Goal: Task Accomplishment & Management: Use online tool/utility

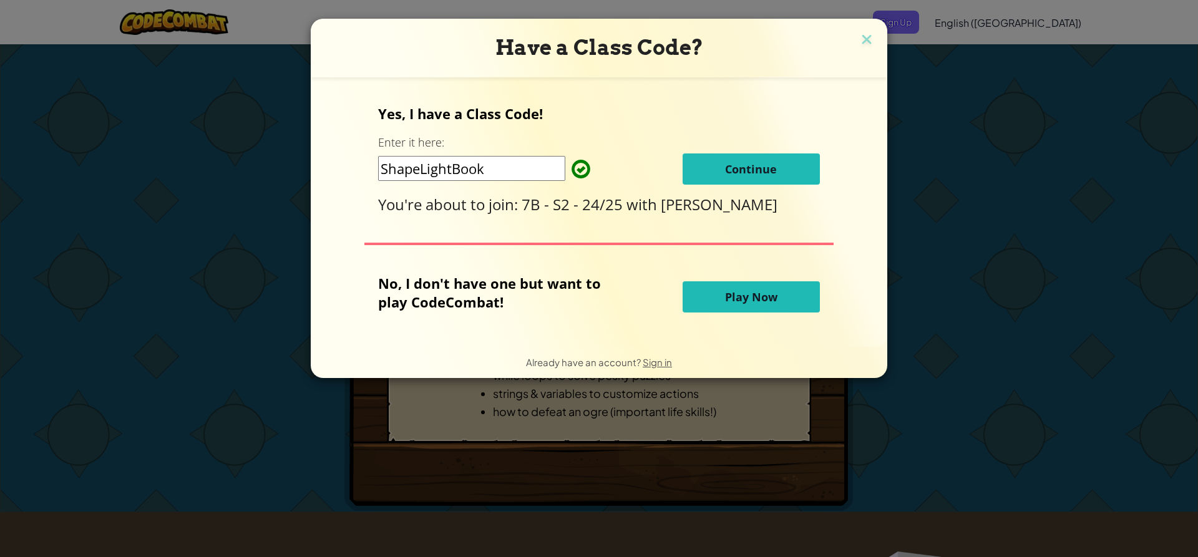
drag, startPoint x: 769, startPoint y: 163, endPoint x: 762, endPoint y: 165, distance: 6.5
click at [768, 165] on span "Continue" at bounding box center [751, 169] width 52 height 15
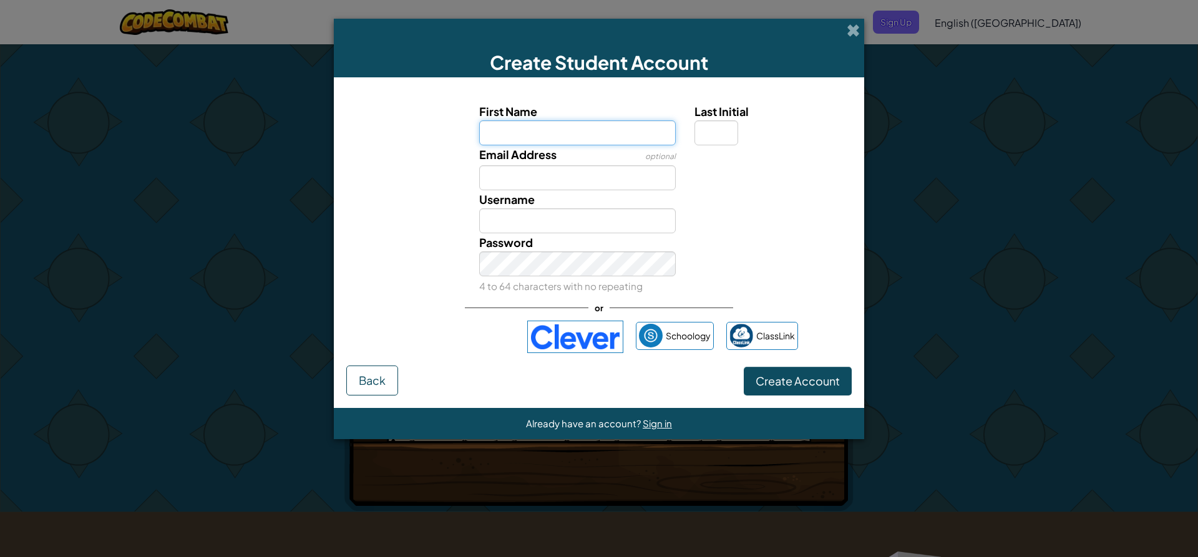
click at [578, 130] on input "First Name" at bounding box center [577, 132] width 197 height 25
type input "Katie"
click at [708, 140] on input "Last Initial" at bounding box center [716, 132] width 44 height 25
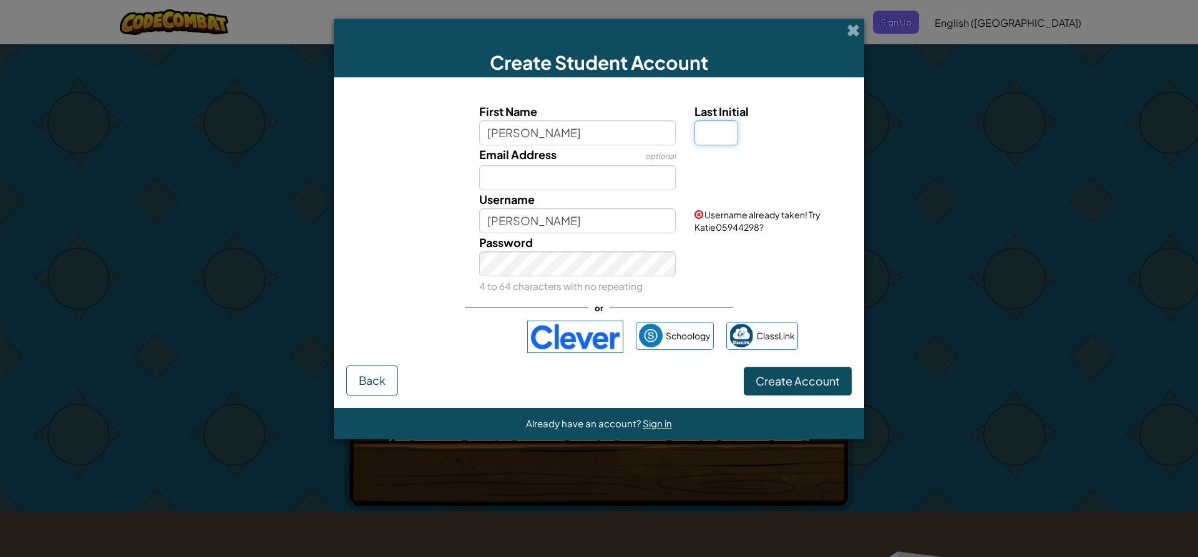
type input "l"
type input "L"
click at [626, 215] on input "KatieL" at bounding box center [577, 220] width 197 height 25
click at [557, 211] on input "KatieL2025" at bounding box center [577, 220] width 197 height 25
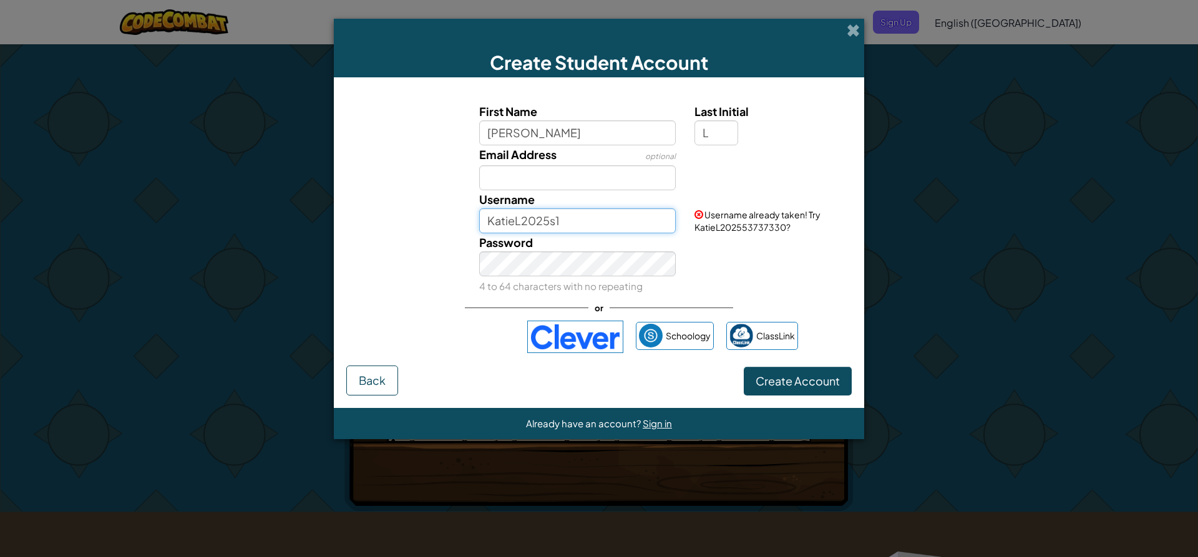
type input "KatieL2025s1"
click at [517, 251] on label "Password" at bounding box center [506, 242] width 54 height 18
click at [810, 377] on span "Create Account" at bounding box center [798, 381] width 84 height 14
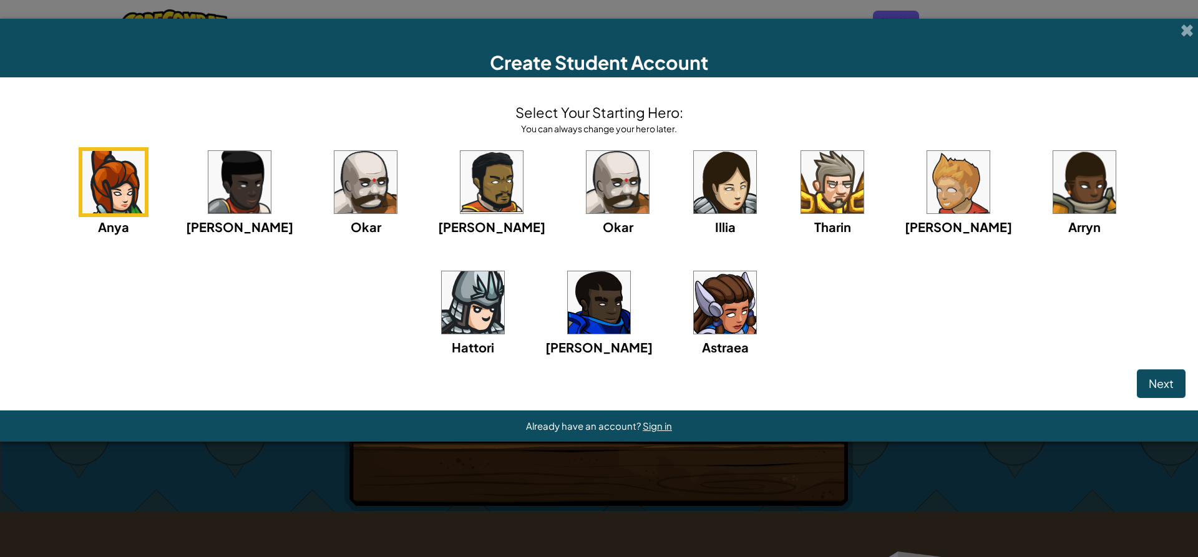
click at [694, 195] on img at bounding box center [725, 182] width 62 height 62
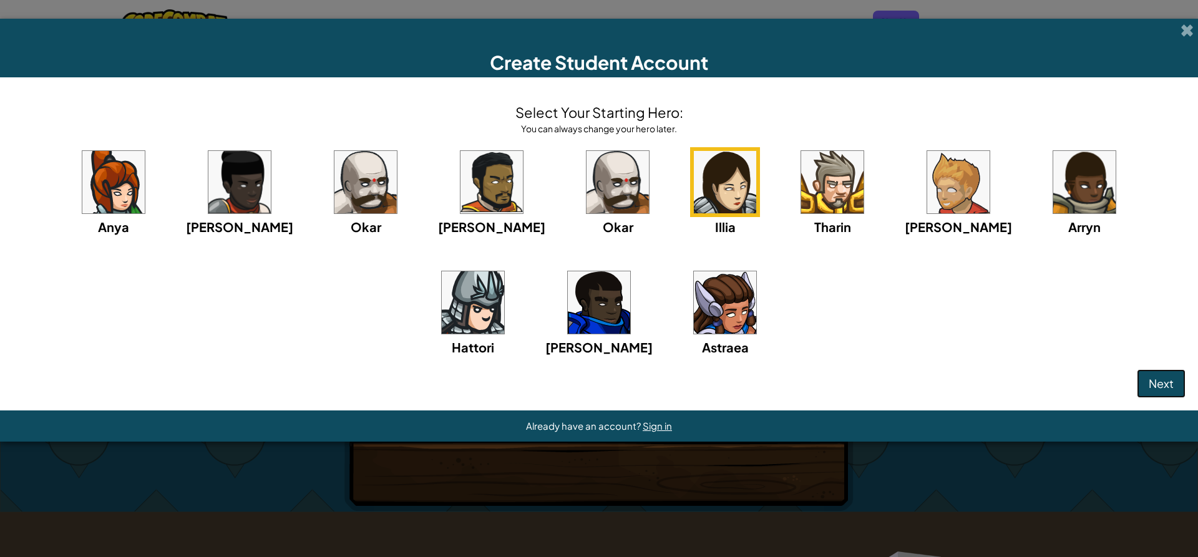
click at [1166, 373] on button "Next" at bounding box center [1161, 383] width 49 height 29
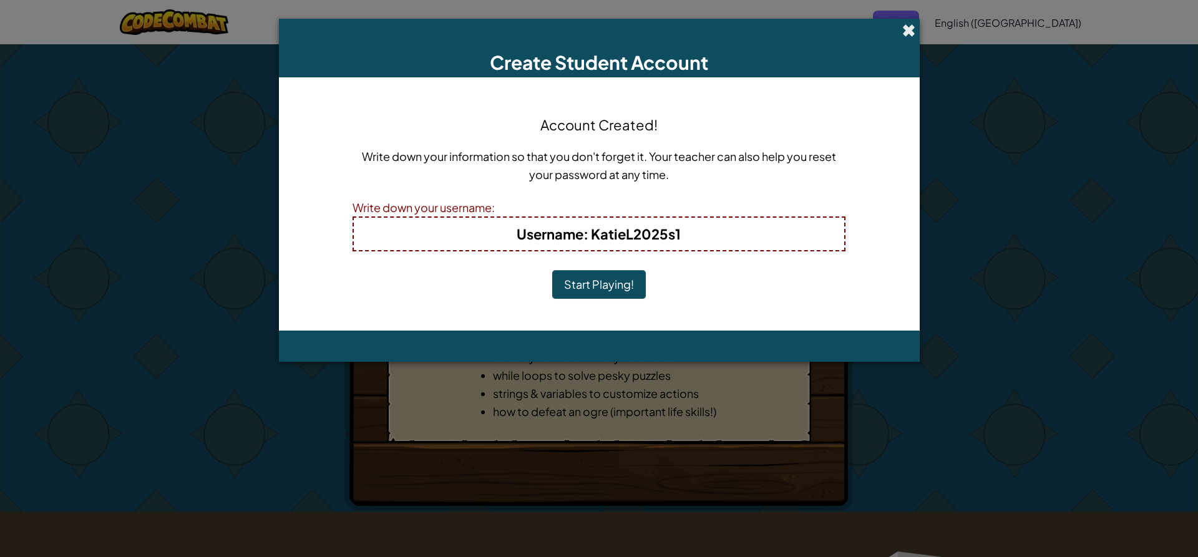
click at [910, 26] on span at bounding box center [908, 30] width 13 height 13
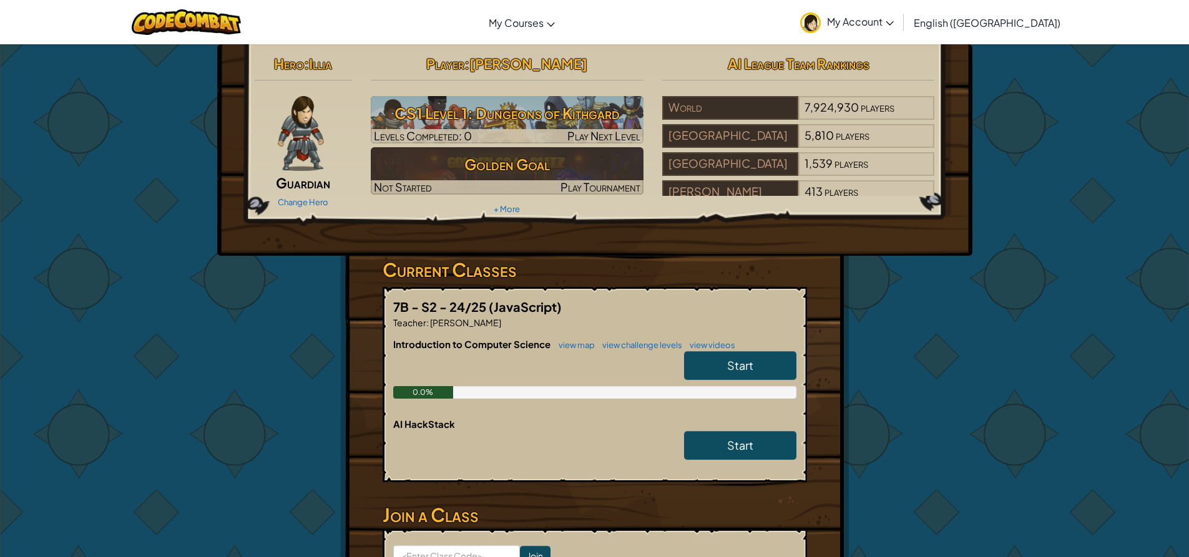
click at [311, 69] on span "Illia" at bounding box center [320, 63] width 23 height 17
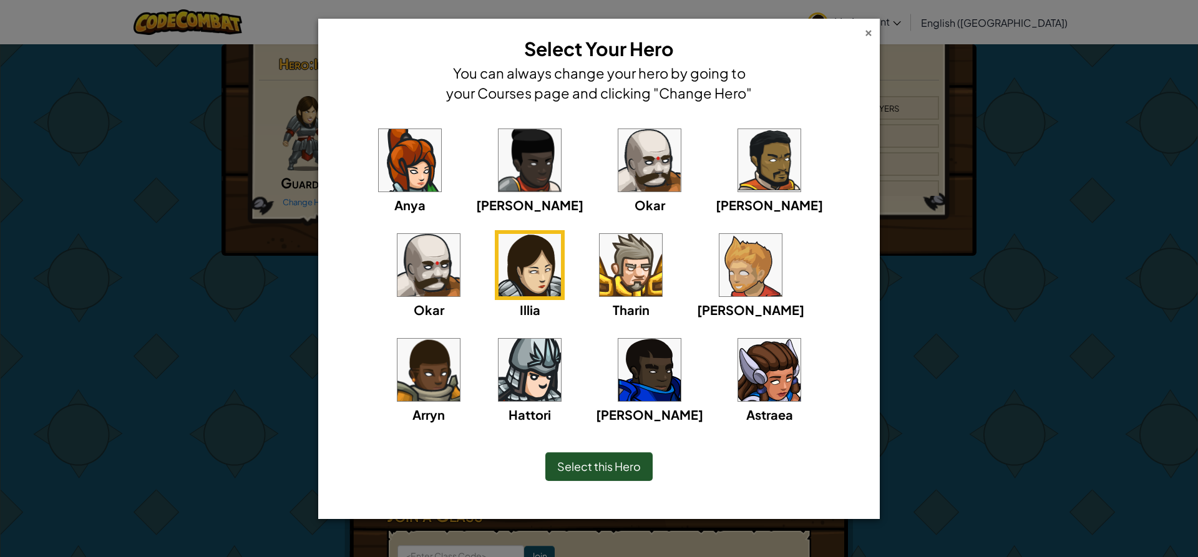
click at [865, 32] on div "×" at bounding box center [868, 30] width 9 height 13
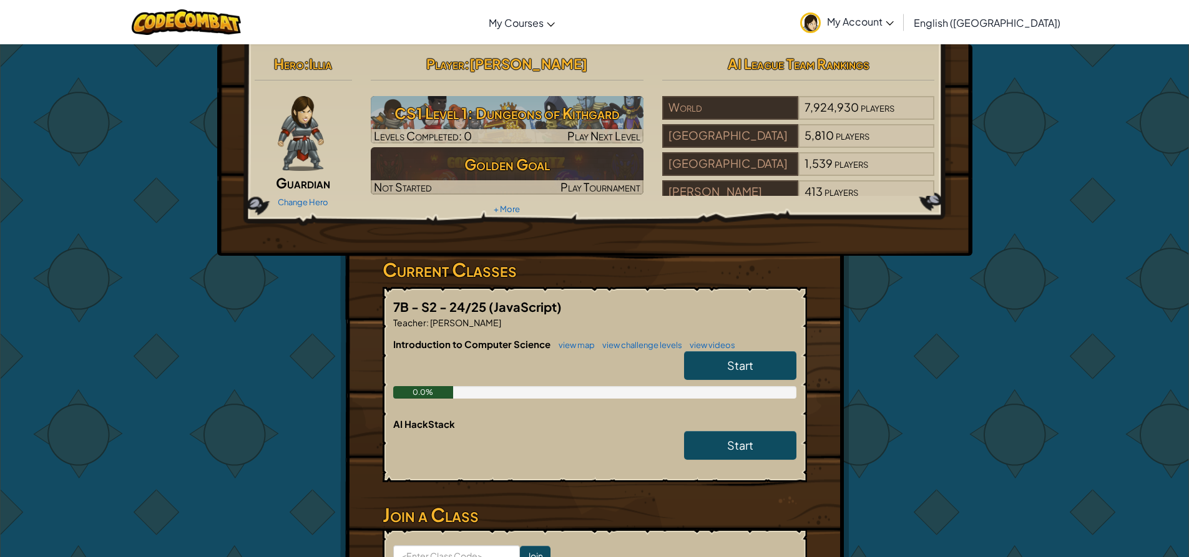
scroll to position [62, 0]
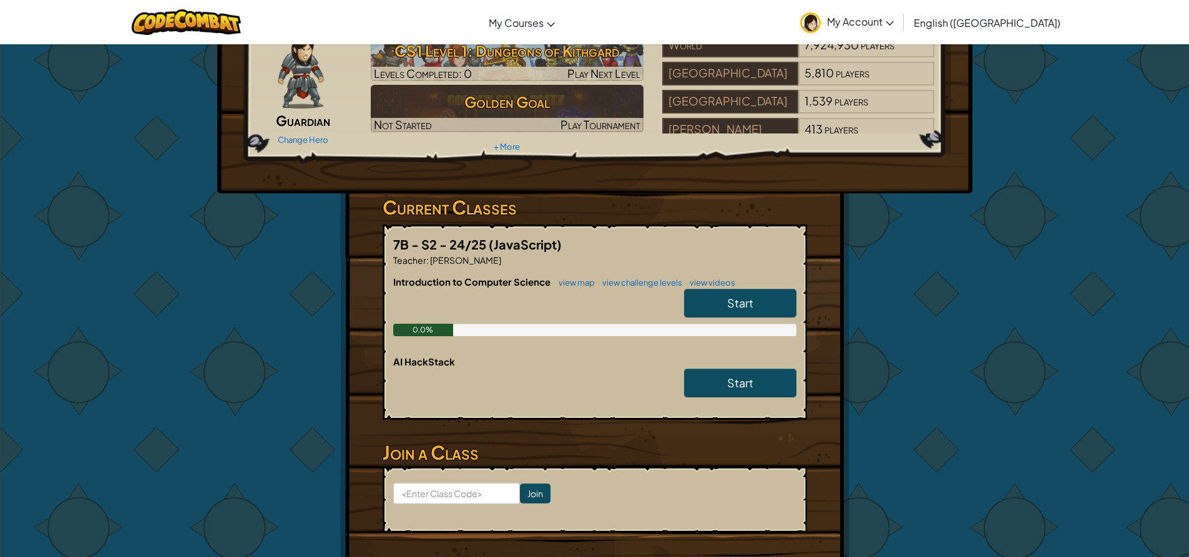
click at [768, 300] on link "Start" at bounding box center [740, 303] width 112 height 29
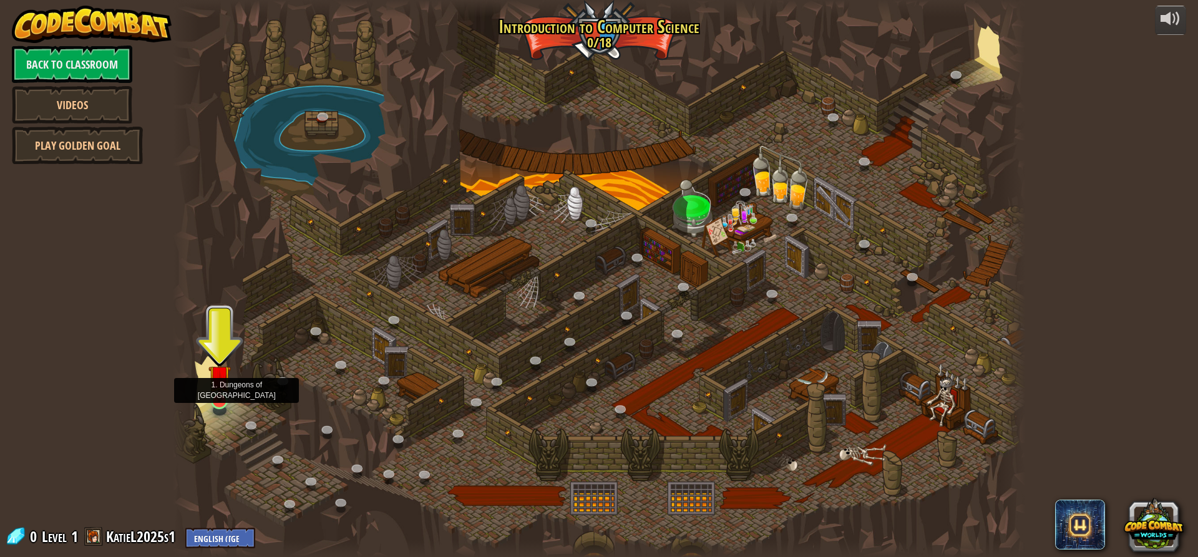
click at [216, 382] on img at bounding box center [219, 377] width 22 height 52
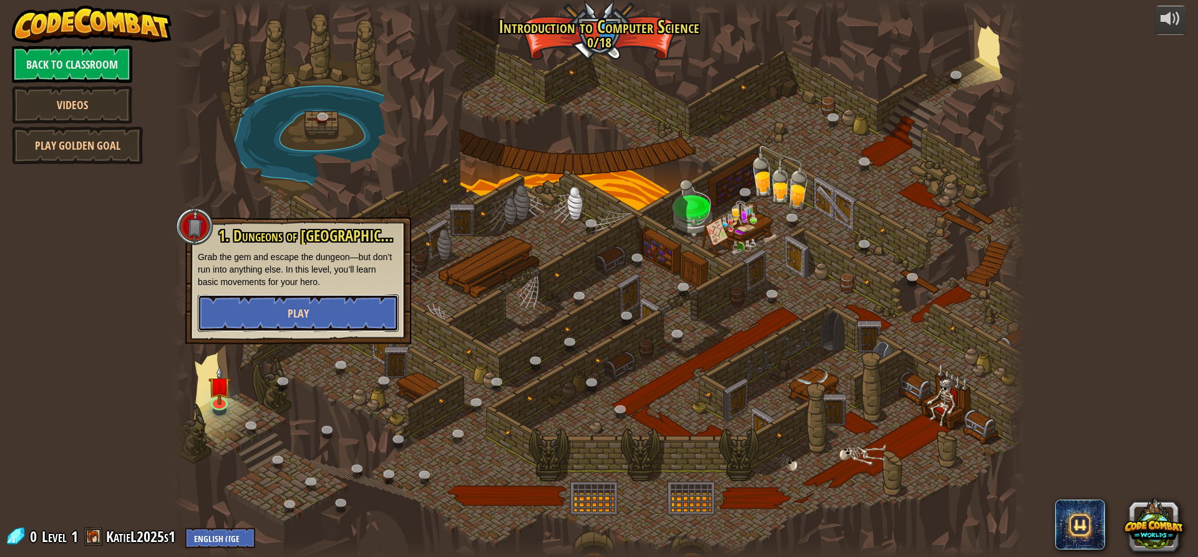
click at [269, 307] on button "Play" at bounding box center [298, 313] width 201 height 37
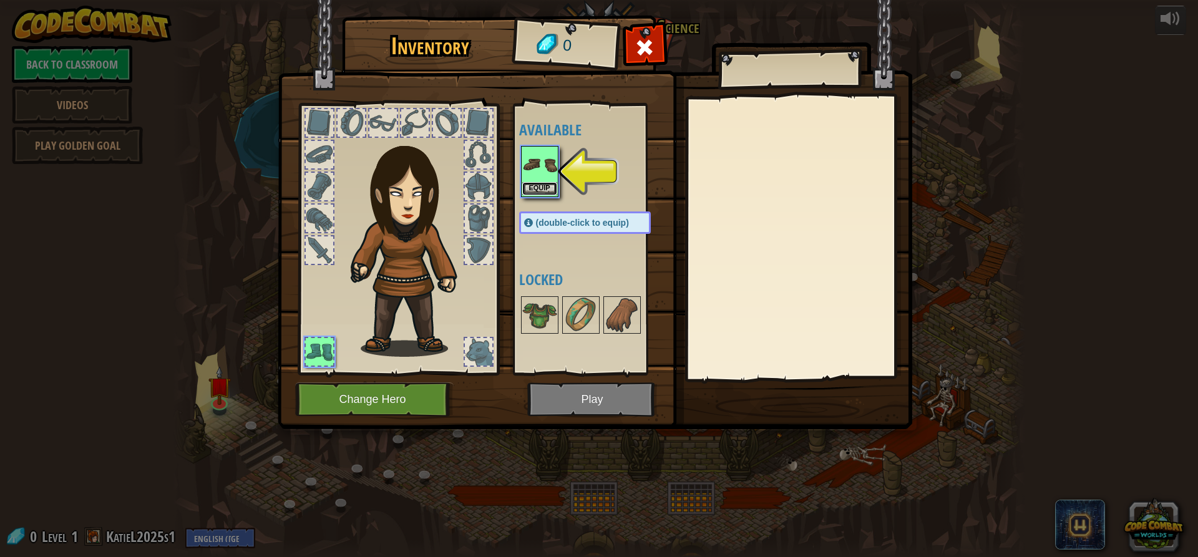
click at [533, 191] on button "Equip" at bounding box center [539, 188] width 35 height 13
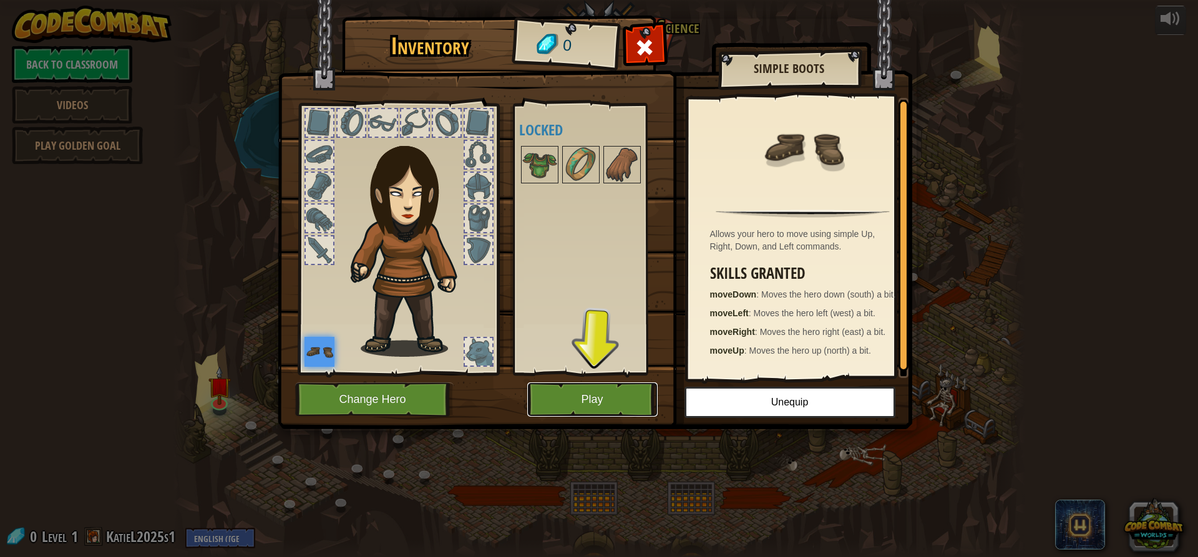
click at [564, 396] on button "Play" at bounding box center [592, 399] width 130 height 34
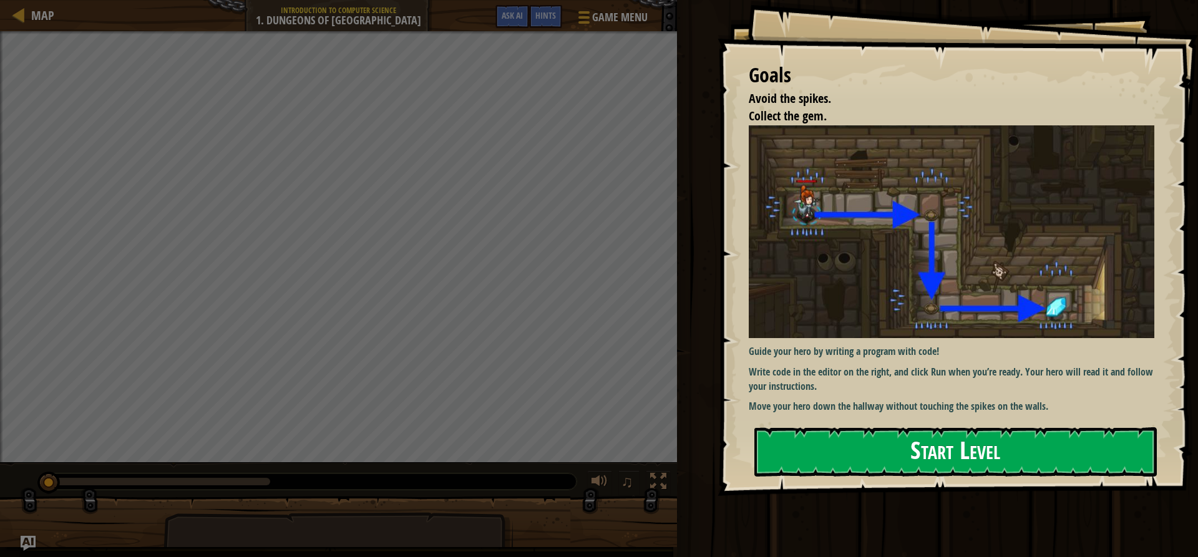
click at [917, 459] on button "Start Level" at bounding box center [955, 451] width 402 height 49
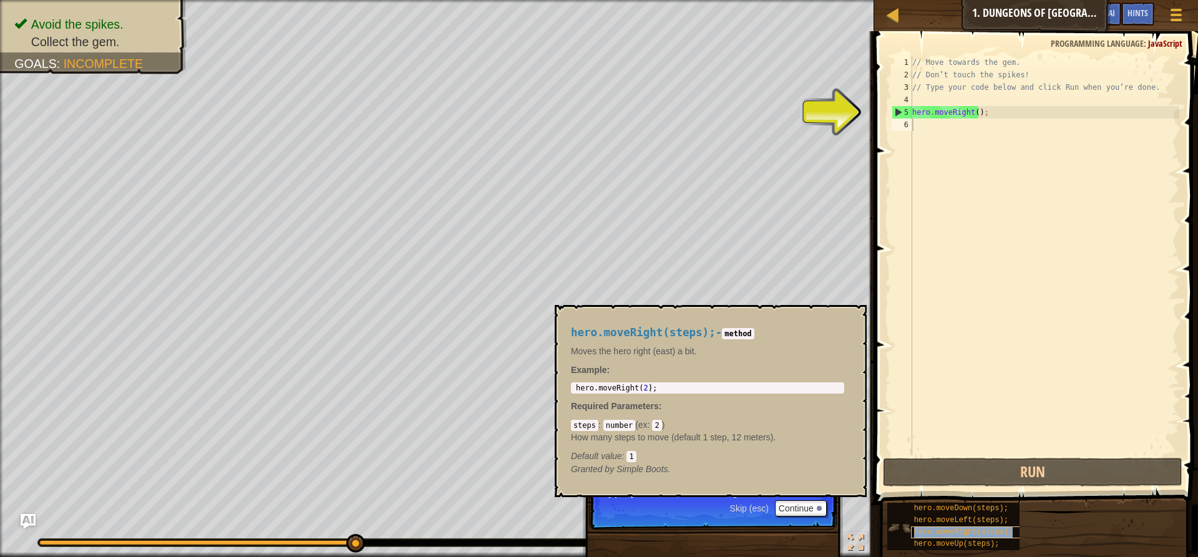
click at [1010, 528] on div "hero.moveRight(steps);" at bounding box center [971, 533] width 120 height 12
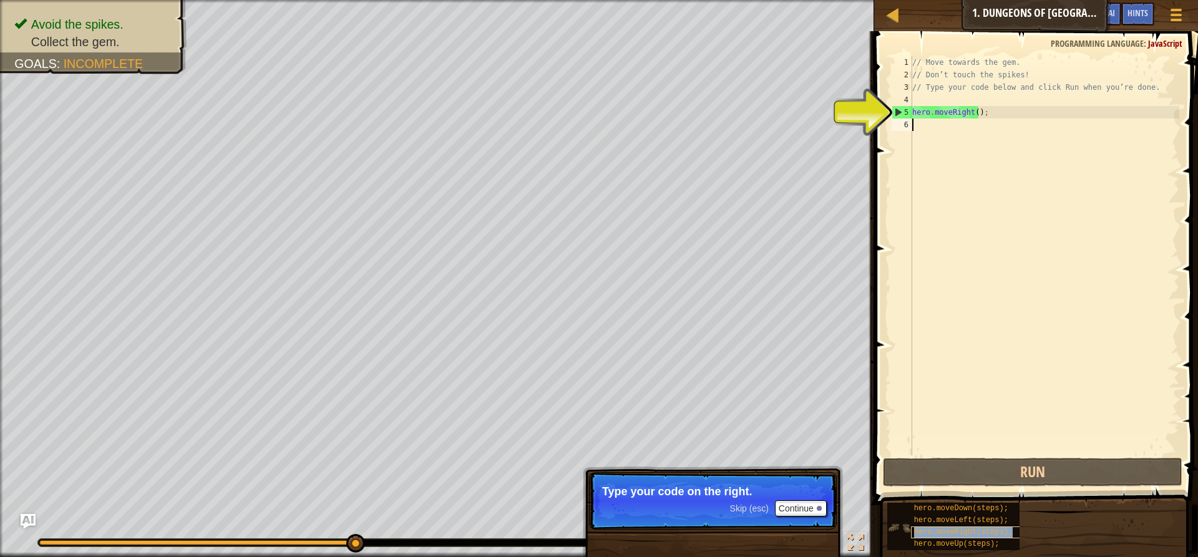
click at [1010, 528] on div "hero.moveRight(steps);" at bounding box center [971, 533] width 120 height 12
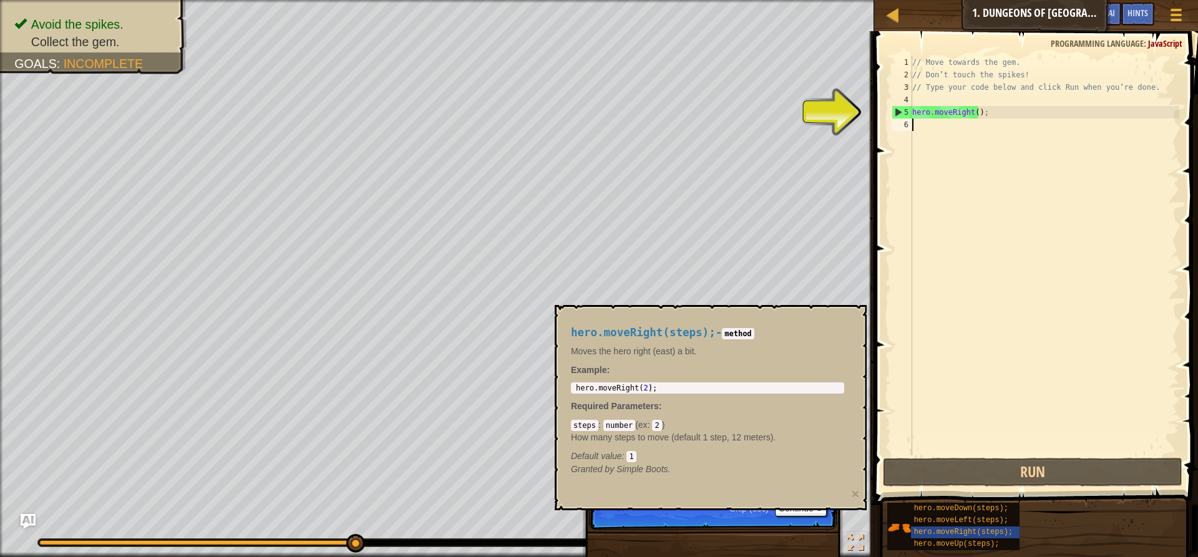
click at [757, 394] on div "1 hero . moveRight ( 2 ) ; הההההההההההההההההההההההההההההההההההההההההההההההההההה…" at bounding box center [707, 387] width 273 height 11
type textarea "hero.moveRight(2);"
click at [711, 385] on div "hero . moveRight ( 2 ) ;" at bounding box center [707, 397] width 268 height 26
click at [913, 123] on div "// Move towards the gem. // Don’t touch the spikes! // Type your code below and…" at bounding box center [1045, 268] width 270 height 424
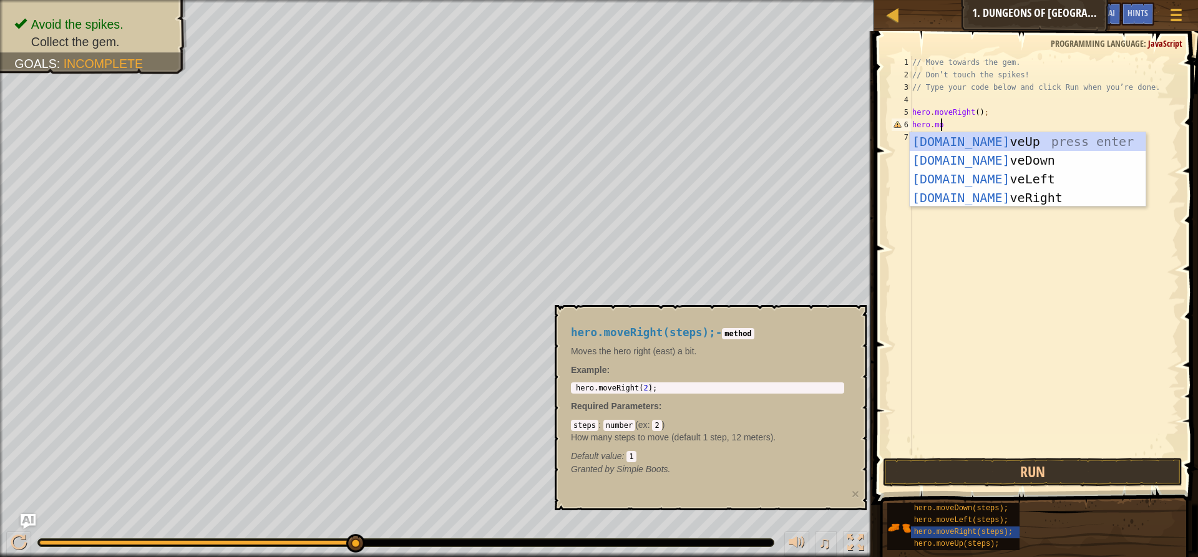
scroll to position [6, 2]
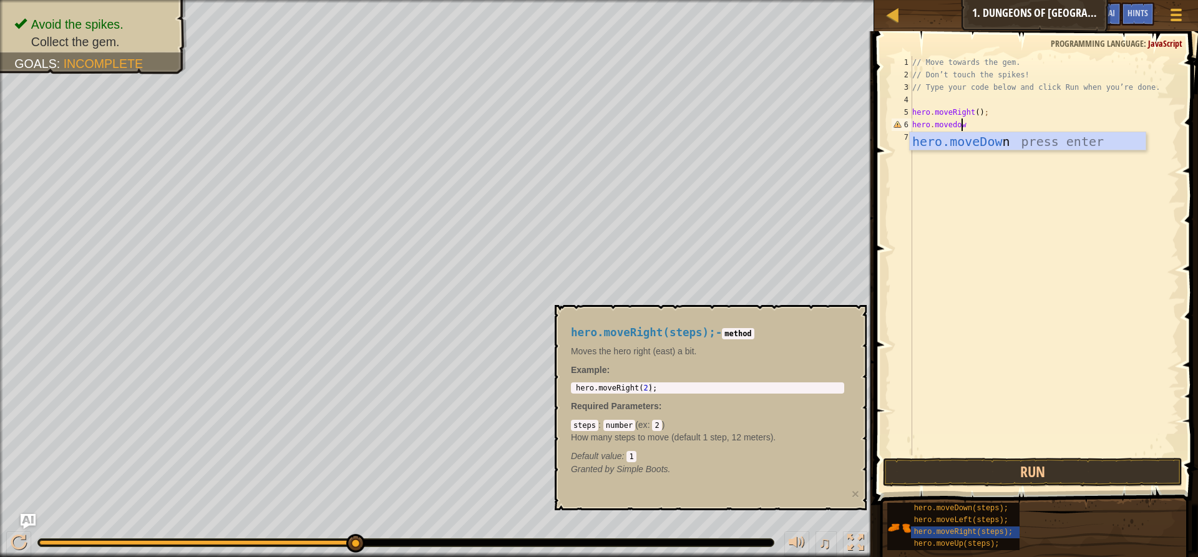
type textarea "hero.movedown"
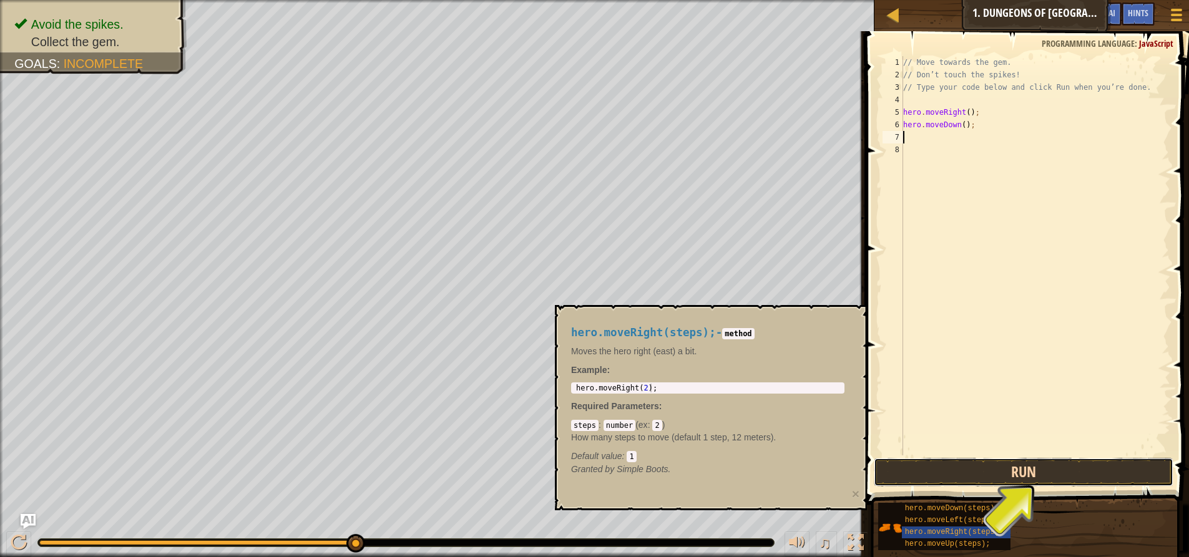
click at [1121, 474] on button "Run" at bounding box center [1023, 472] width 299 height 29
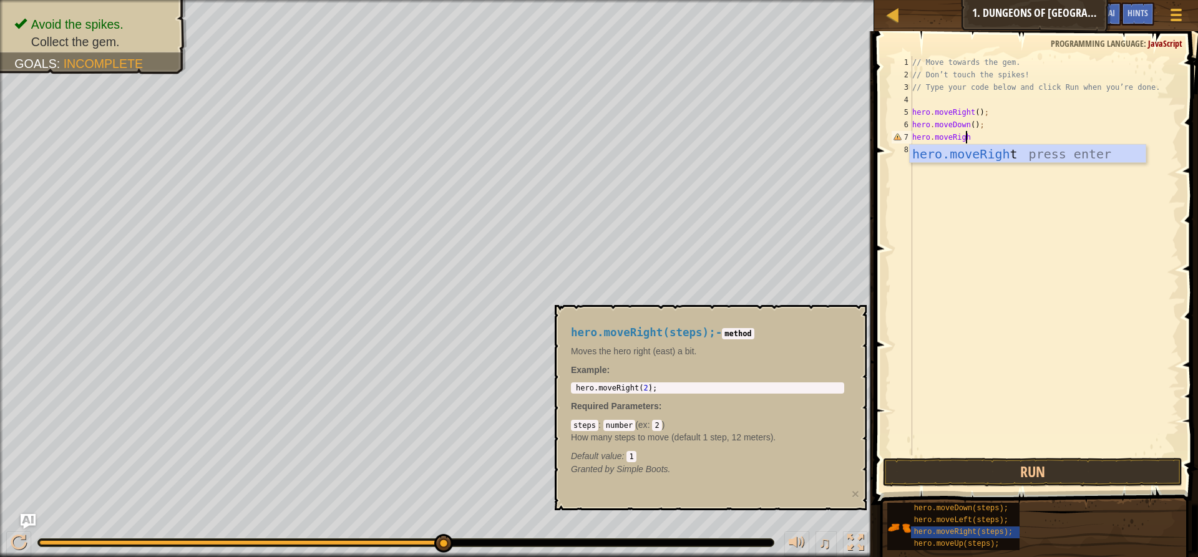
scroll to position [6, 4]
type textarea "hero.moveRight"
click at [914, 475] on button "Run" at bounding box center [1032, 472] width 299 height 29
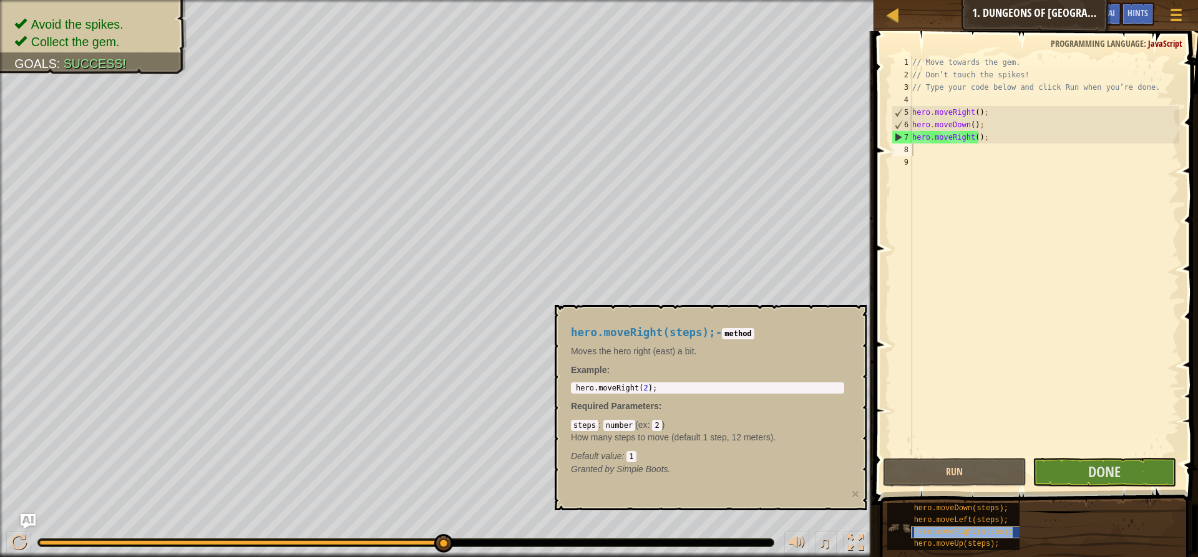
click at [960, 527] on div "hero.moveRight(steps);" at bounding box center [971, 533] width 120 height 12
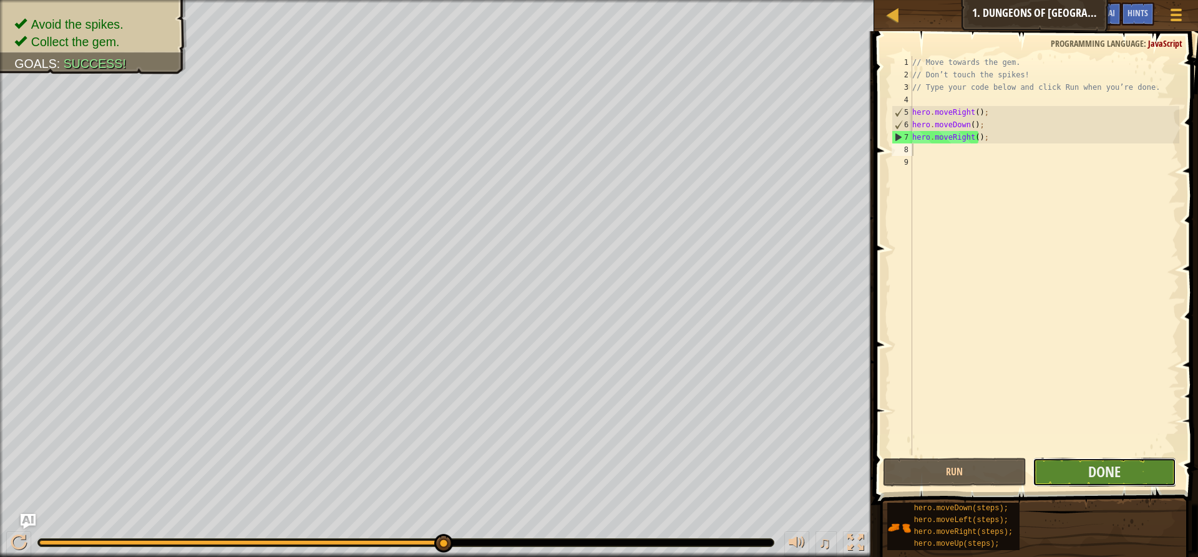
click at [1056, 467] on button "Done" at bounding box center [1105, 472] width 144 height 29
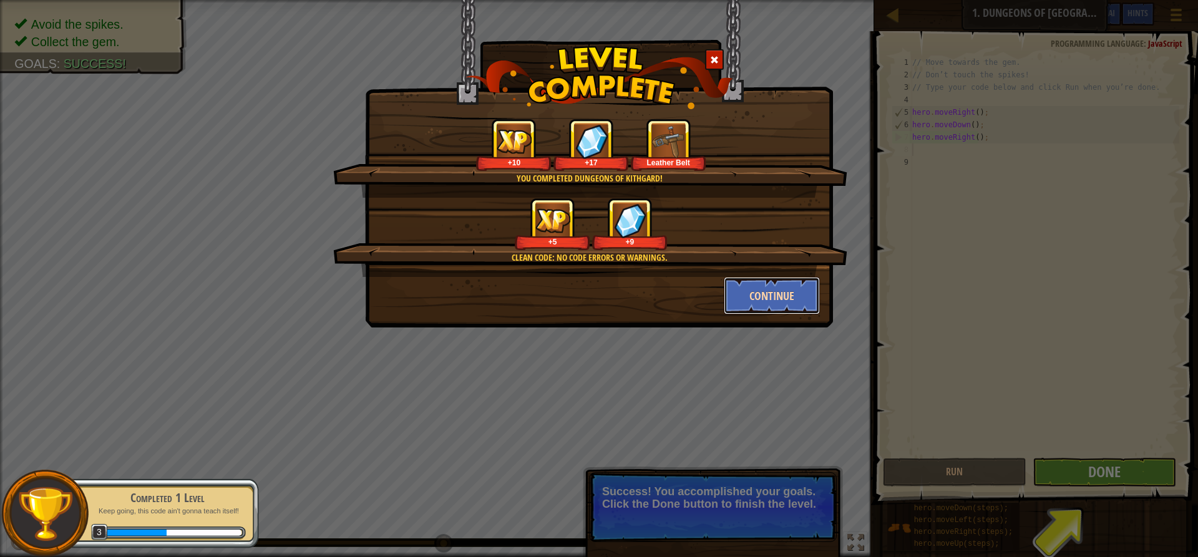
click at [767, 291] on button "Continue" at bounding box center [772, 295] width 97 height 37
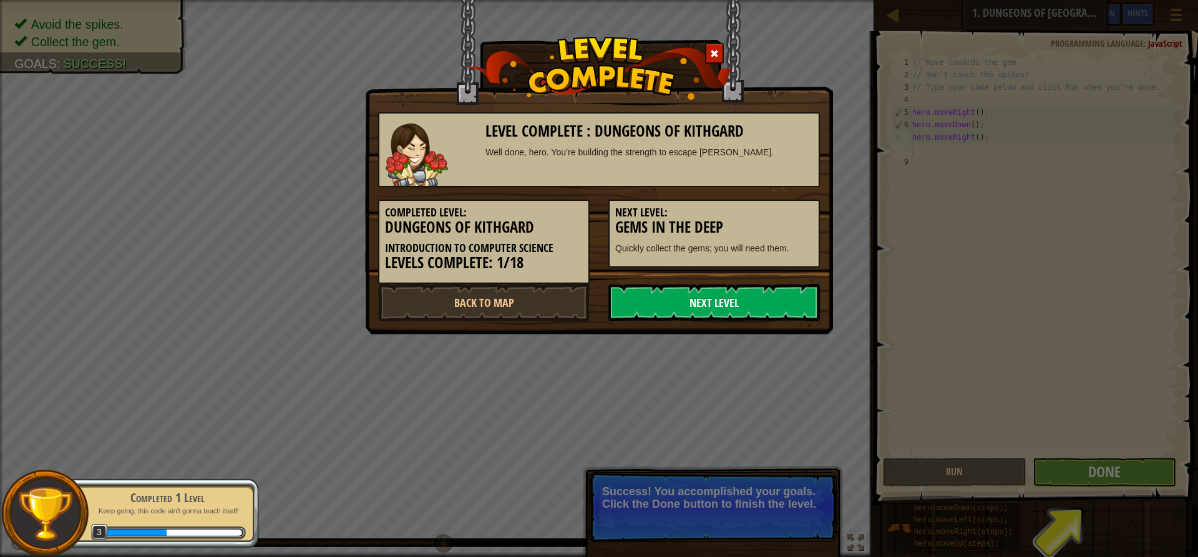
click at [669, 299] on link "Next Level" at bounding box center [714, 302] width 212 height 37
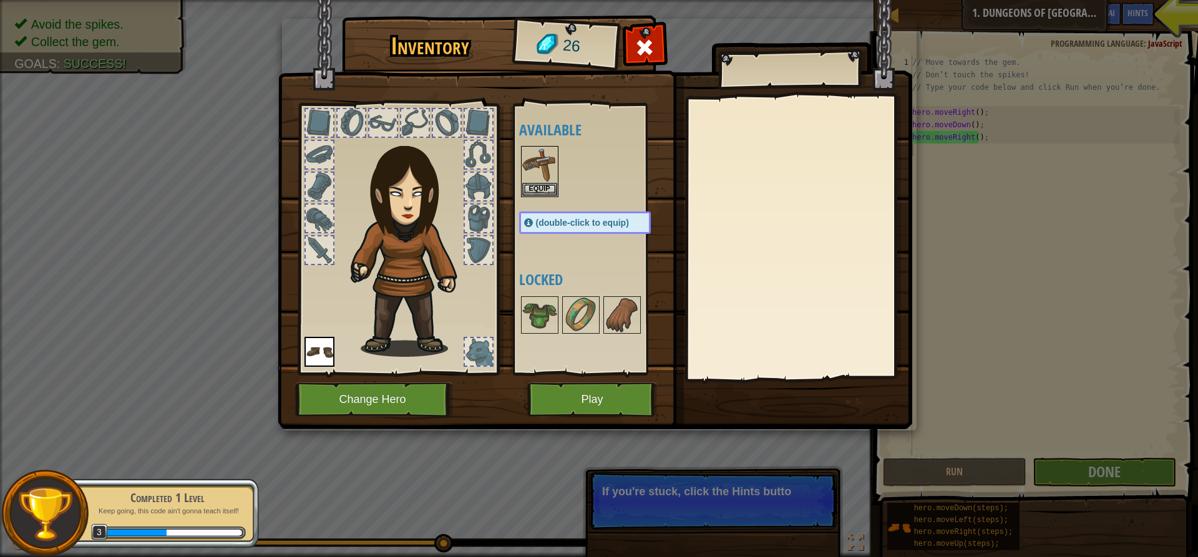
click at [562, 220] on span "(double-click to equip)" at bounding box center [582, 223] width 93 height 10
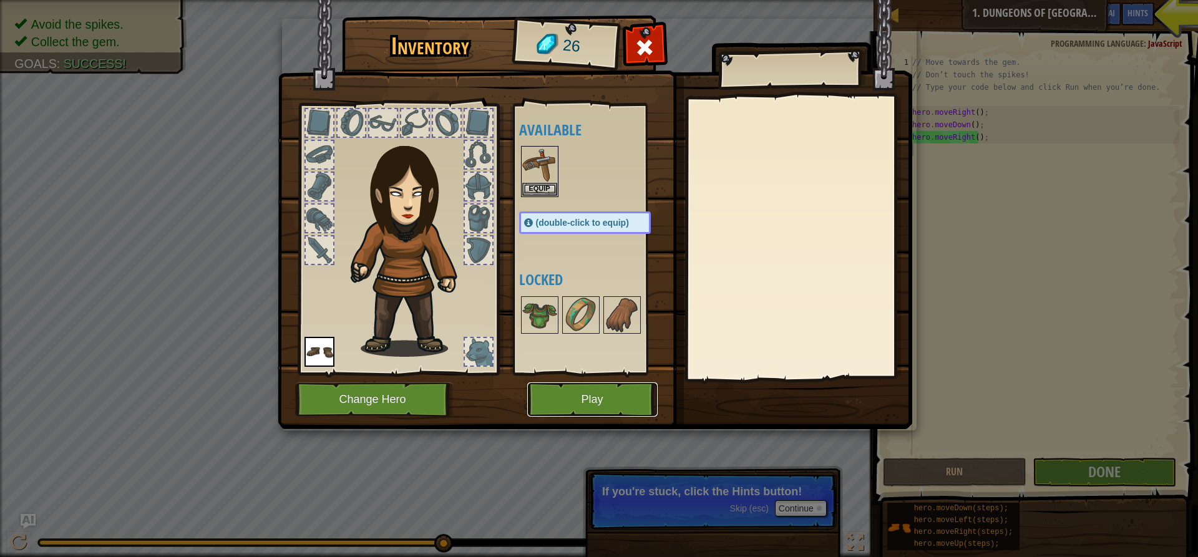
click at [570, 400] on button "Play" at bounding box center [592, 399] width 130 height 34
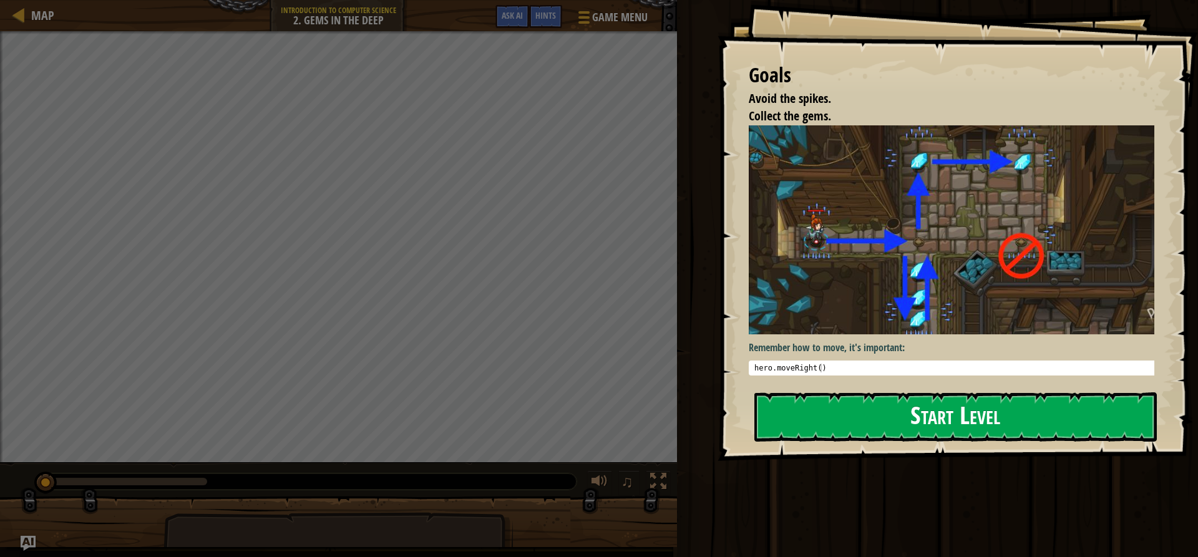
click at [855, 392] on button "Start Level" at bounding box center [955, 416] width 402 height 49
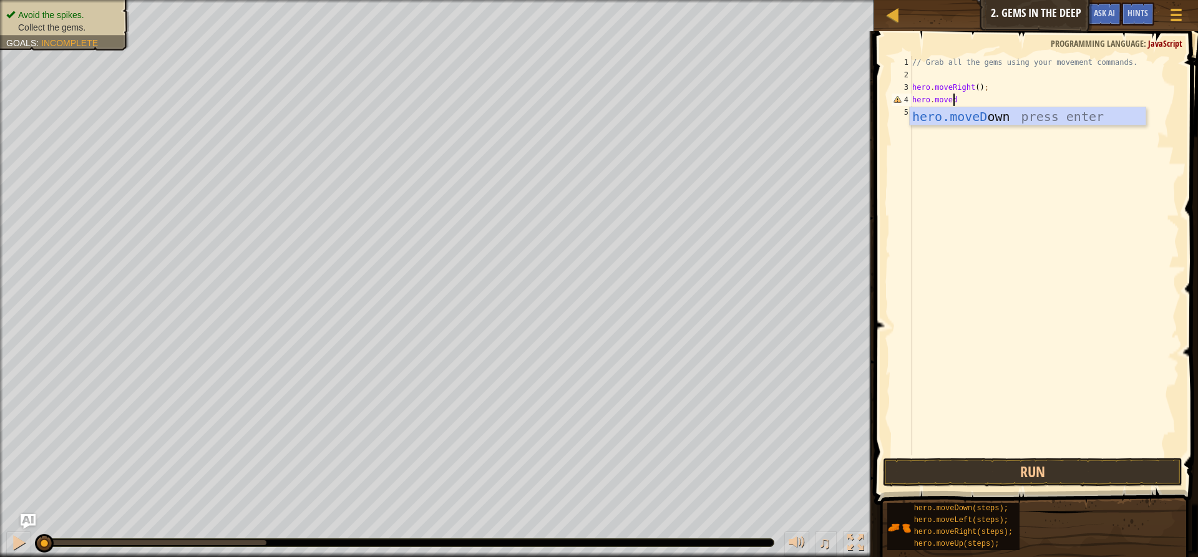
scroll to position [6, 3]
type textarea "hero.movedown"
click at [1038, 467] on button "Run" at bounding box center [1032, 472] width 299 height 29
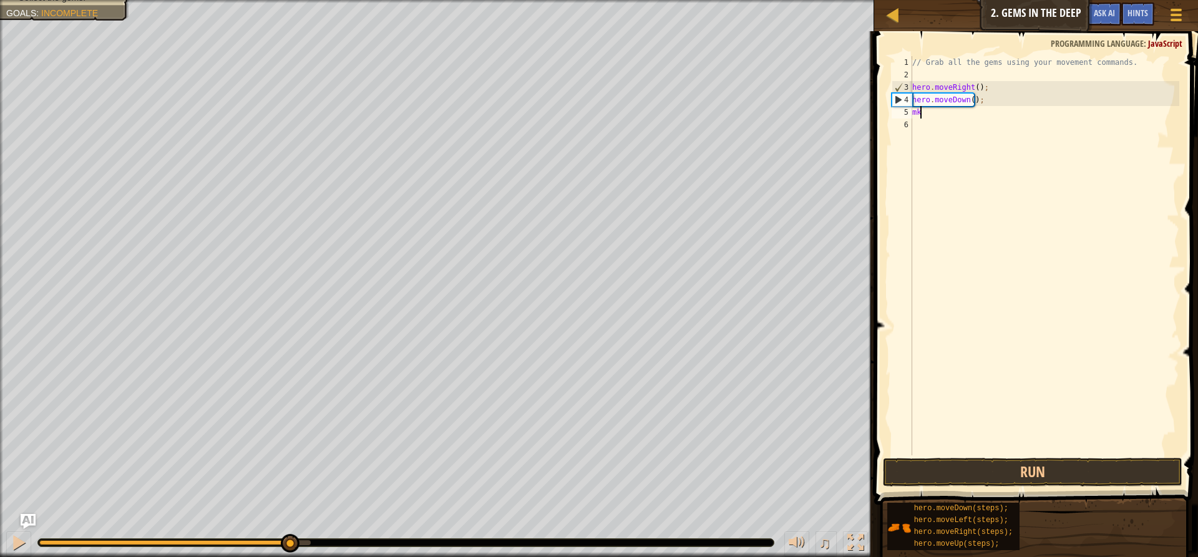
type textarea "m"
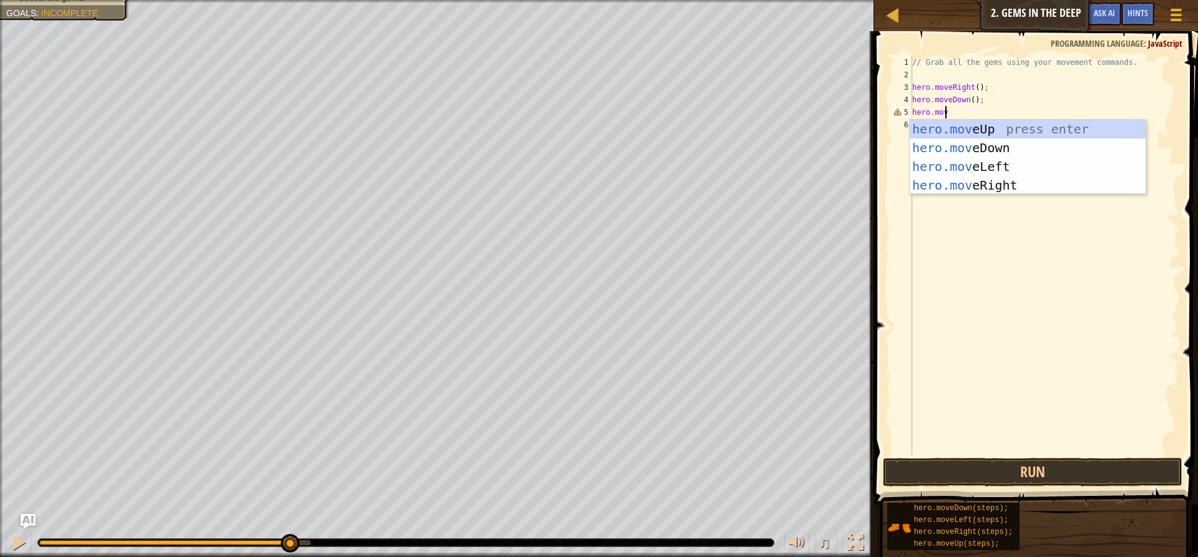
scroll to position [6, 2]
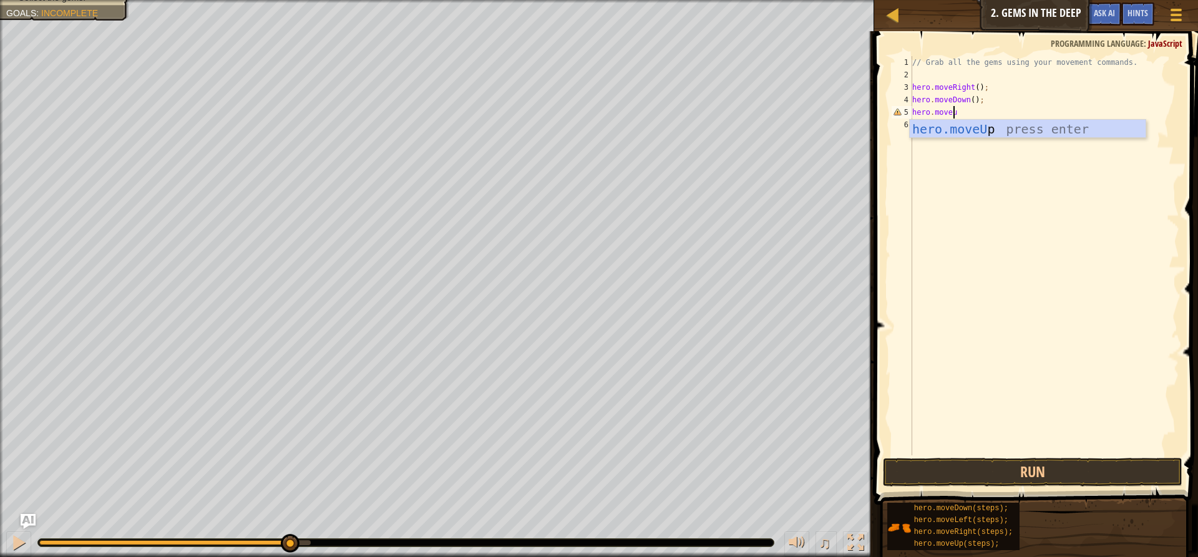
type textarea "hero.moveup"
click at [961, 130] on div "hero.moveUp press enter" at bounding box center [1028, 148] width 236 height 56
click at [913, 465] on button "Run" at bounding box center [1032, 472] width 299 height 29
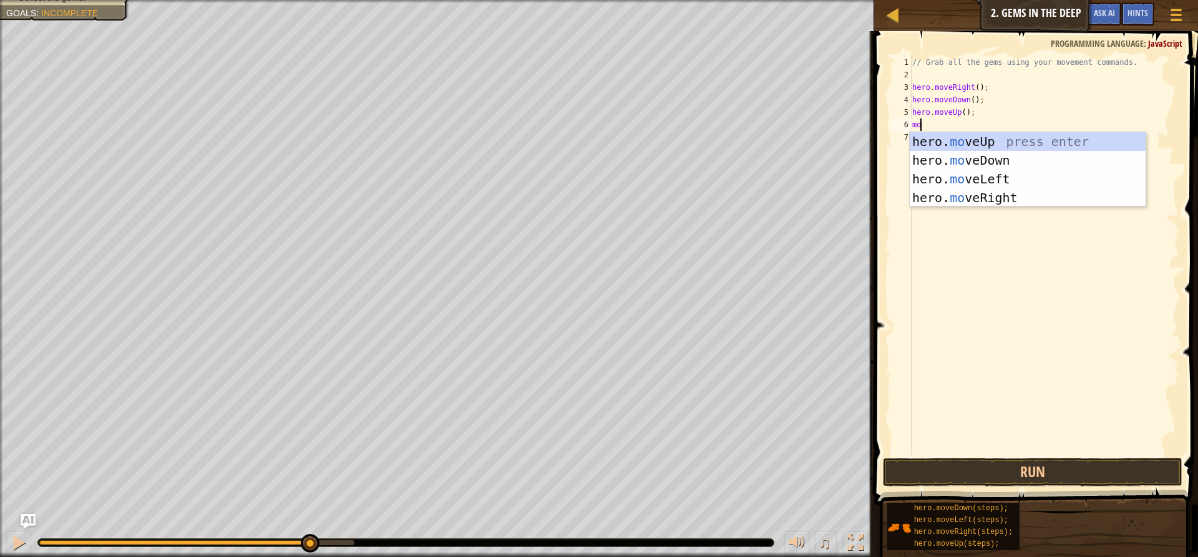
type textarea "m"
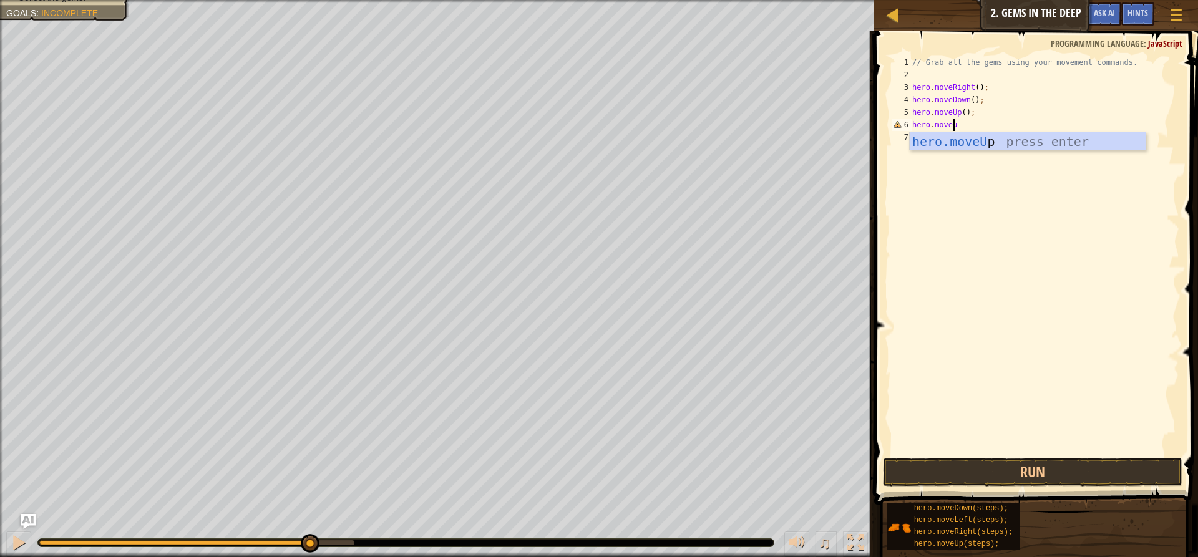
type textarea "hero.moveup"
click at [965, 134] on div "hero.moveUp press enter" at bounding box center [1028, 160] width 236 height 56
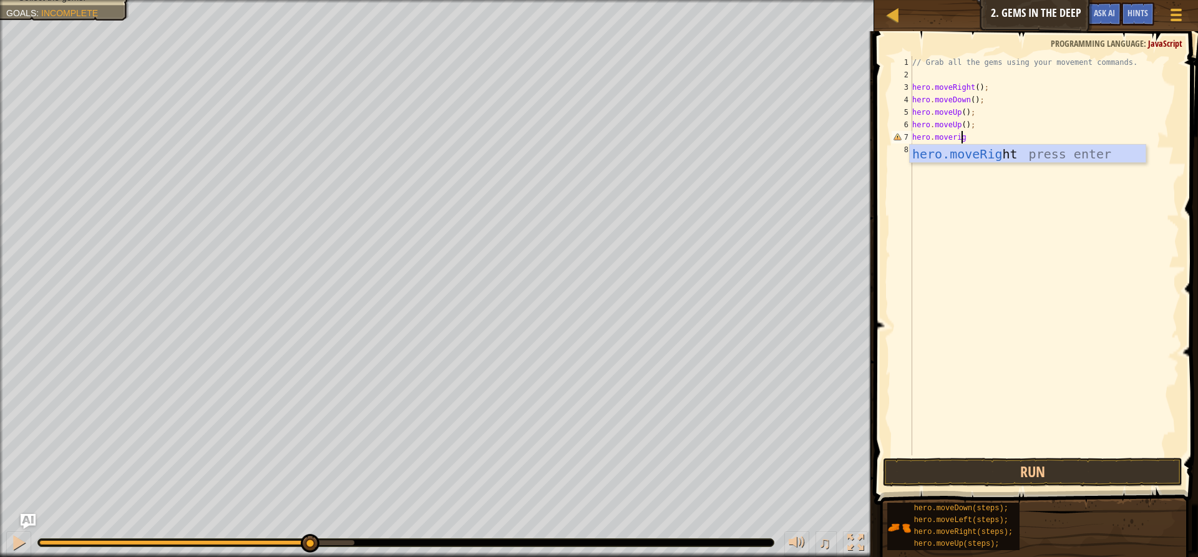
scroll to position [6, 4]
click at [923, 99] on div "// Grab all the gems using your movement commands. hero . moveRight ( ) ; hero …" at bounding box center [1045, 268] width 270 height 424
click at [952, 139] on div "// Grab all the gems using your movement commands. hero . moveRight ( ) ; hero …" at bounding box center [1045, 268] width 270 height 424
type textarea "hero.moveRight()"
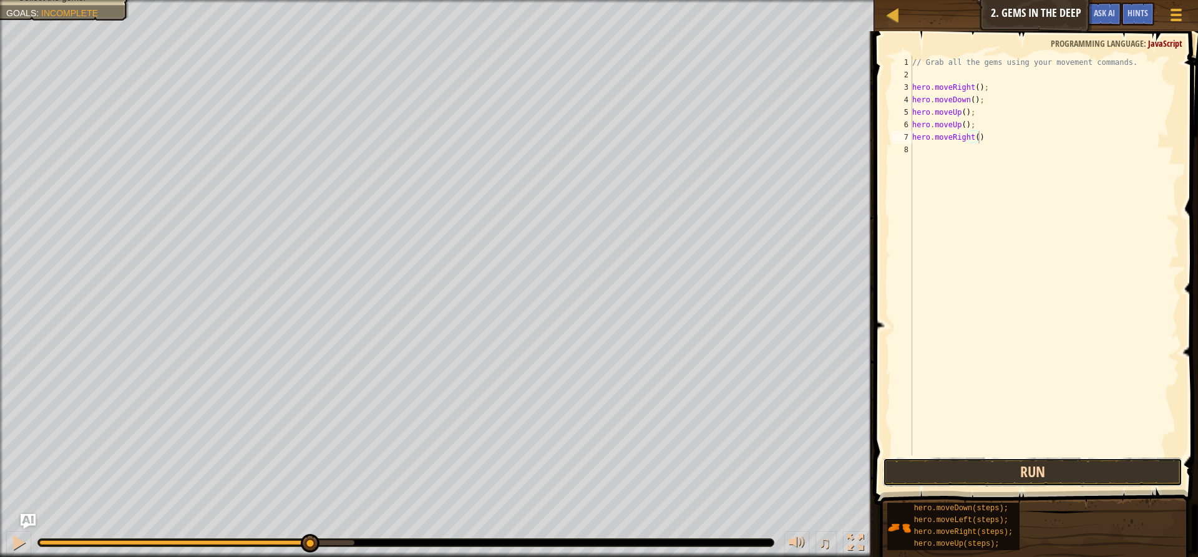
click at [973, 479] on button "Run" at bounding box center [1032, 472] width 299 height 29
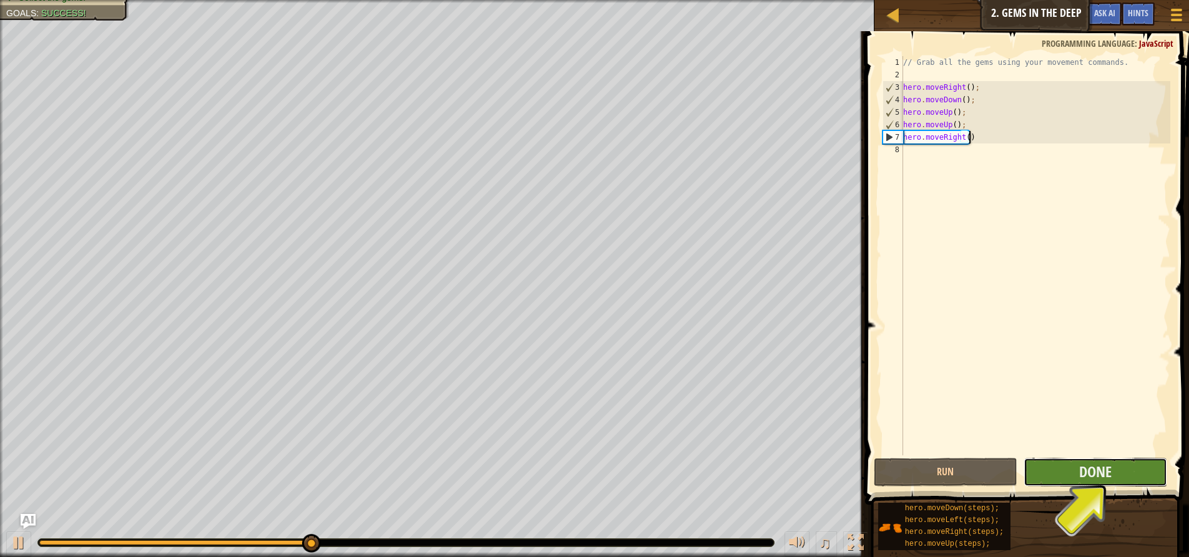
click at [1065, 464] on button "Done" at bounding box center [1095, 472] width 144 height 29
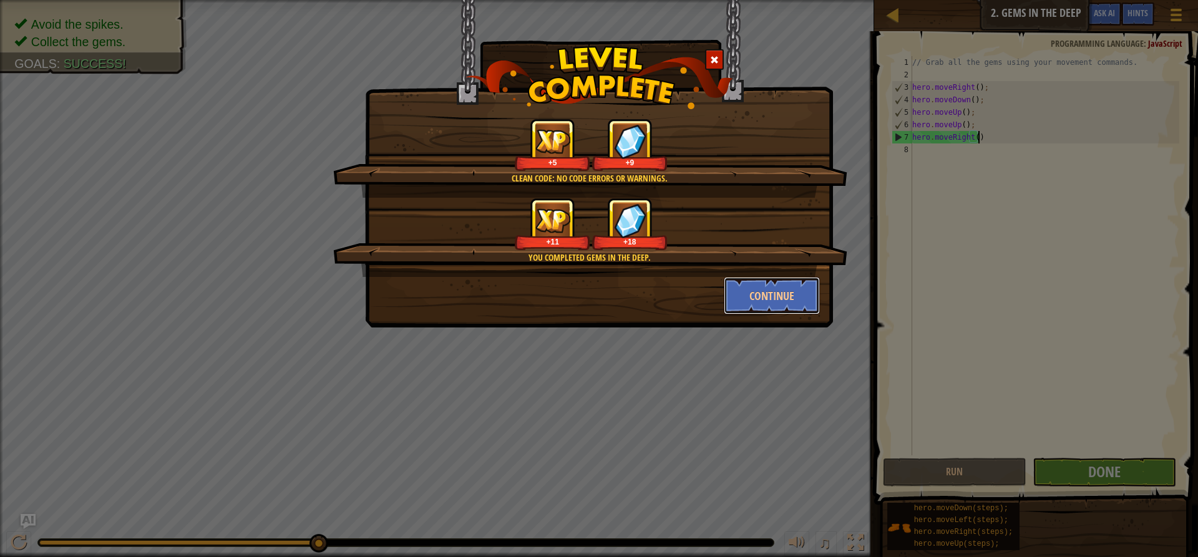
drag, startPoint x: 806, startPoint y: 311, endPoint x: 855, endPoint y: 316, distance: 48.9
click at [807, 313] on button "Continue" at bounding box center [772, 295] width 97 height 37
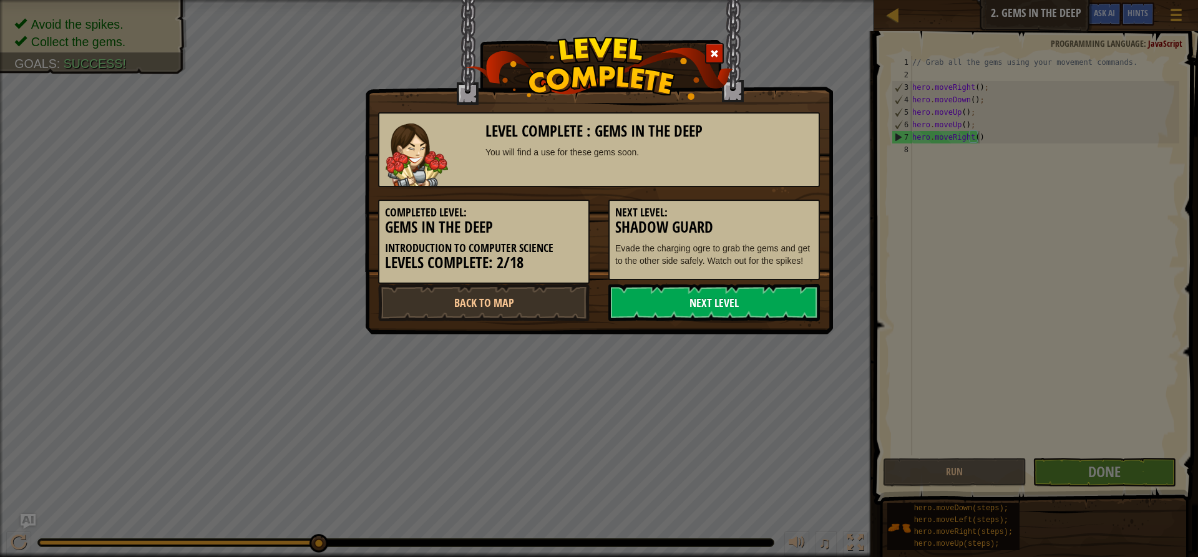
click at [720, 302] on link "Next Level" at bounding box center [714, 302] width 212 height 37
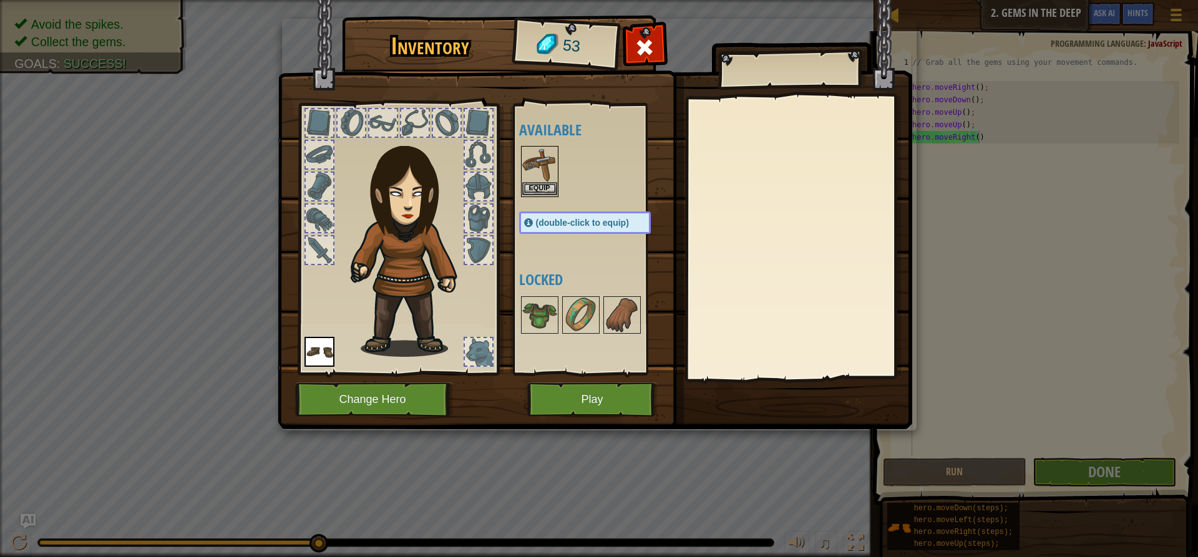
click at [545, 180] on img at bounding box center [539, 164] width 35 height 35
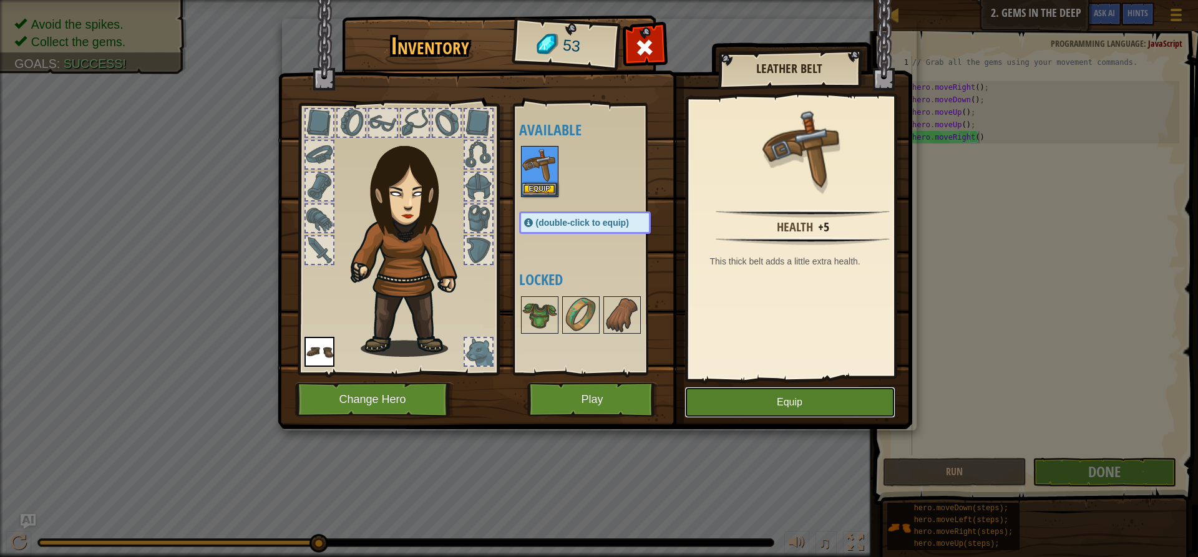
click at [712, 401] on button "Equip" at bounding box center [789, 402] width 211 height 31
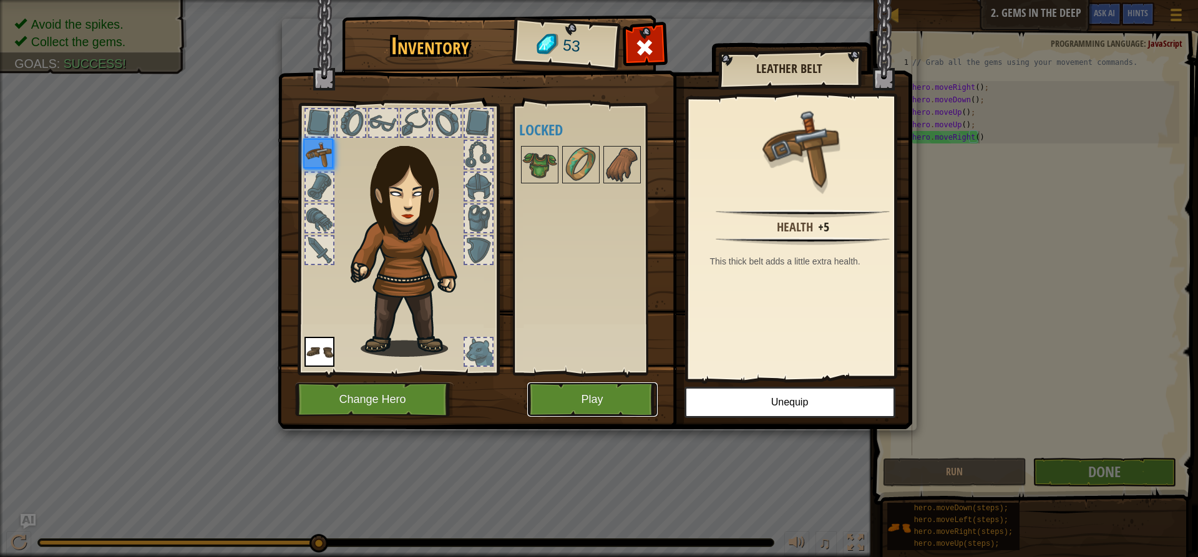
click at [565, 398] on button "Play" at bounding box center [592, 399] width 130 height 34
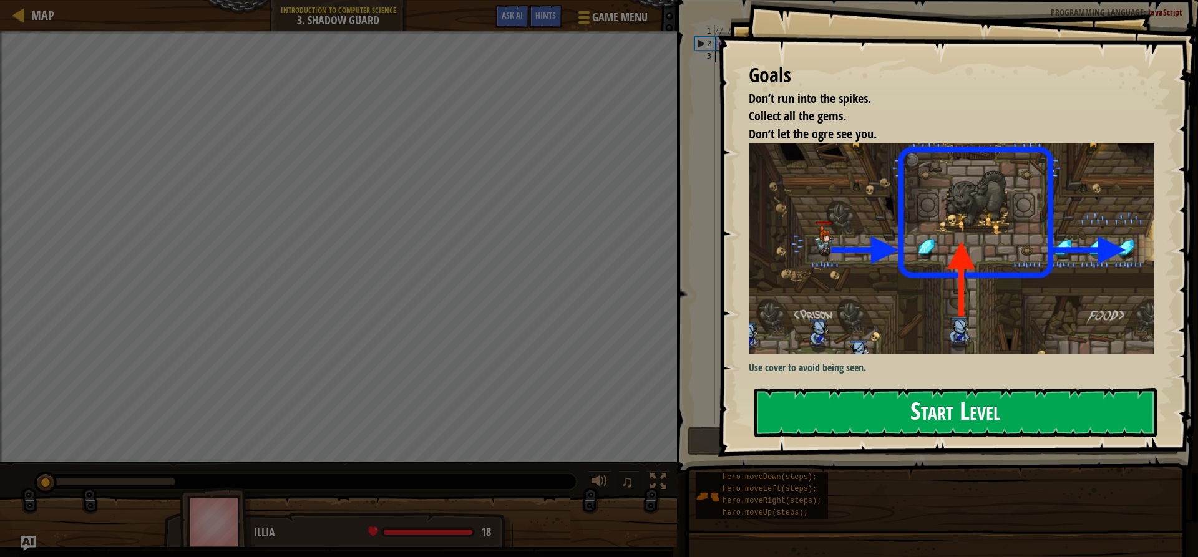
click at [893, 421] on button "Start Level" at bounding box center [955, 412] width 402 height 49
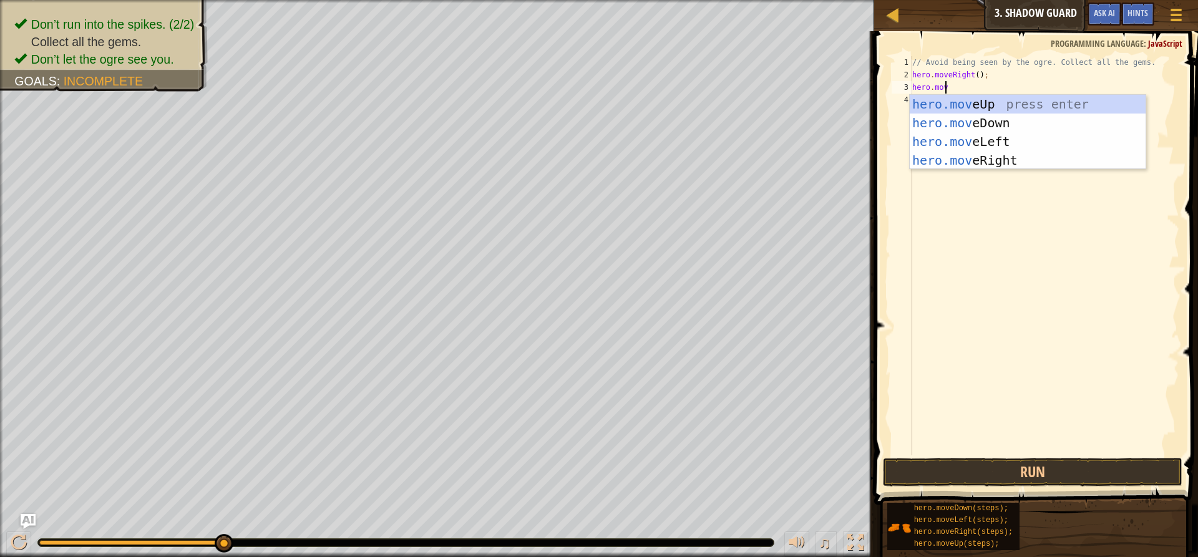
scroll to position [6, 2]
type textarea "hero.move"
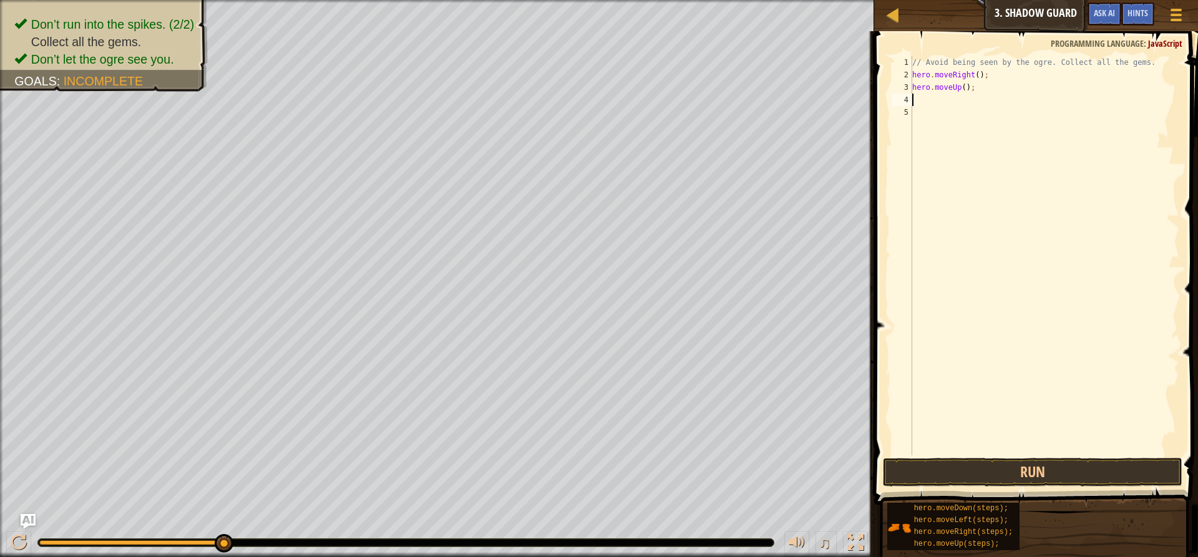
scroll to position [6, 0]
click at [1023, 457] on span at bounding box center [1037, 250] width 334 height 510
click at [1023, 465] on button "Run" at bounding box center [1032, 472] width 299 height 29
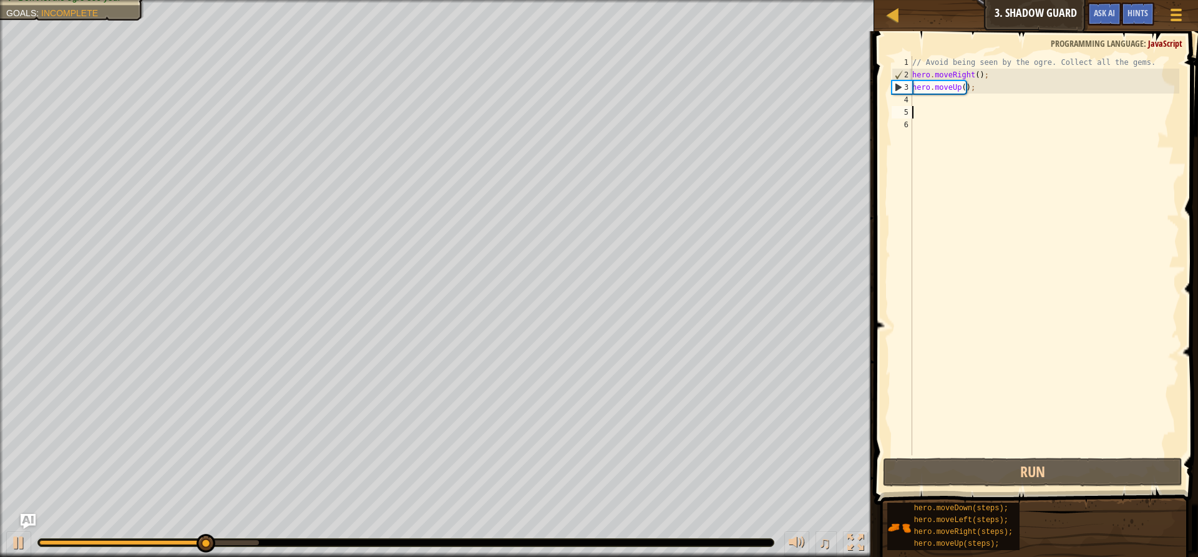
click at [917, 105] on div "// Avoid being seen by the ogre. Collect all the gems. hero . moveRight ( ) ; h…" at bounding box center [1045, 268] width 270 height 424
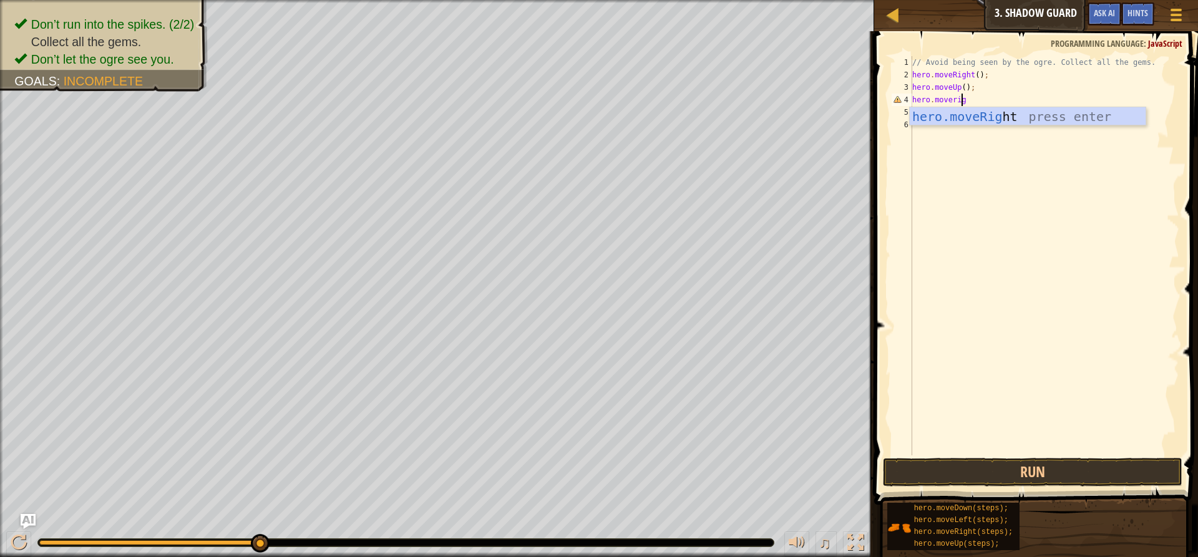
scroll to position [6, 4]
type textarea "hero.moveright"
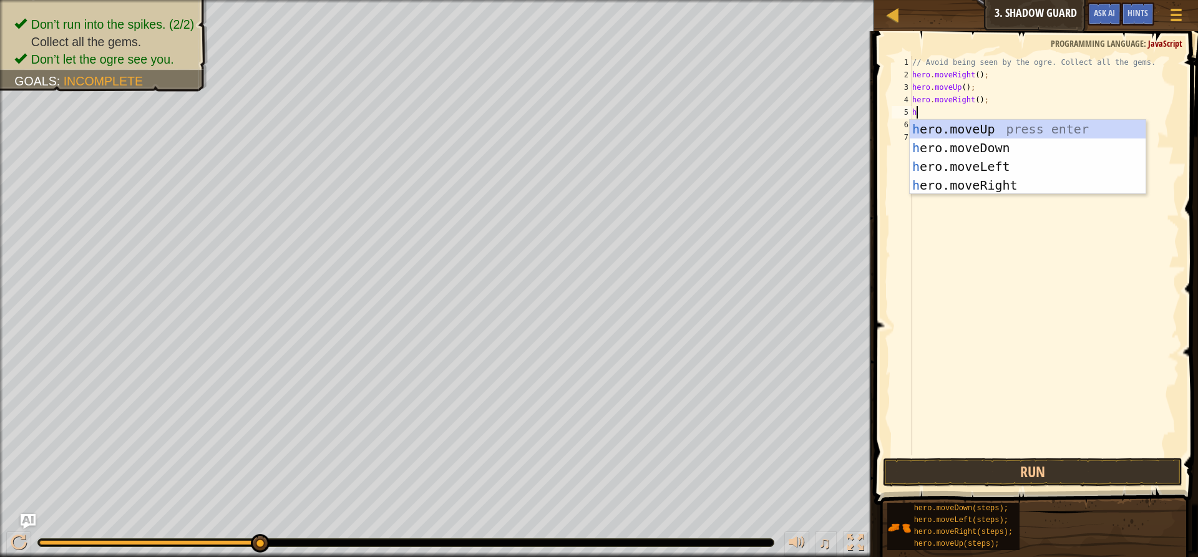
type textarea "her"
click at [989, 144] on div "her o.moveUp press enter her o.moveDown press enter her o.moveLeft press enter …" at bounding box center [1028, 176] width 236 height 112
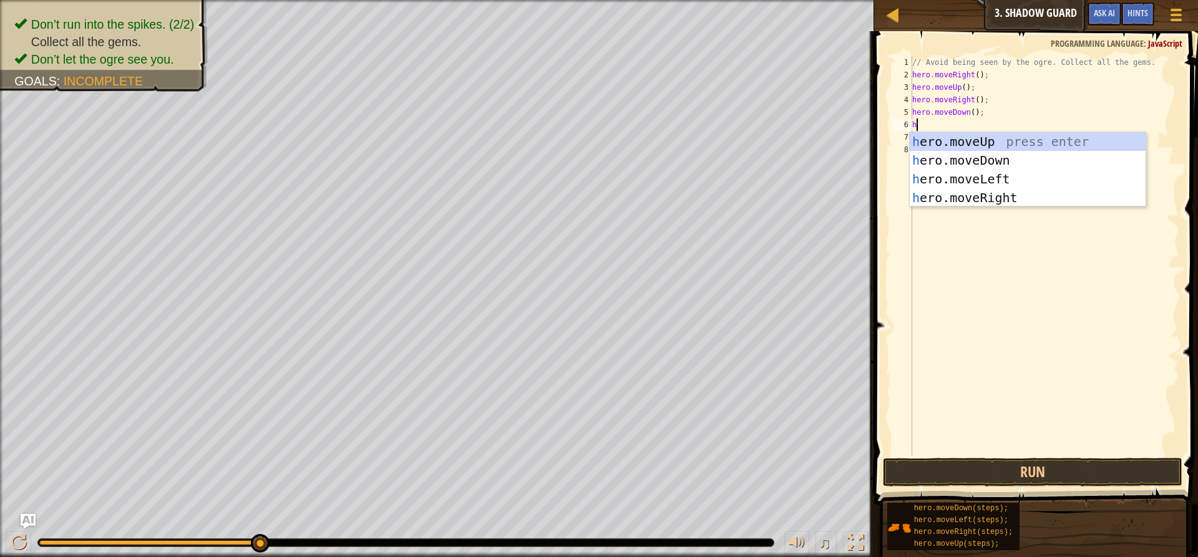
type textarea "he"
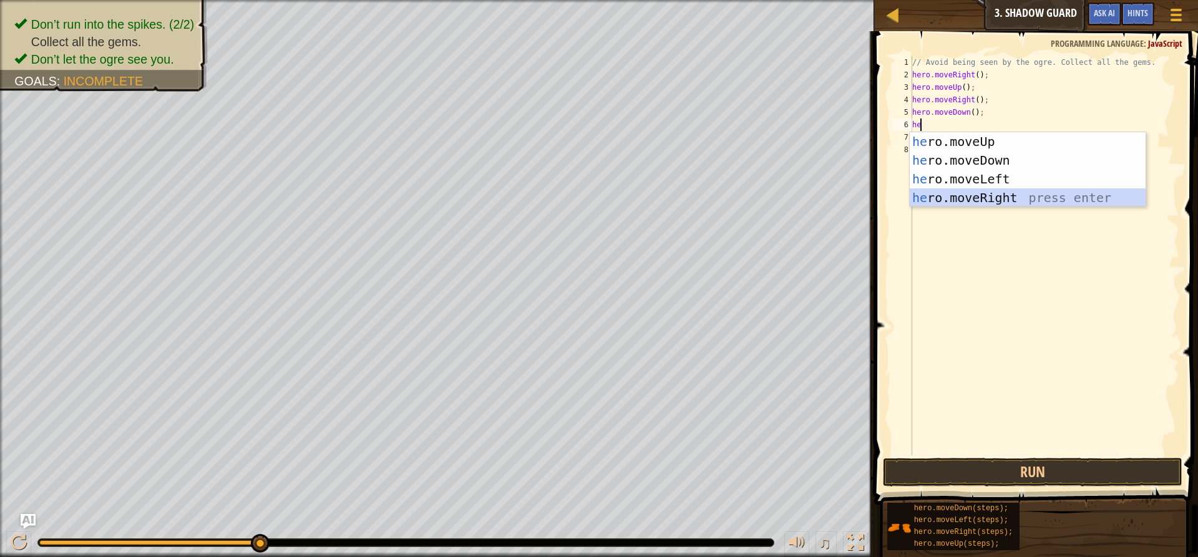
drag, startPoint x: 995, startPoint y: 197, endPoint x: 971, endPoint y: 293, distance: 98.4
click at [994, 198] on div "he ro.moveUp press enter he ro.moveDown press enter he ro.moveLeft press enter …" at bounding box center [1028, 188] width 236 height 112
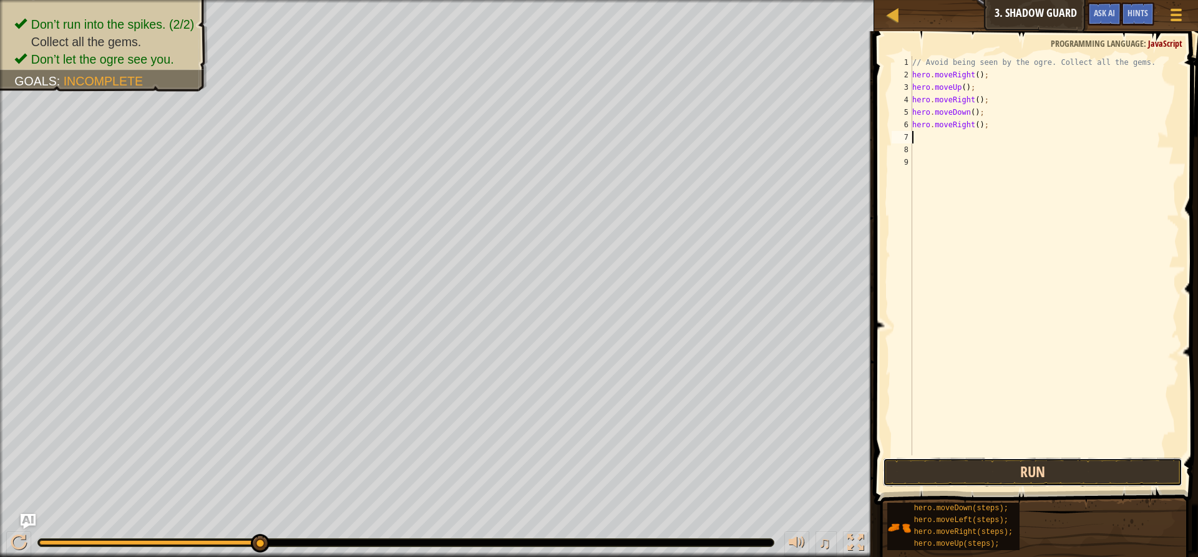
click at [1011, 477] on button "Run" at bounding box center [1032, 472] width 299 height 29
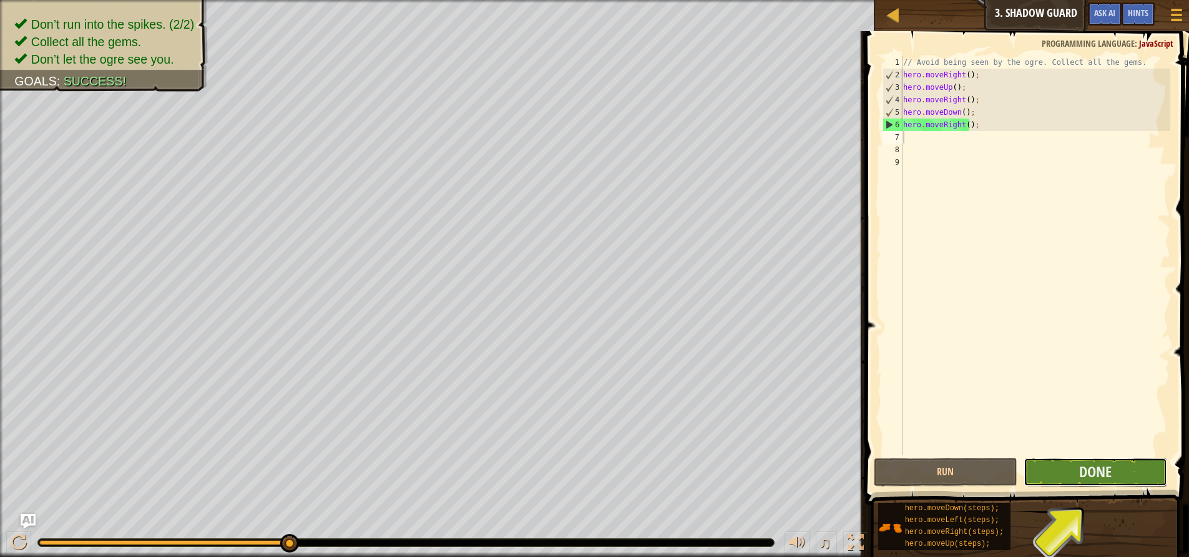
click at [1077, 479] on button "Done" at bounding box center [1095, 472] width 144 height 29
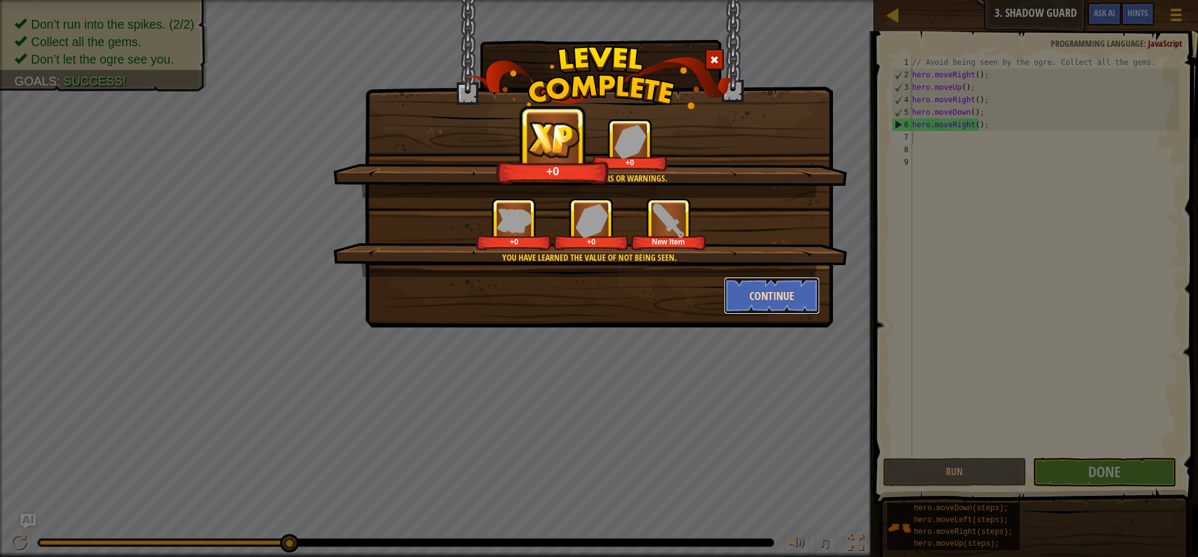
click at [757, 300] on button "Continue" at bounding box center [772, 295] width 97 height 37
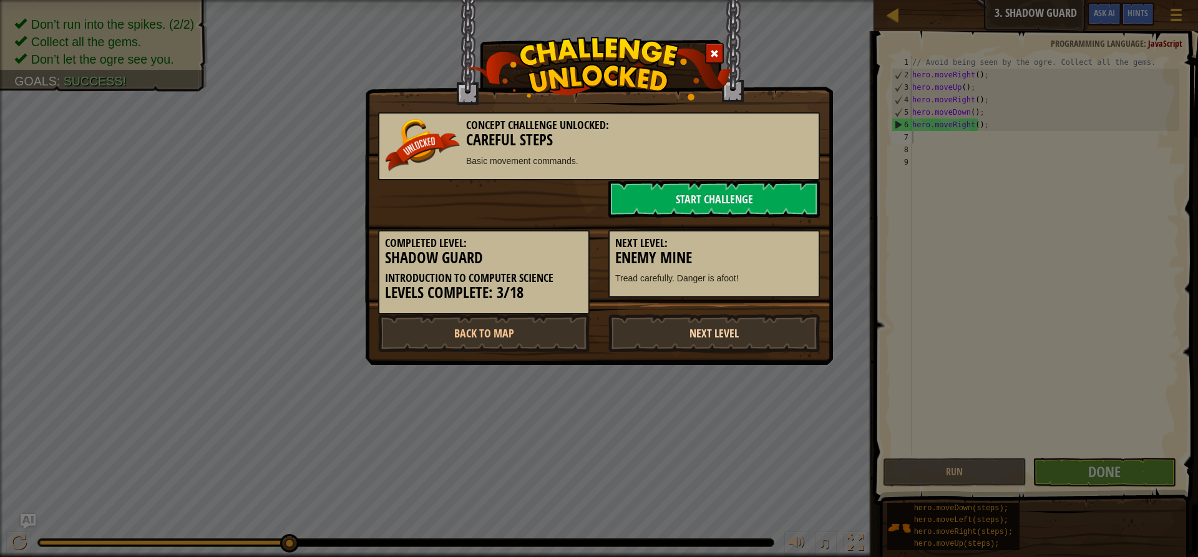
click at [733, 329] on link "Next Level" at bounding box center [714, 332] width 212 height 37
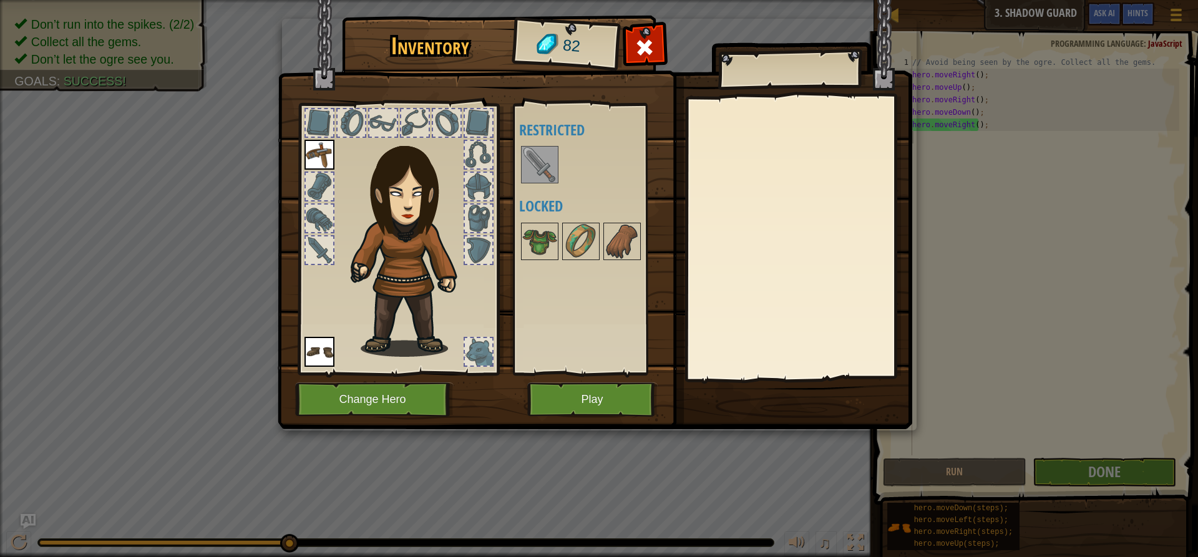
click at [537, 171] on img at bounding box center [539, 164] width 35 height 35
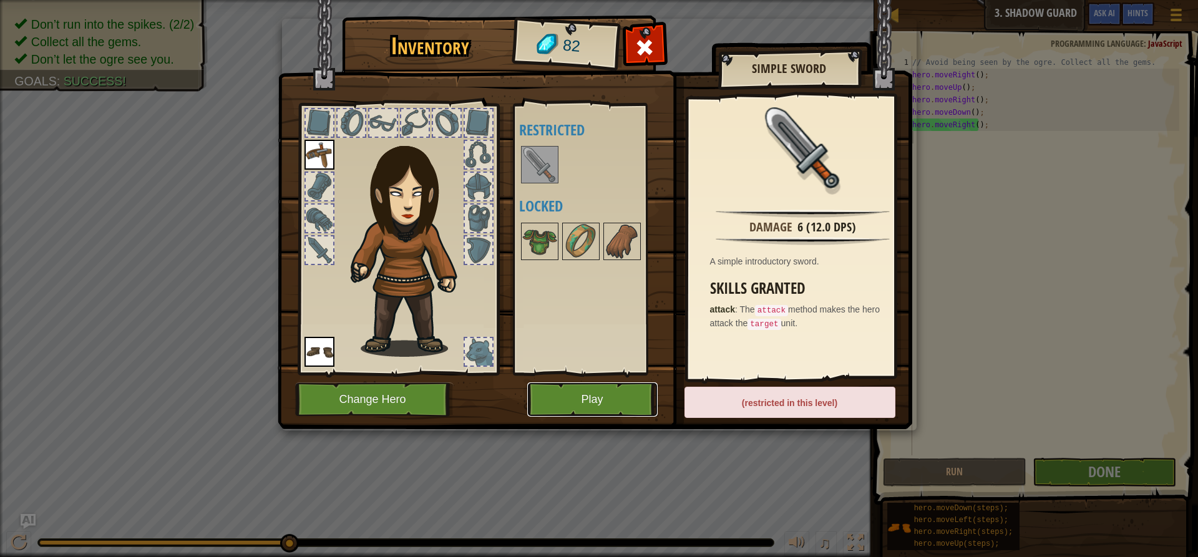
click at [630, 407] on button "Play" at bounding box center [592, 399] width 130 height 34
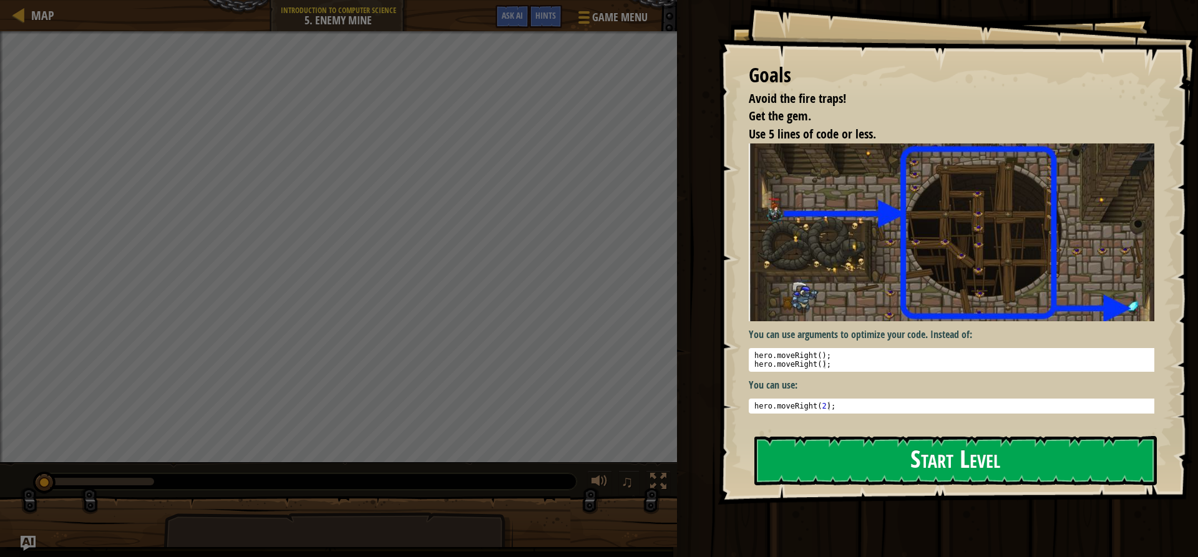
click at [853, 440] on button "Start Level" at bounding box center [955, 460] width 402 height 49
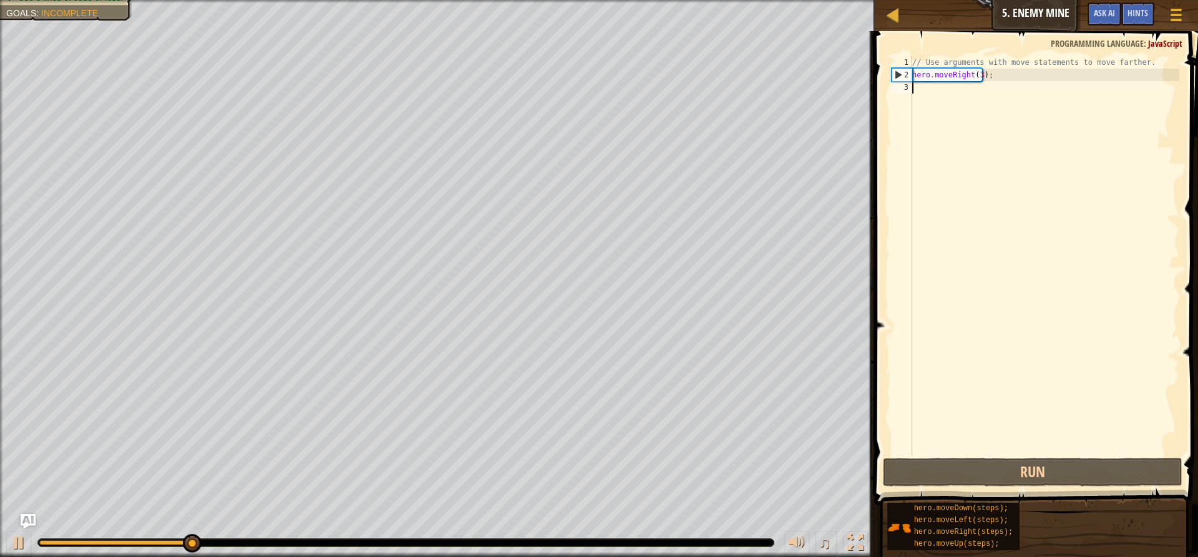
type textarea "h"
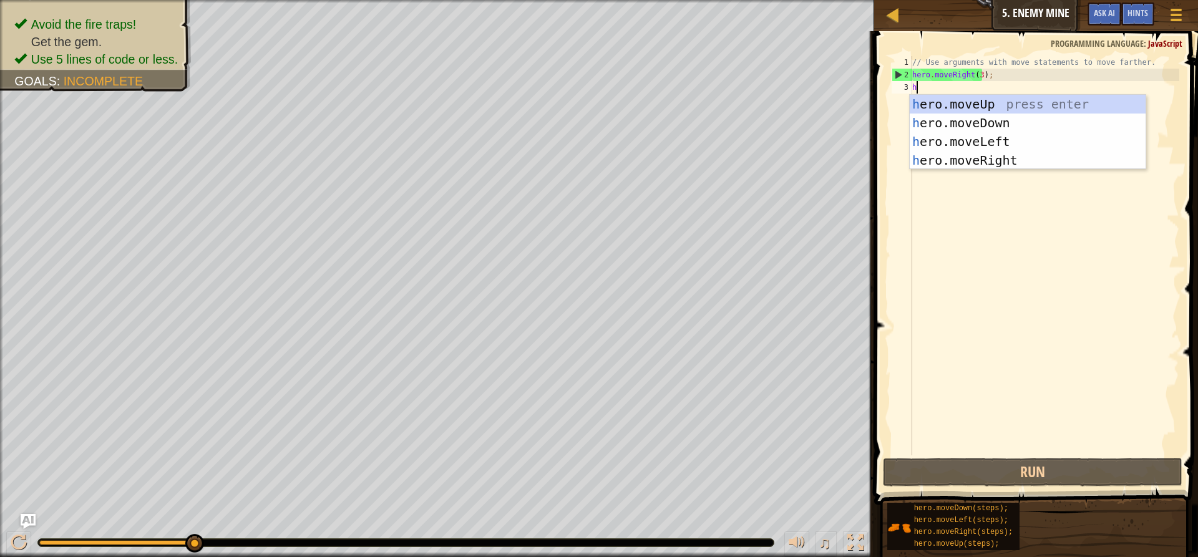
scroll to position [6, 0]
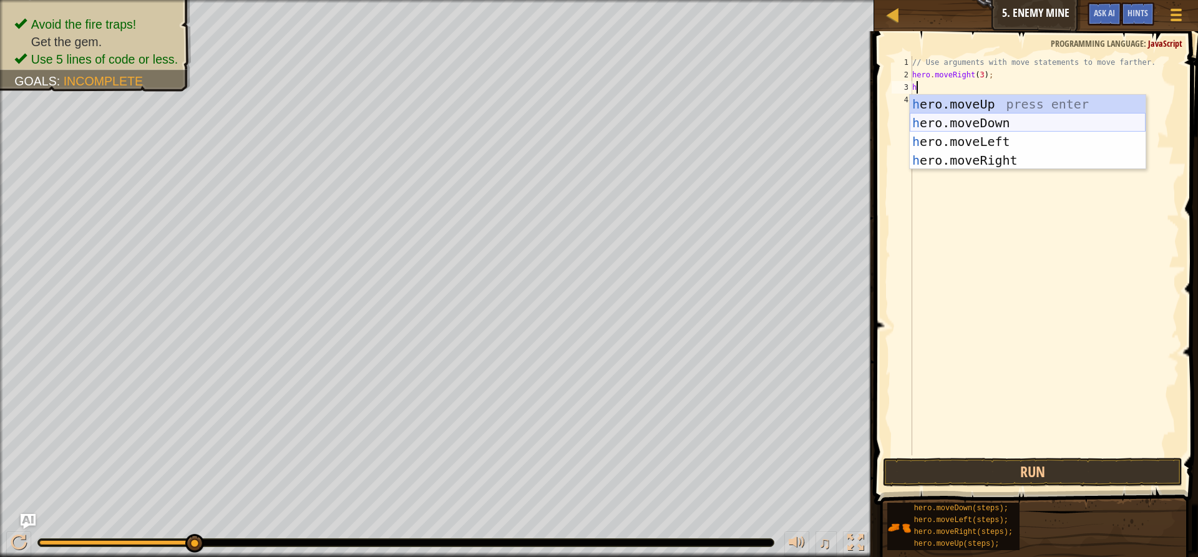
click at [981, 125] on div "h ero.moveUp press enter h ero.moveDown press enter h ero.moveLeft press enter …" at bounding box center [1028, 151] width 236 height 112
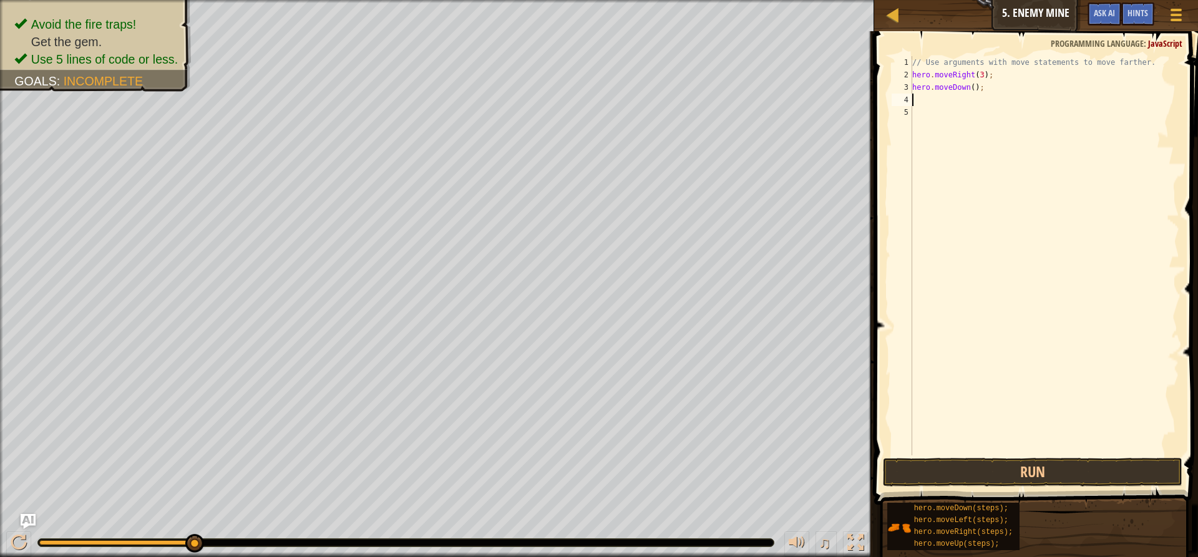
type textarea "h"
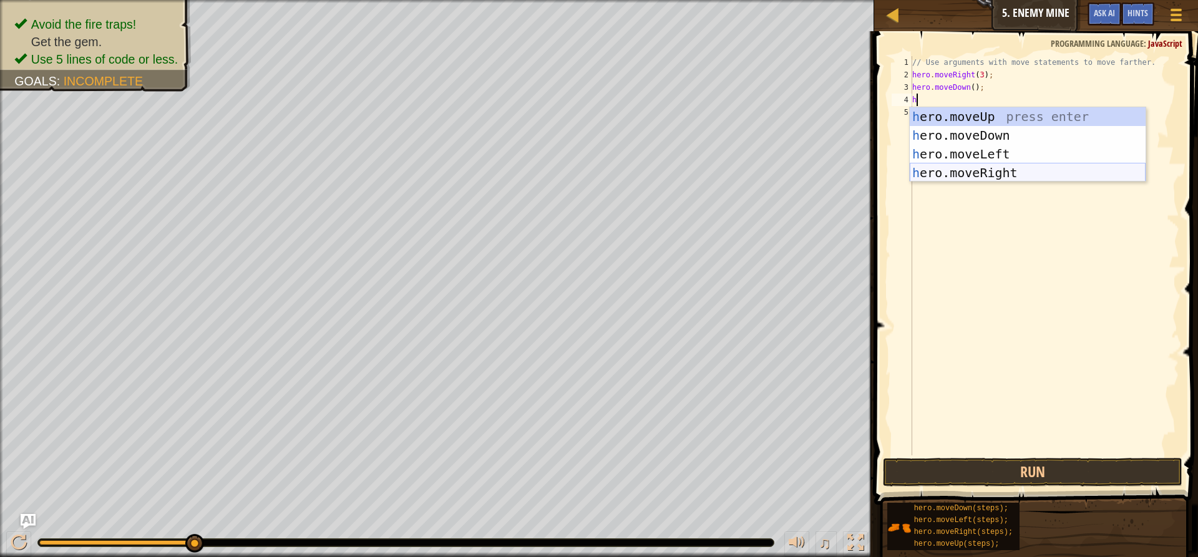
click at [998, 163] on div "h ero.moveUp press enter h ero.moveDown press enter h ero.moveLeft press enter …" at bounding box center [1028, 163] width 236 height 112
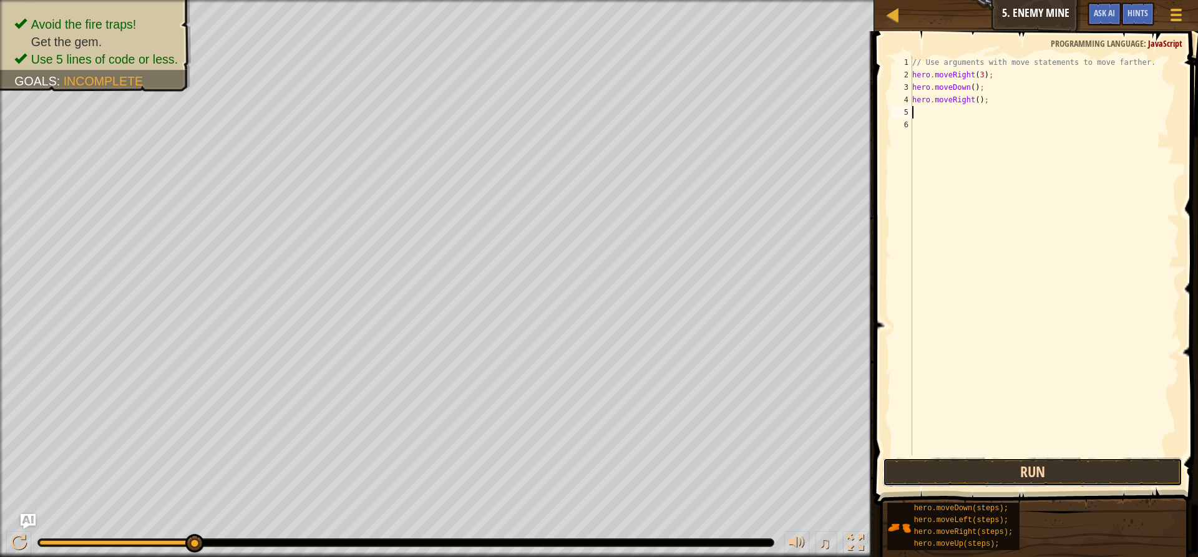
click at [934, 475] on button "Run" at bounding box center [1032, 472] width 299 height 29
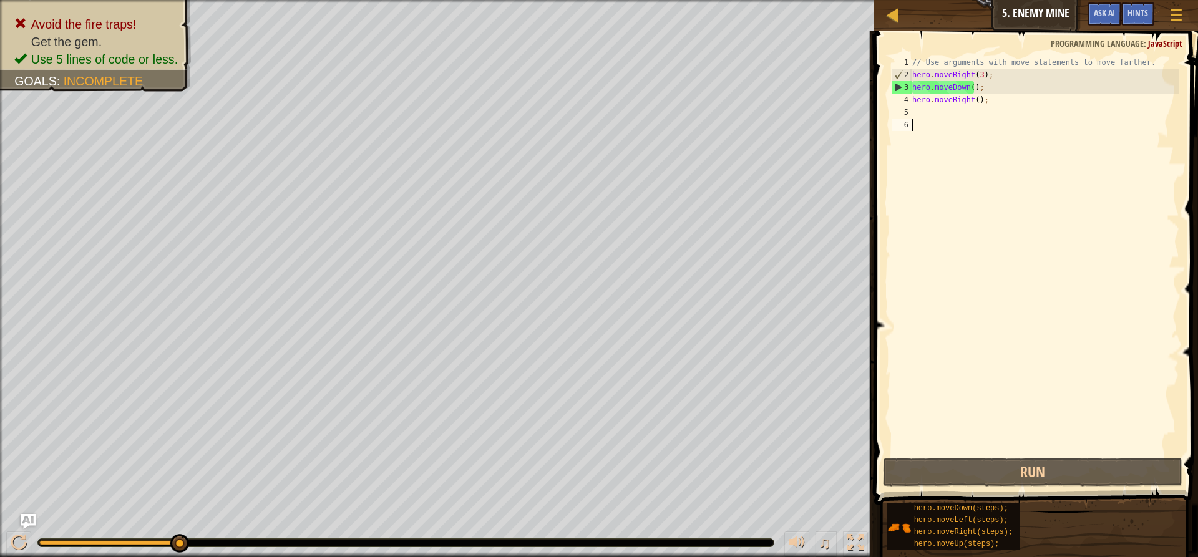
click at [1005, 123] on div "// Use arguments with move statements to move farther. hero . moveRight ( 3 ) ;…" at bounding box center [1045, 268] width 270 height 424
click at [993, 99] on div "// Use arguments with move statements to move farther. hero . moveRight ( 3 ) ;…" at bounding box center [1045, 268] width 270 height 424
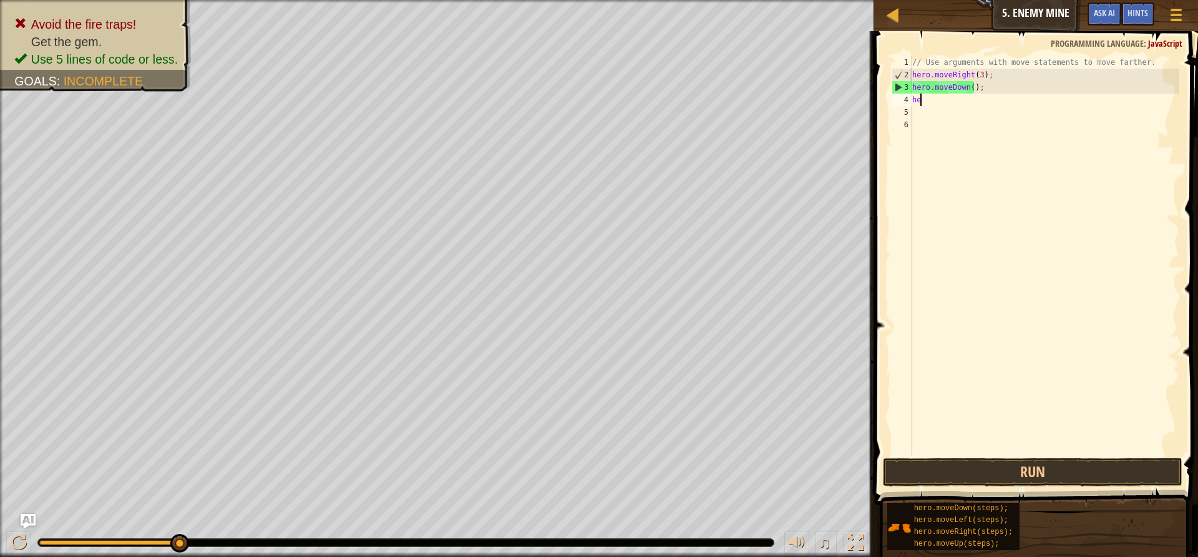
type textarea "h"
click at [1091, 480] on button "Run" at bounding box center [1032, 472] width 299 height 29
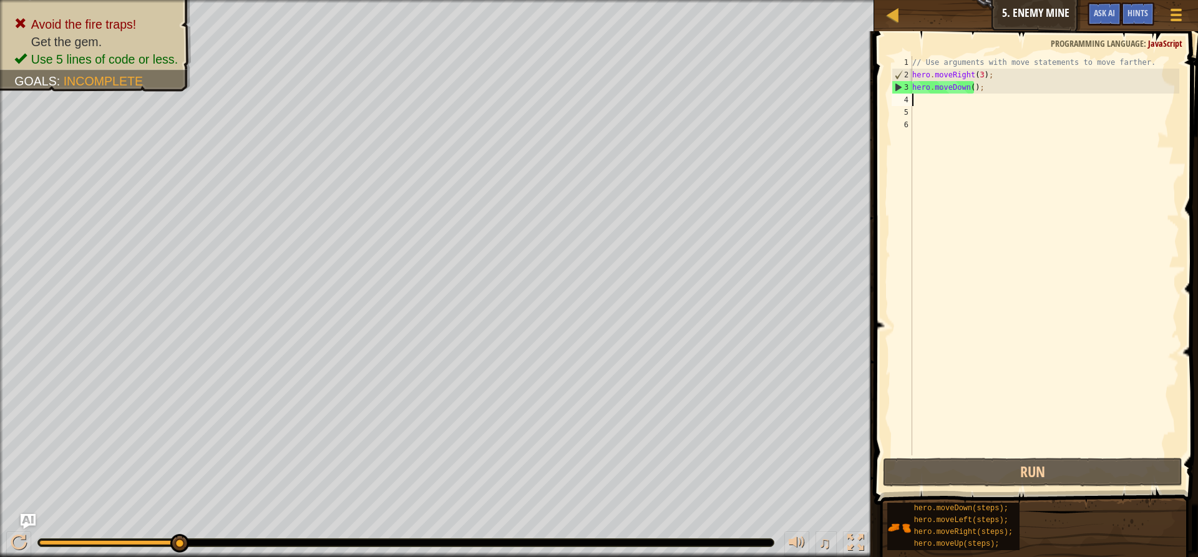
click at [979, 85] on div "// Use arguments with move statements to move farther. hero . moveRight ( 3 ) ;…" at bounding box center [1045, 268] width 270 height 424
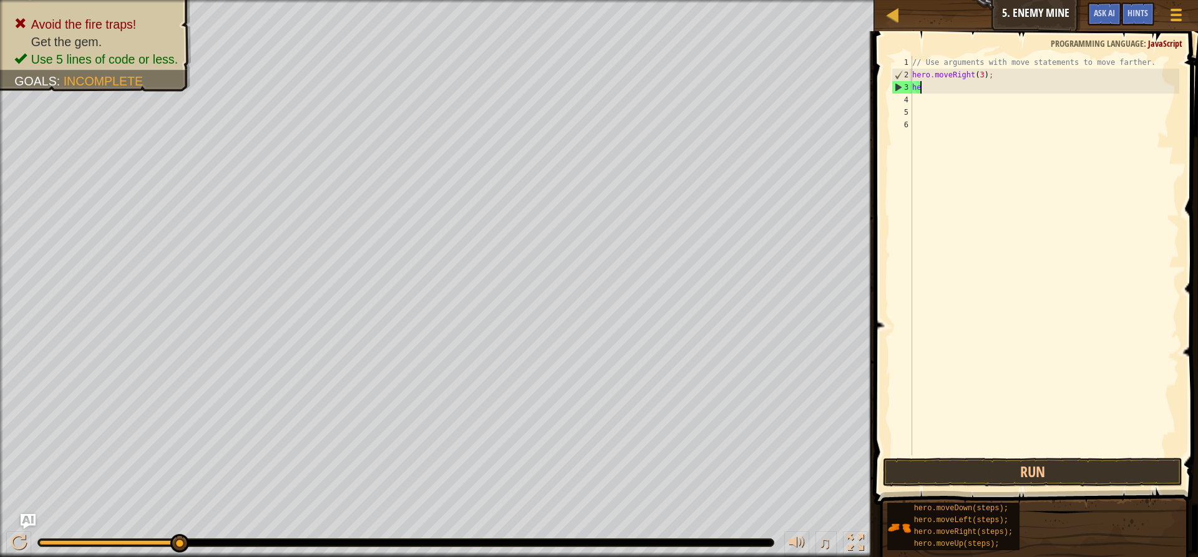
type textarea "h"
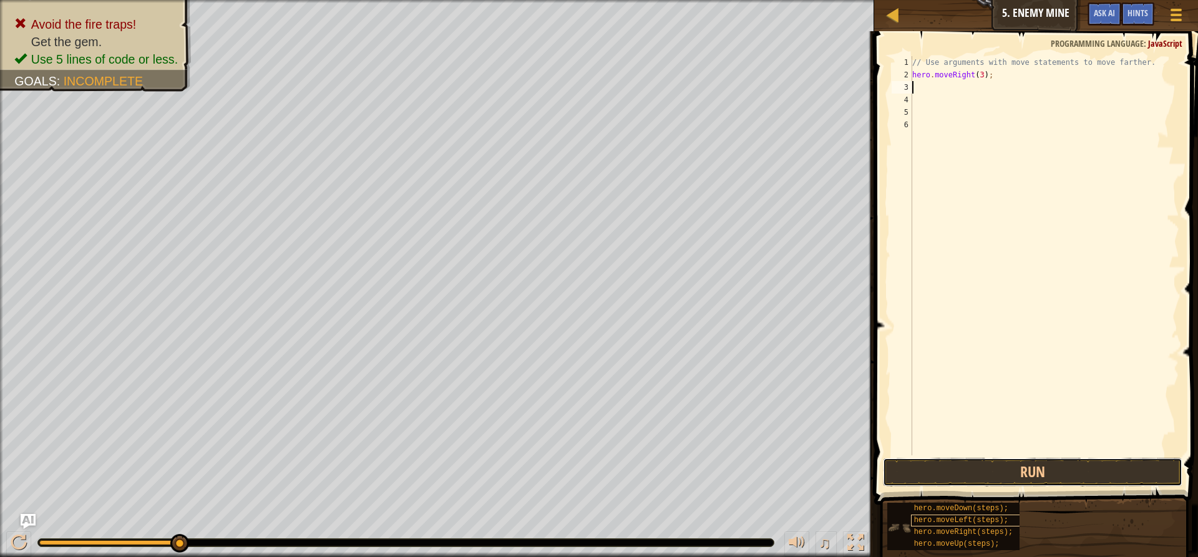
click at [963, 516] on div "Hints Videos 1 2 3 4 5 6 // Use arguments with move statements to move farther.…" at bounding box center [1034, 291] width 328 height 520
click at [957, 477] on button "Run" at bounding box center [1032, 472] width 299 height 29
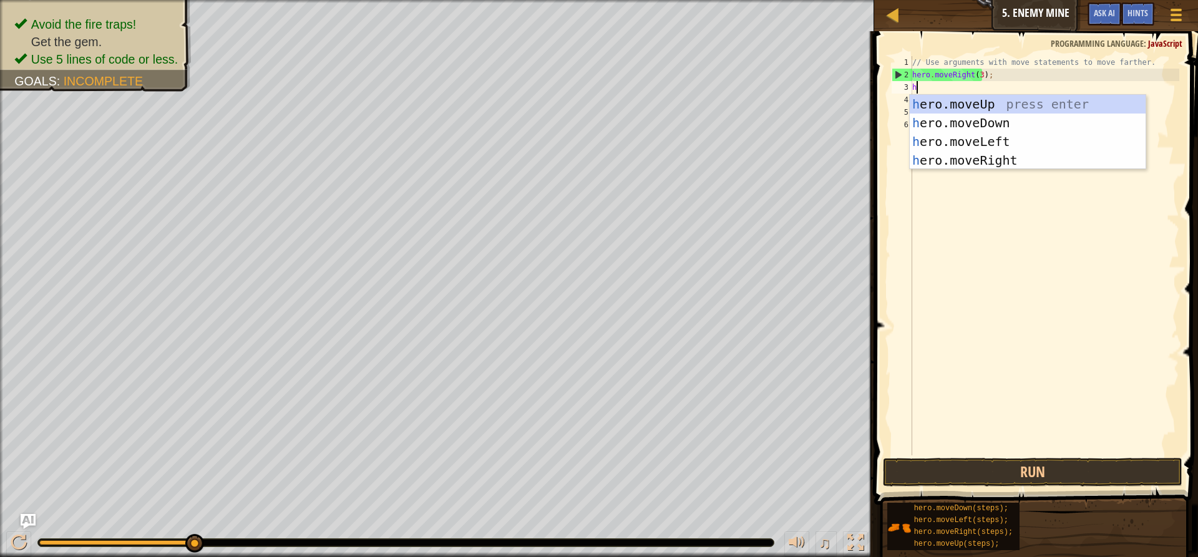
type textarea "he"
click at [1018, 109] on div "he ro.moveUp press enter he ro.moveDown press enter he ro.moveLeft press enter …" at bounding box center [1028, 151] width 236 height 112
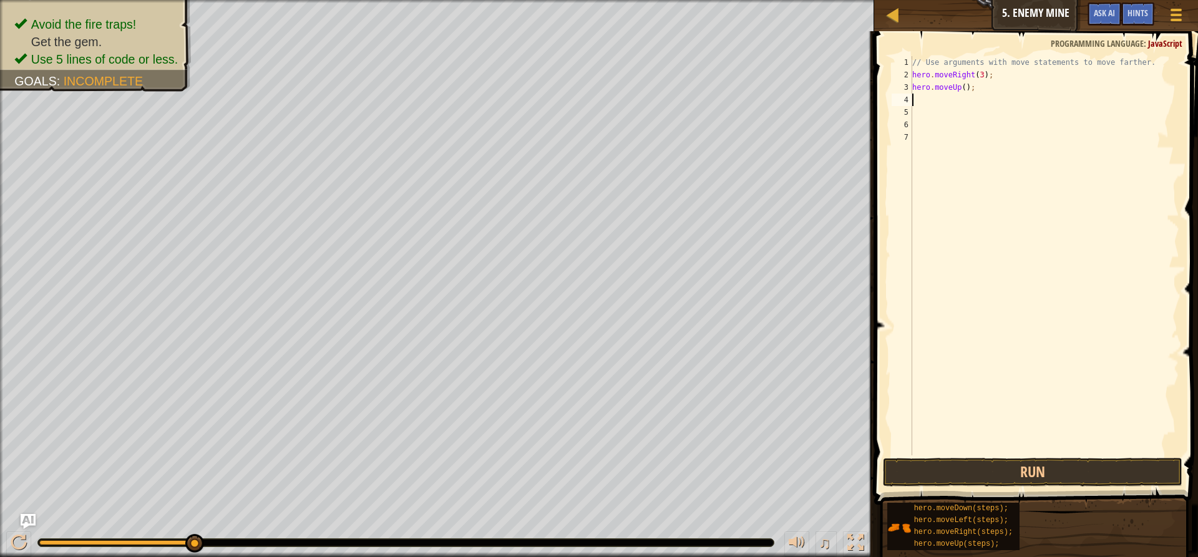
type textarea "h"
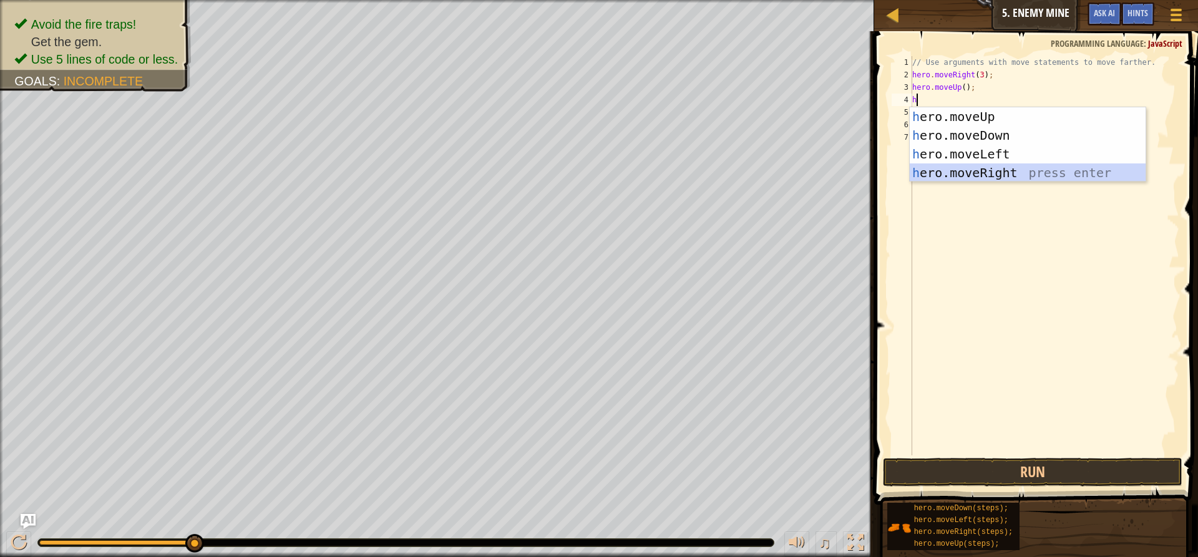
click at [986, 177] on div "h ero.moveUp press enter h ero.moveDown press enter h ero.moveLeft press enter …" at bounding box center [1028, 163] width 236 height 112
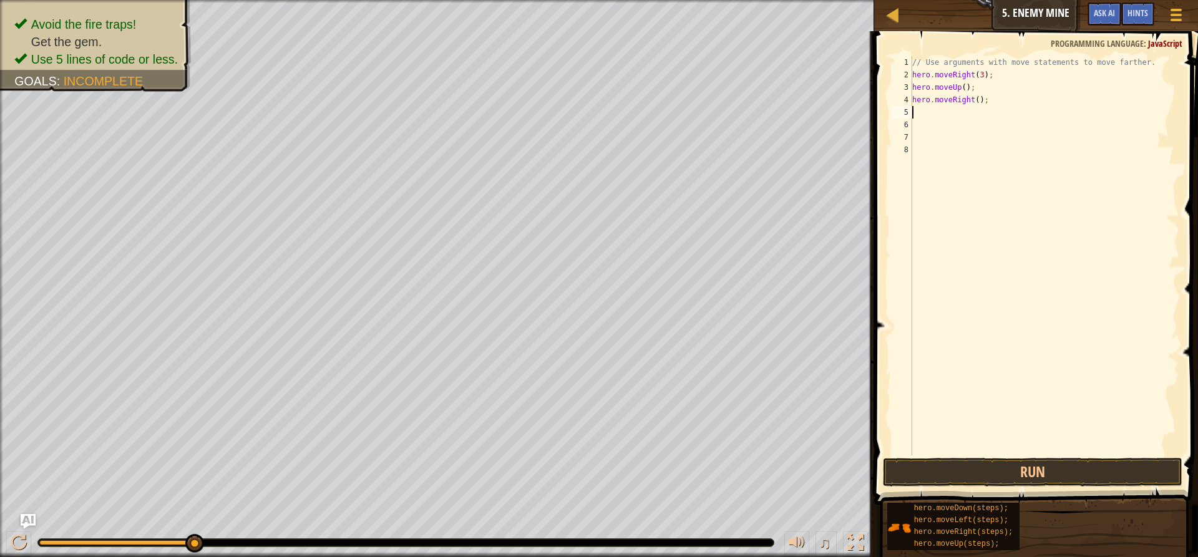
type textarea "h"
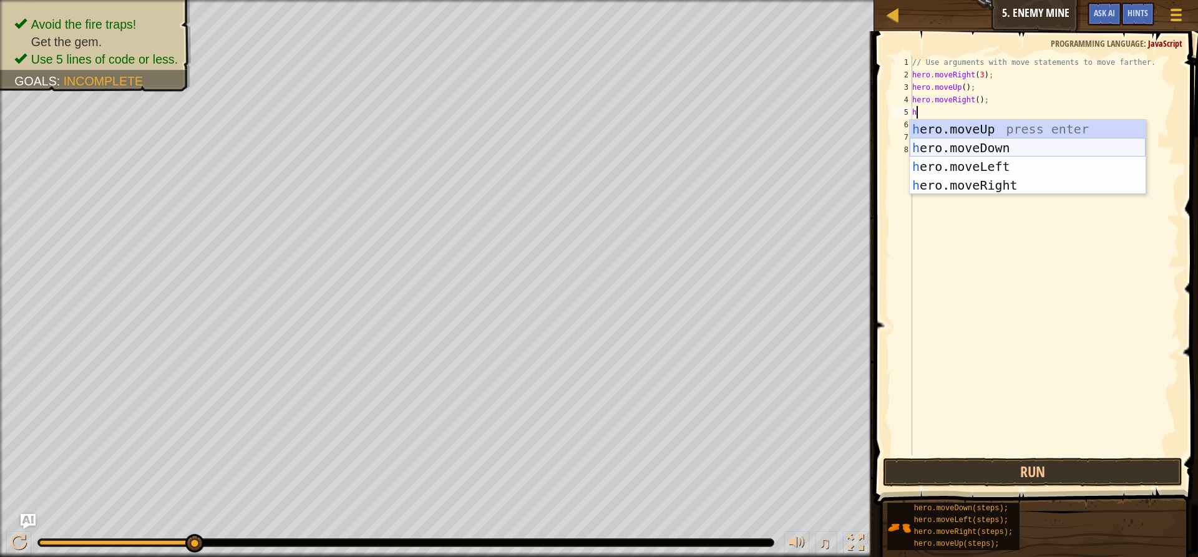
click at [992, 141] on div "h ero.moveUp press enter h ero.moveDown press enter h ero.moveLeft press enter …" at bounding box center [1028, 176] width 236 height 112
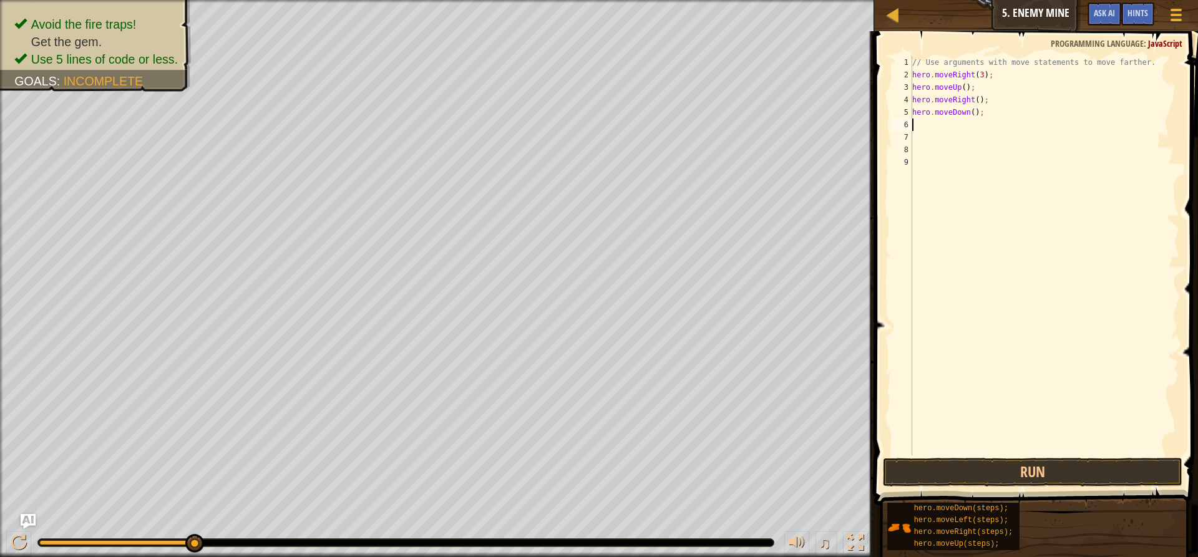
type textarea "h"
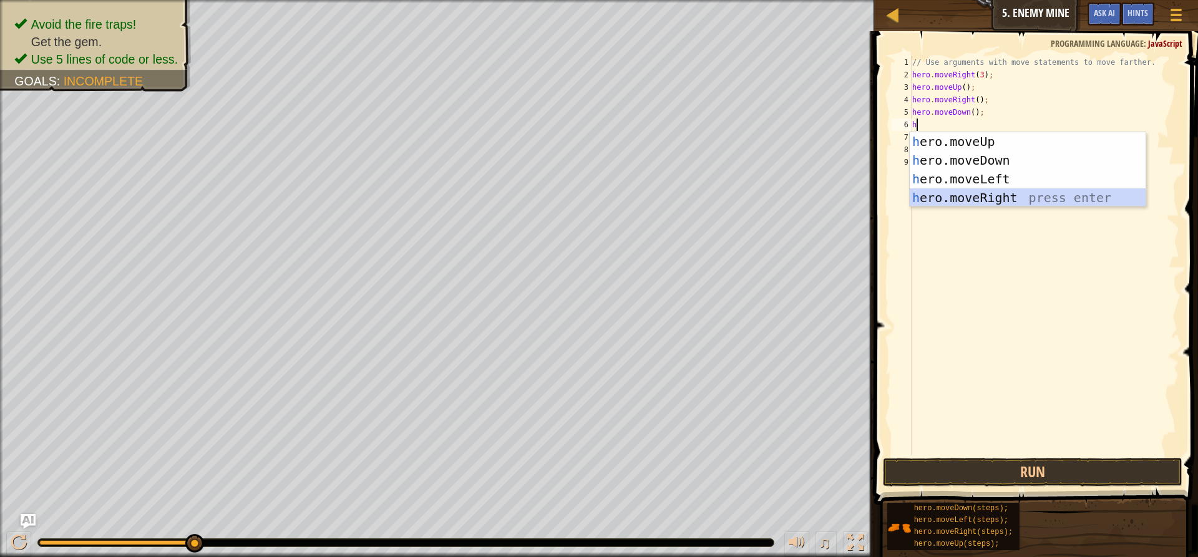
click at [1025, 194] on div "h ero.moveUp press enter h ero.moveDown press enter h ero.moveLeft press enter …" at bounding box center [1028, 188] width 236 height 112
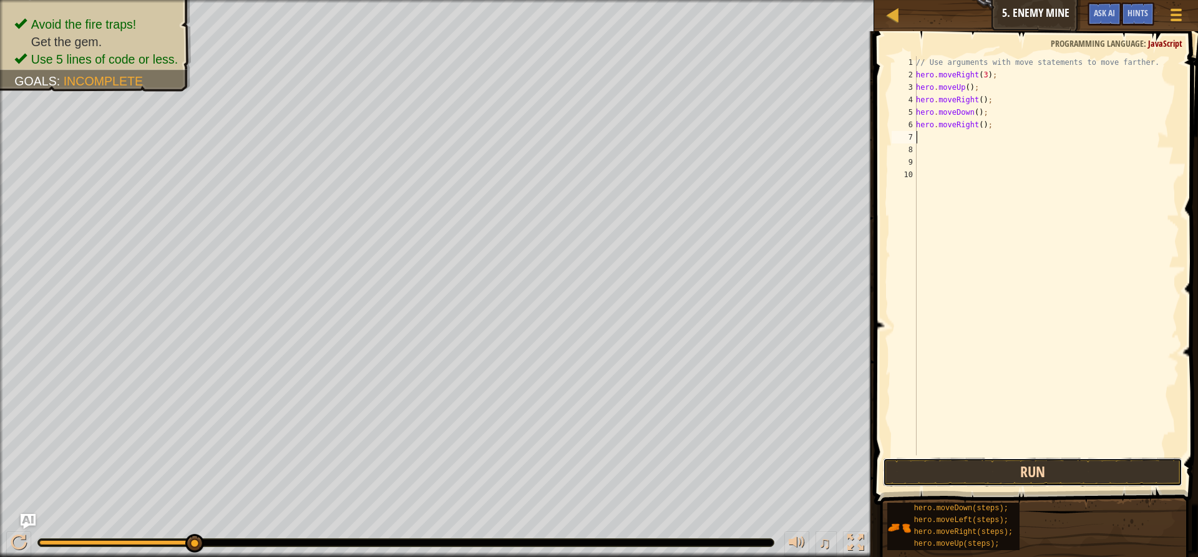
click at [1097, 472] on button "Run" at bounding box center [1032, 472] width 299 height 29
type textarea "h"
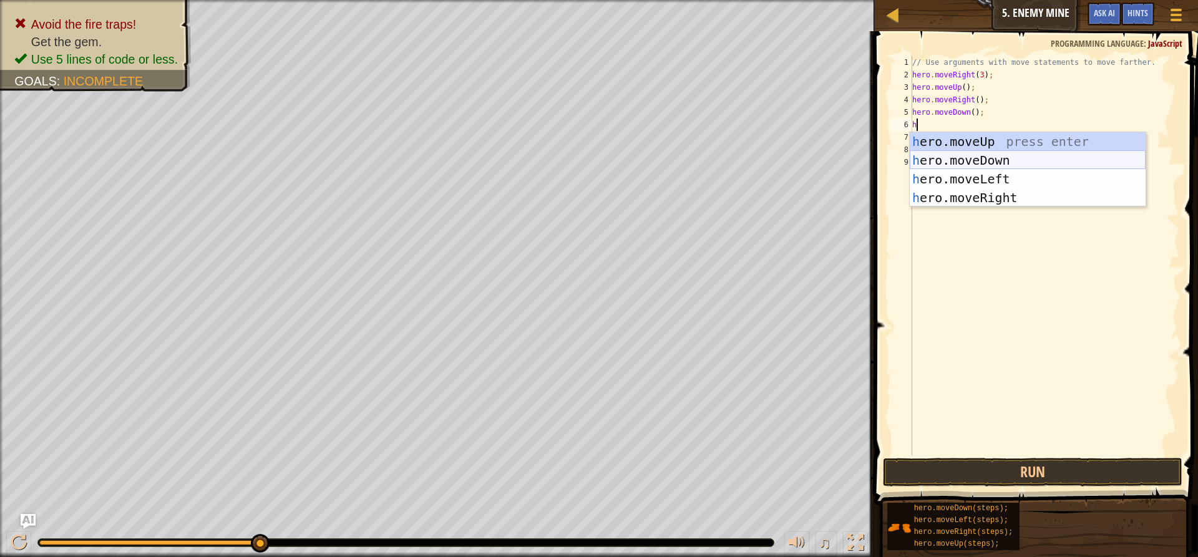
click at [1010, 165] on div "h ero.moveUp press enter h ero.moveDown press enter h ero.moveLeft press enter …" at bounding box center [1028, 188] width 236 height 112
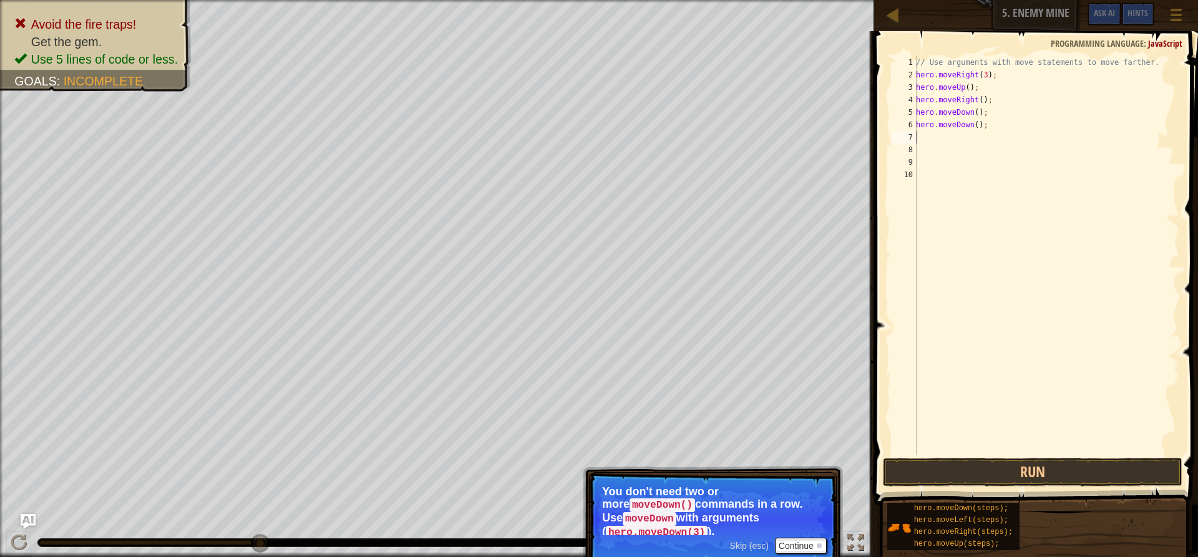
click at [991, 126] on div "// Use arguments with move statements to move farther. hero . moveRight ( 3 ) ;…" at bounding box center [1046, 268] width 266 height 424
type textarea "h"
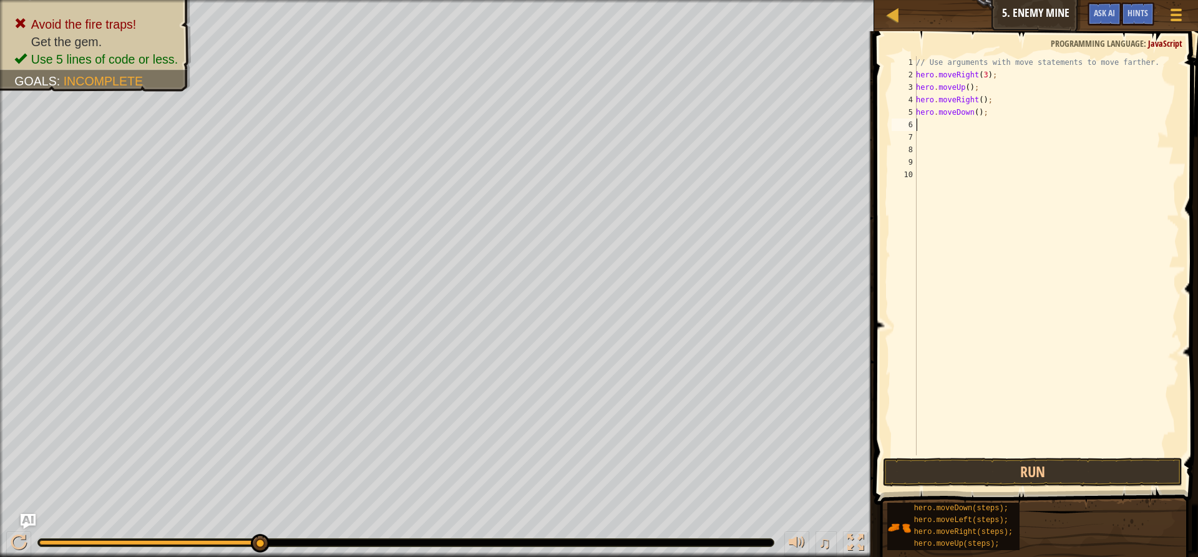
type textarea "h"
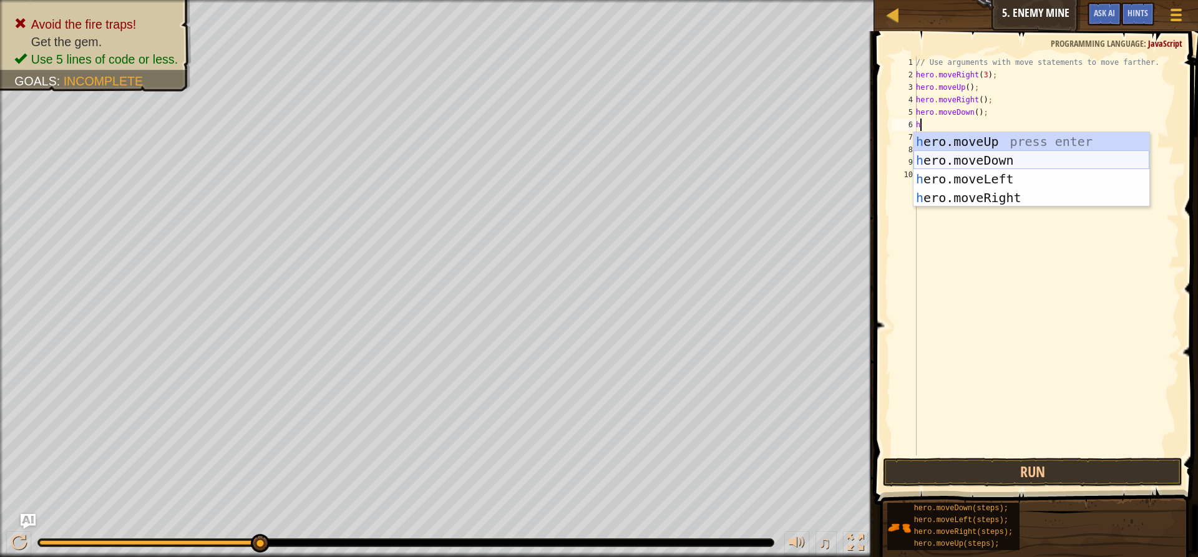
click at [1000, 153] on div "h ero.moveUp press enter h ero.moveDown press enter h ero.moveLeft press enter …" at bounding box center [1031, 188] width 236 height 112
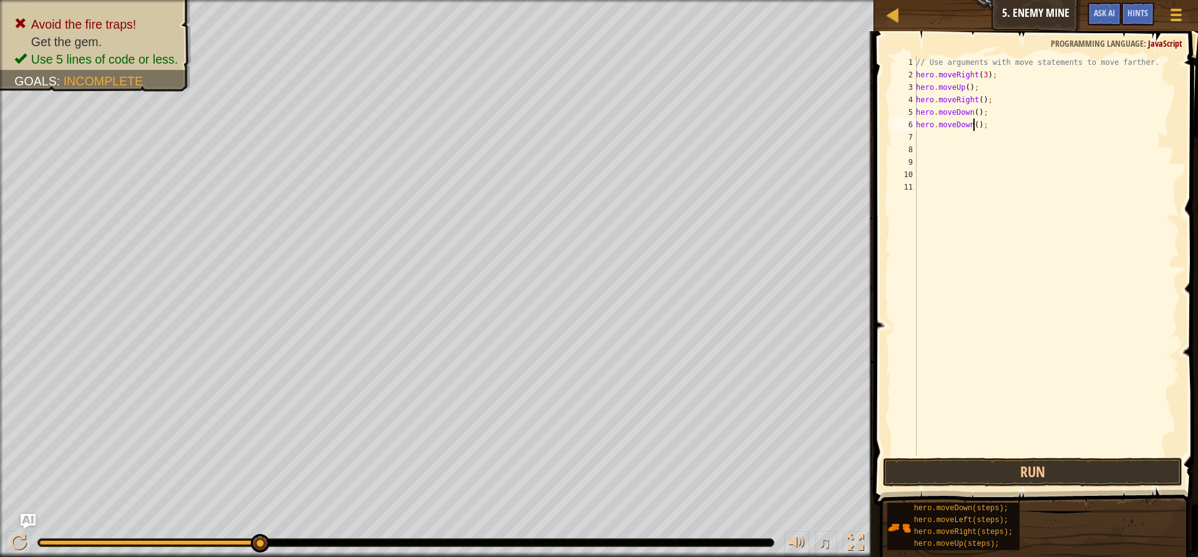
click at [973, 125] on div "// Use arguments with move statements to move farther. hero . moveRight ( 3 ) ;…" at bounding box center [1046, 268] width 266 height 424
type textarea "hero.moveDown(2);"
click at [1052, 472] on button "Run" at bounding box center [1032, 472] width 299 height 29
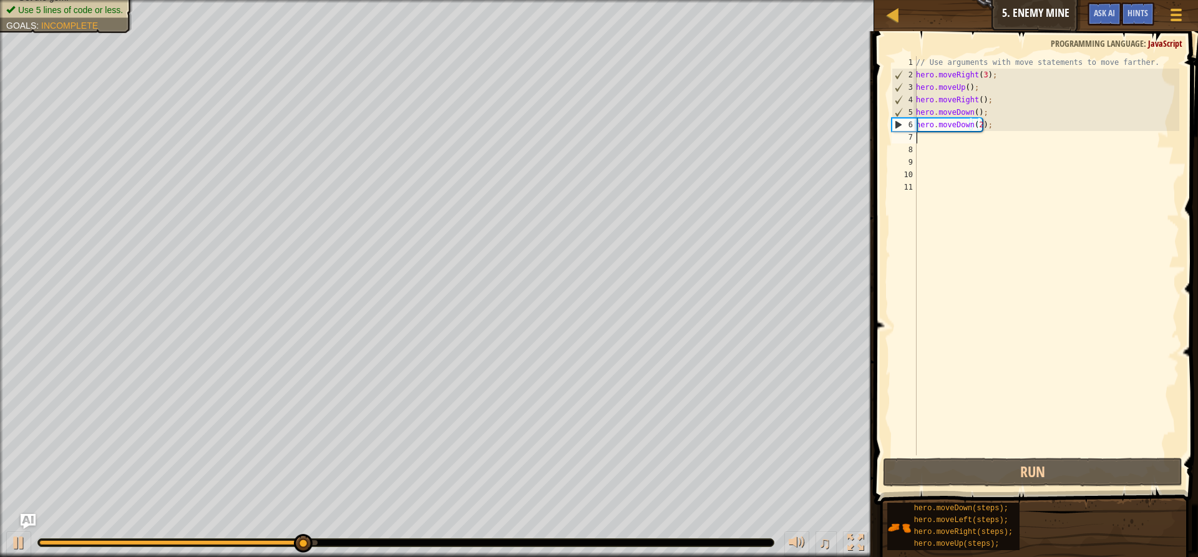
click at [919, 140] on div "// Use arguments with move statements to move farther. hero . moveRight ( 3 ) ;…" at bounding box center [1046, 268] width 266 height 424
type textarea "h"
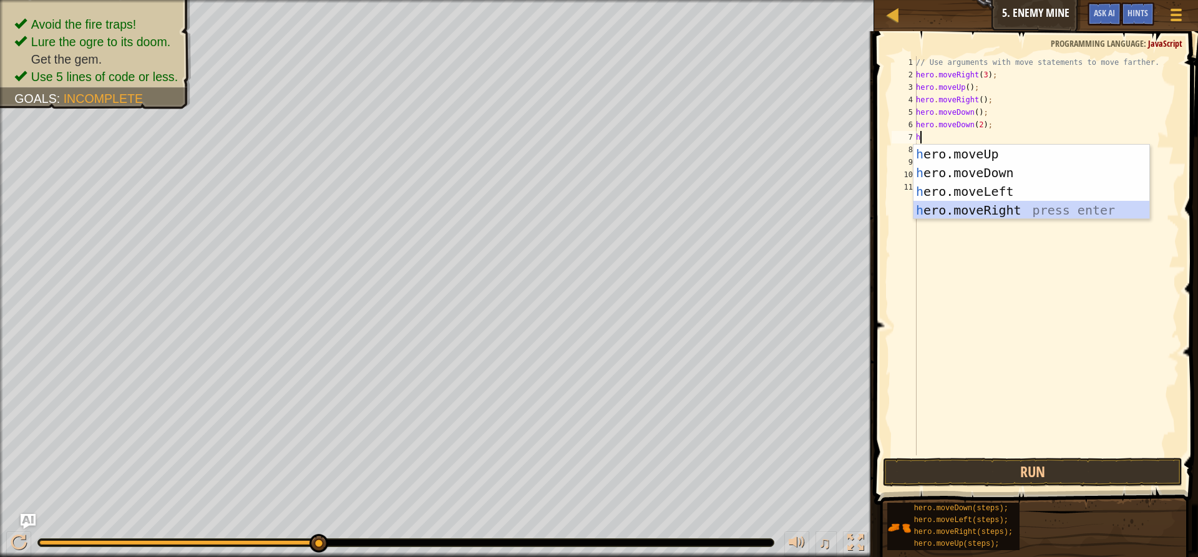
click at [971, 209] on div "h ero.moveUp press enter h ero.moveDown press enter h ero.moveLeft press enter …" at bounding box center [1031, 201] width 236 height 112
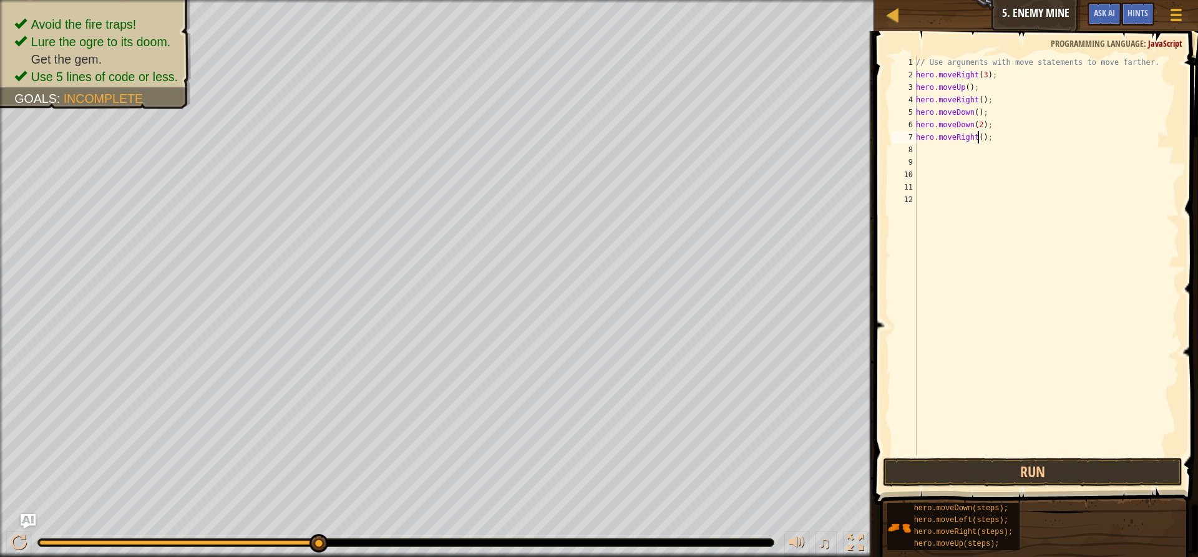
click at [976, 136] on div "// Use arguments with move statements to move farther. hero . moveRight ( 3 ) ;…" at bounding box center [1046, 268] width 266 height 424
click at [1080, 474] on button "Run" at bounding box center [1032, 472] width 299 height 29
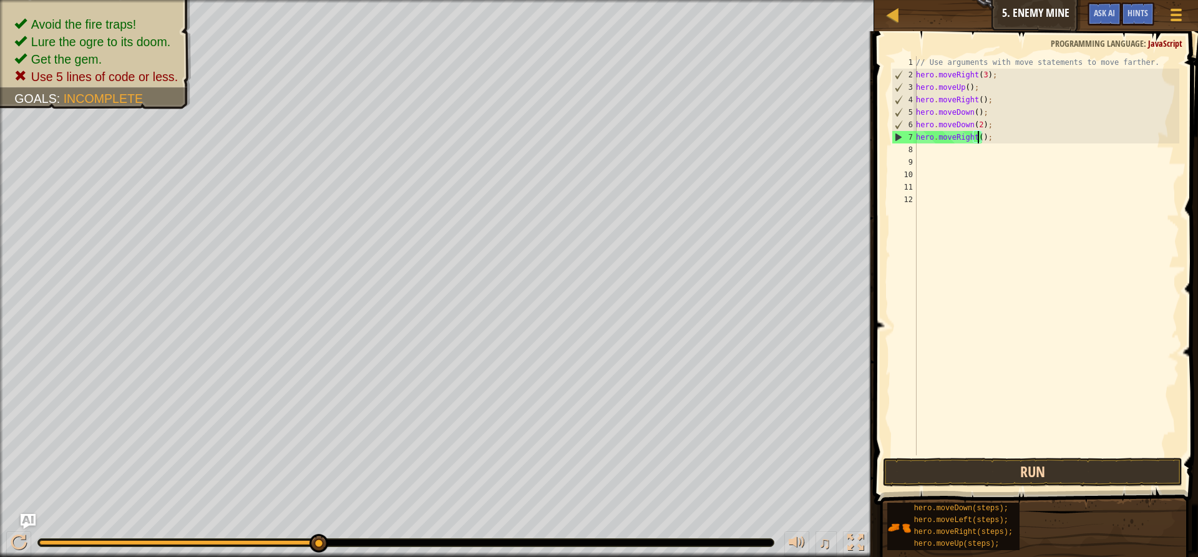
type textarea "hero.moveRight(3);"
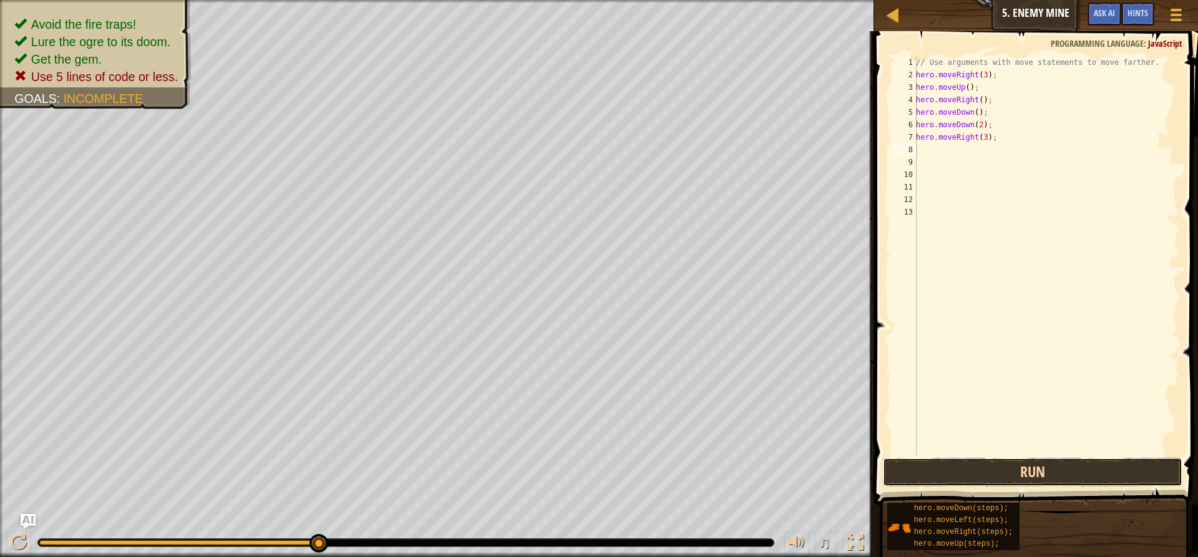
click at [1079, 468] on button "Run" at bounding box center [1032, 472] width 299 height 29
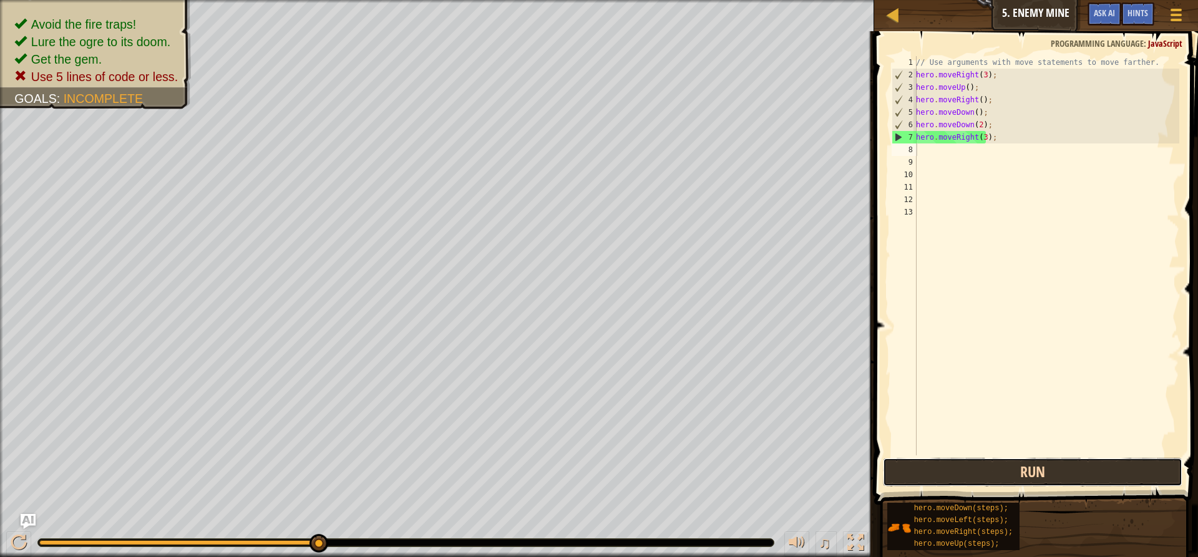
click at [965, 477] on button "Run" at bounding box center [1032, 472] width 299 height 29
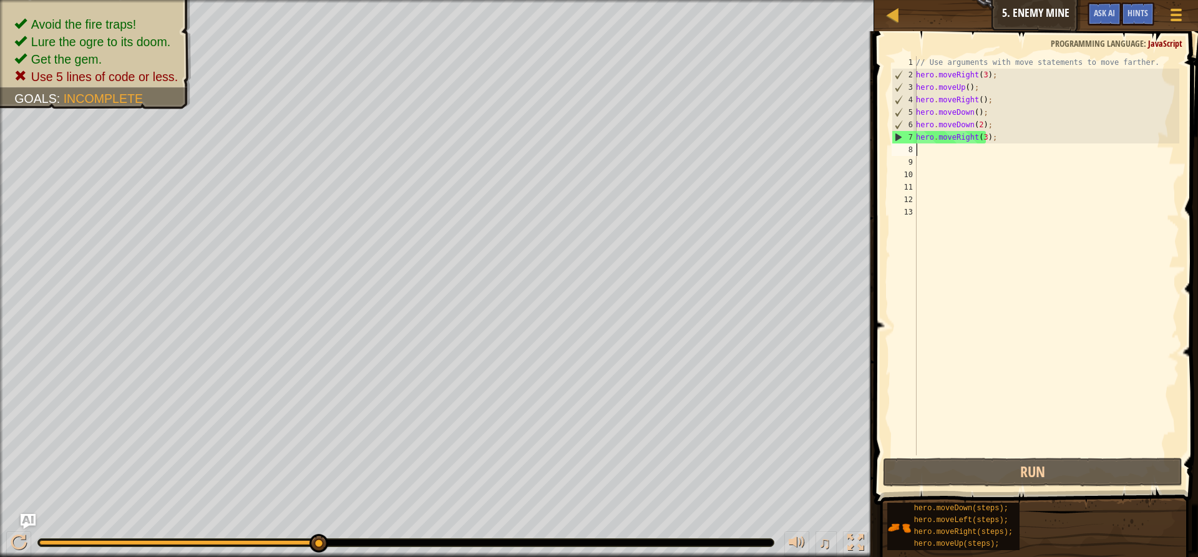
click at [989, 137] on div "// Use arguments with move statements to move farther. hero . moveRight ( 3 ) ;…" at bounding box center [1046, 268] width 266 height 424
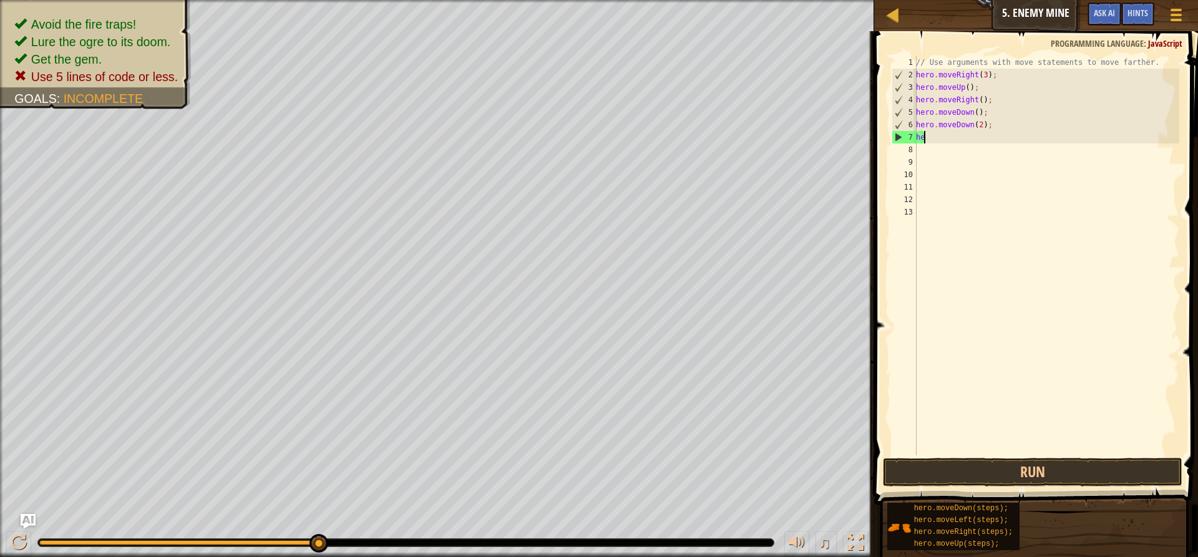
type textarea "h"
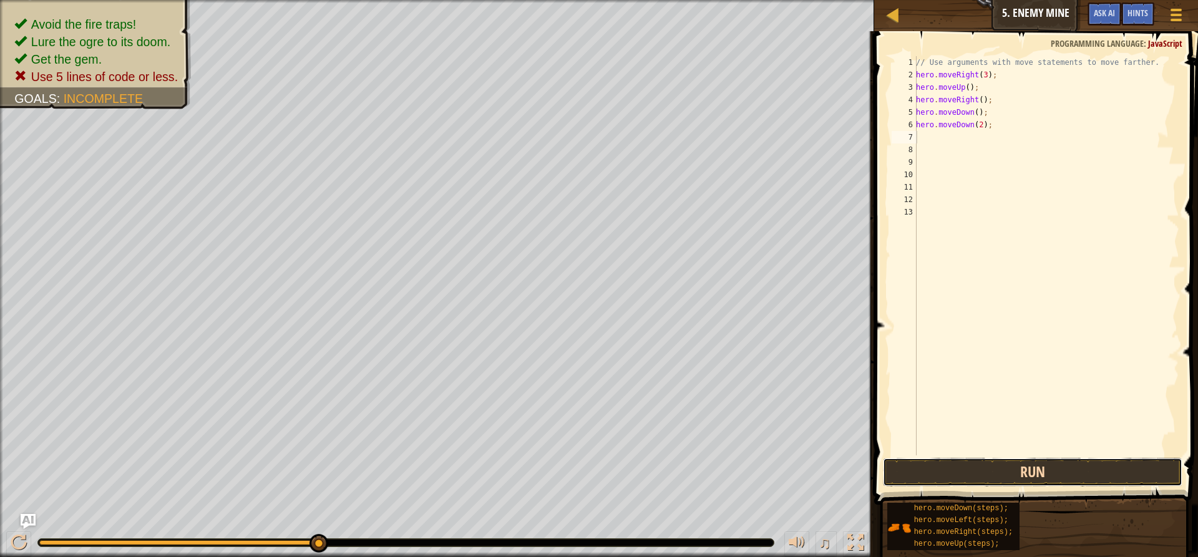
click at [1017, 473] on button "Run" at bounding box center [1032, 472] width 299 height 29
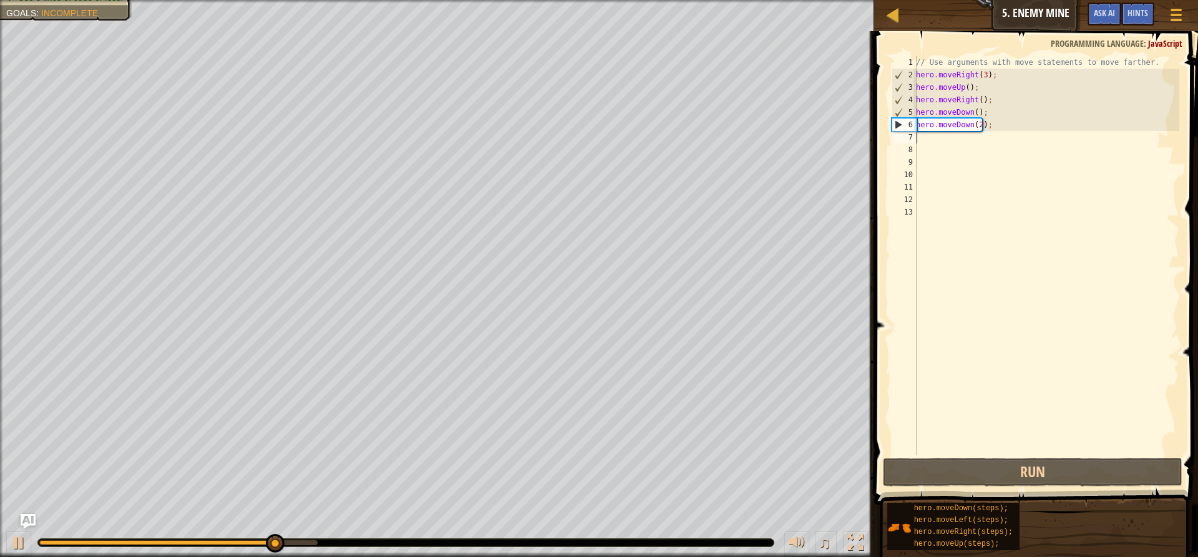
type textarea "h"
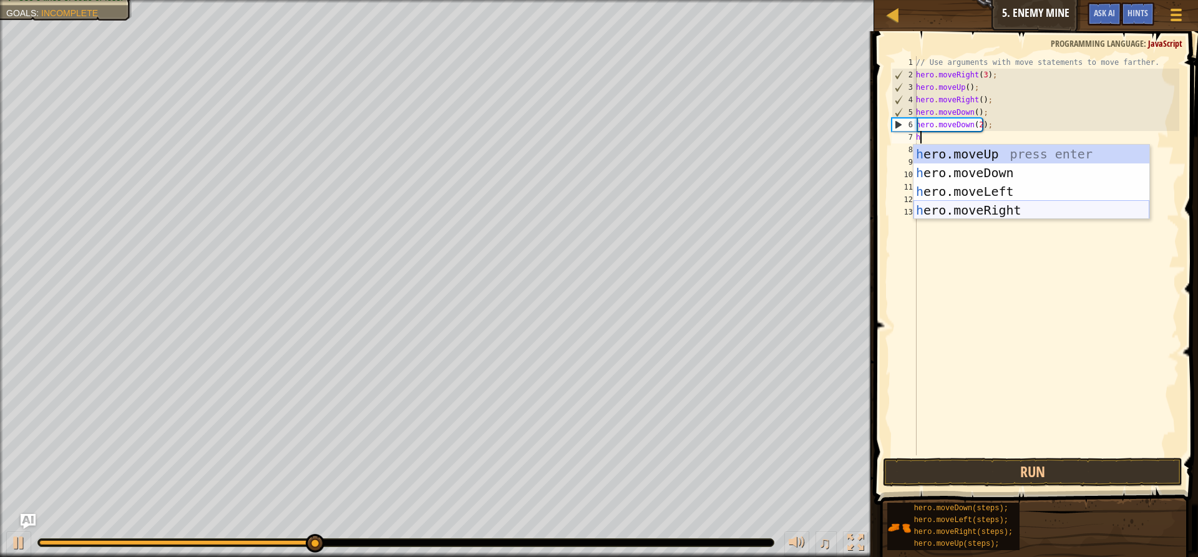
click at [1008, 213] on div "h ero.moveUp press enter h ero.moveDown press enter h ero.moveLeft press enter …" at bounding box center [1031, 201] width 236 height 112
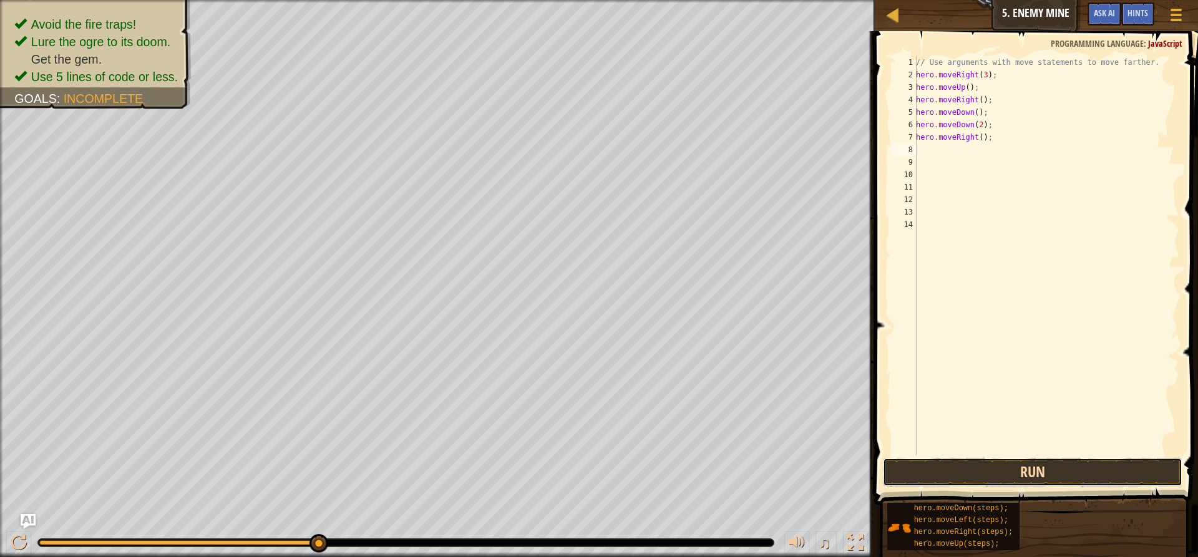
click at [1012, 478] on button "Run" at bounding box center [1032, 472] width 299 height 29
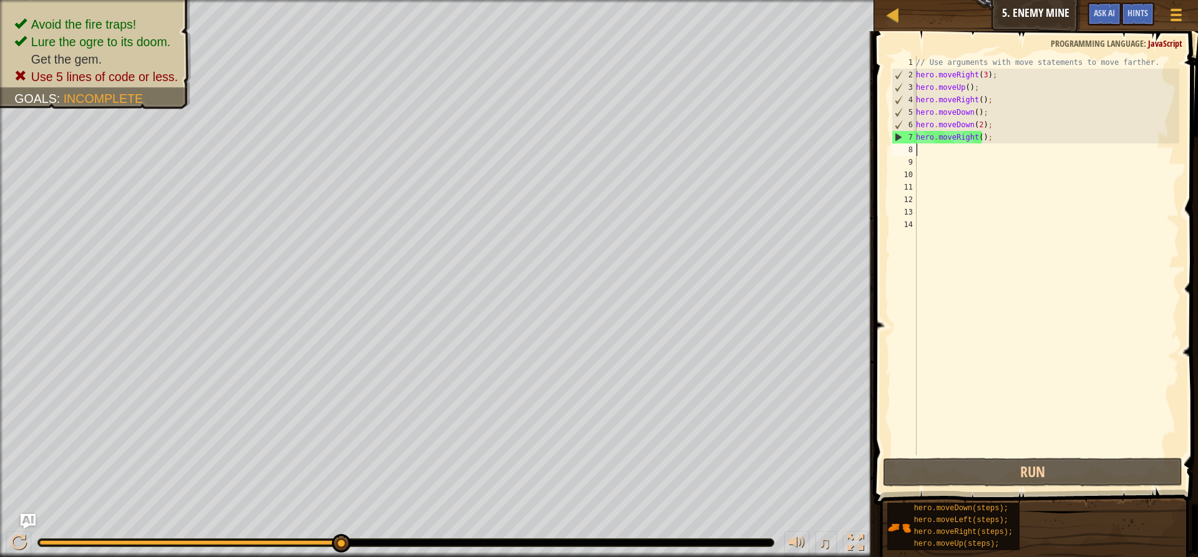
type textarea "m"
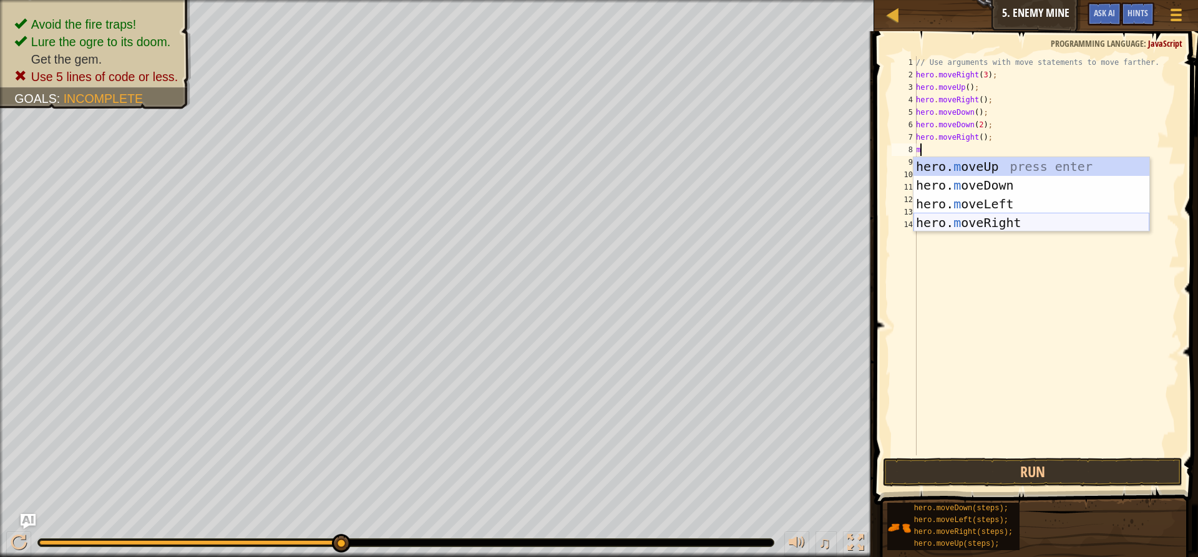
click at [1016, 220] on div "hero. m oveUp press enter hero. m oveDown press enter hero. m oveLeft press ent…" at bounding box center [1031, 213] width 236 height 112
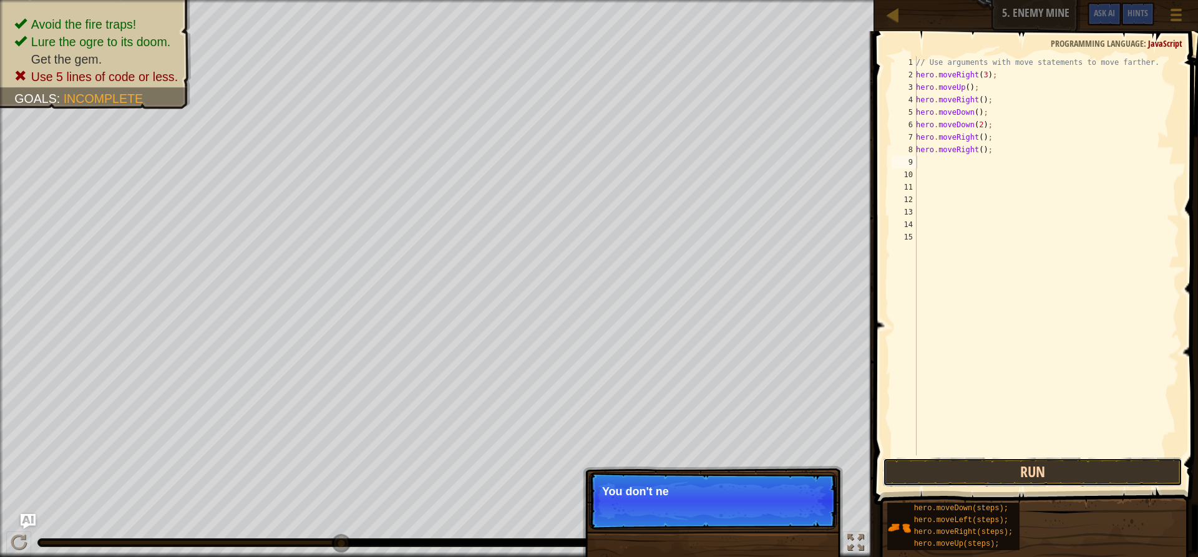
click at [970, 479] on button "Run" at bounding box center [1032, 472] width 299 height 29
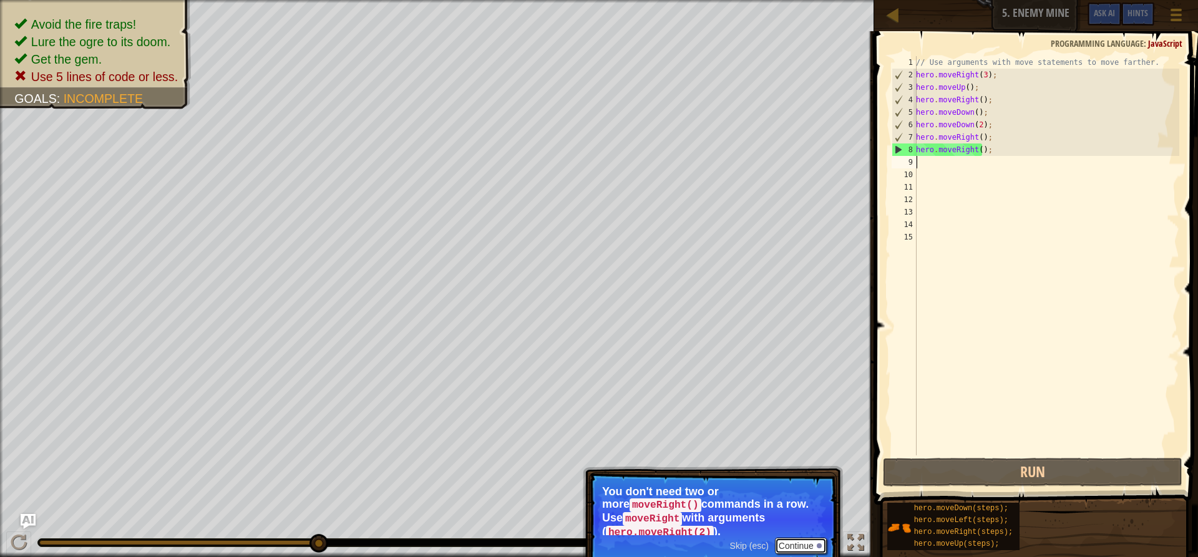
click at [801, 538] on button "Continue" at bounding box center [801, 546] width 52 height 16
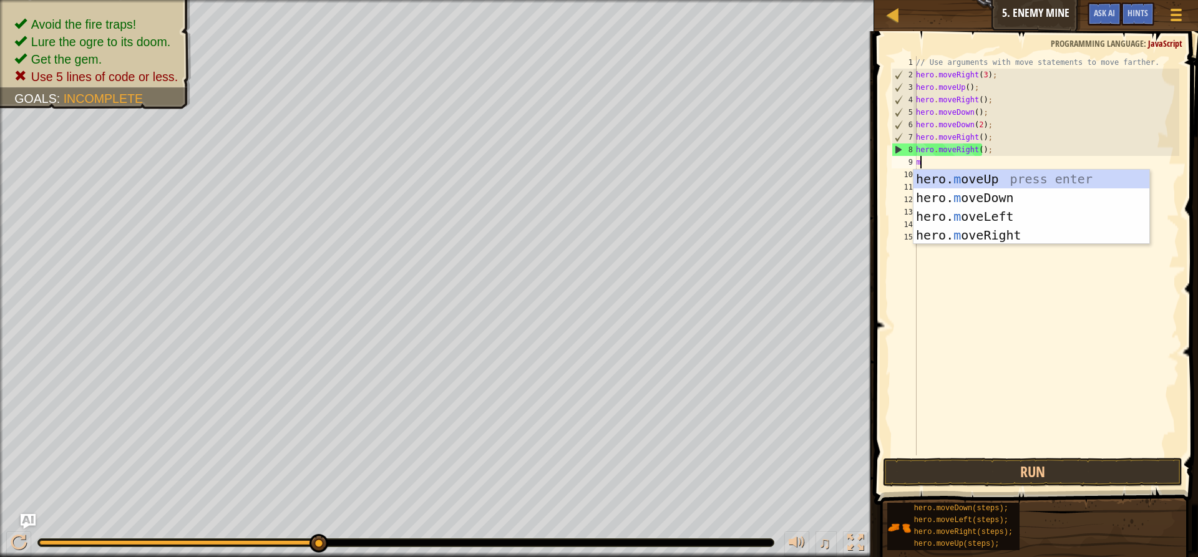
type textarea "mo"
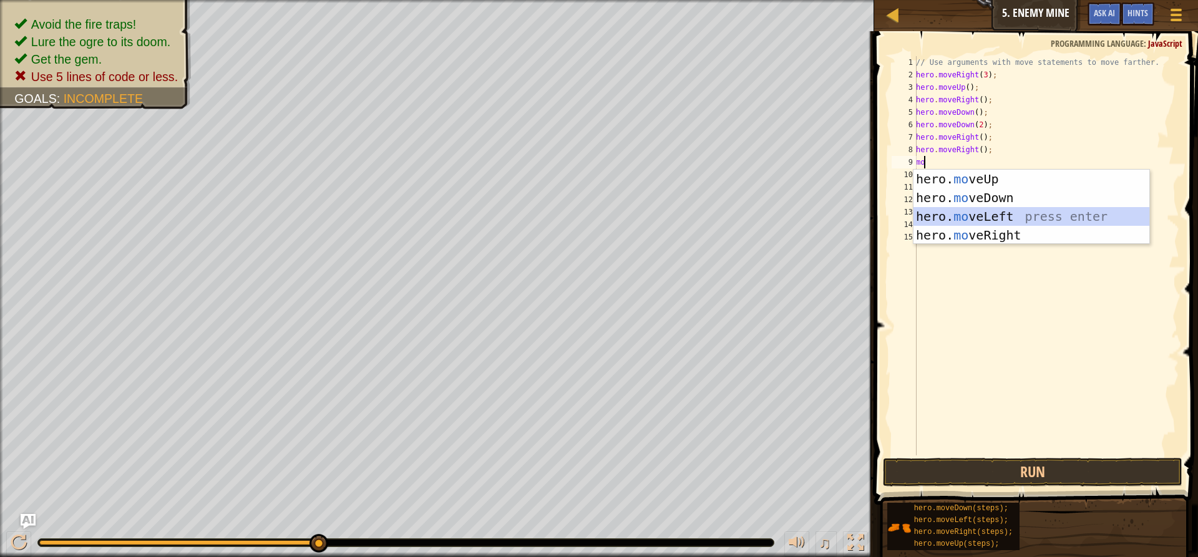
click at [968, 216] on div "hero. mo veUp press enter hero. mo veDown press enter hero. mo veLeft press ent…" at bounding box center [1031, 226] width 236 height 112
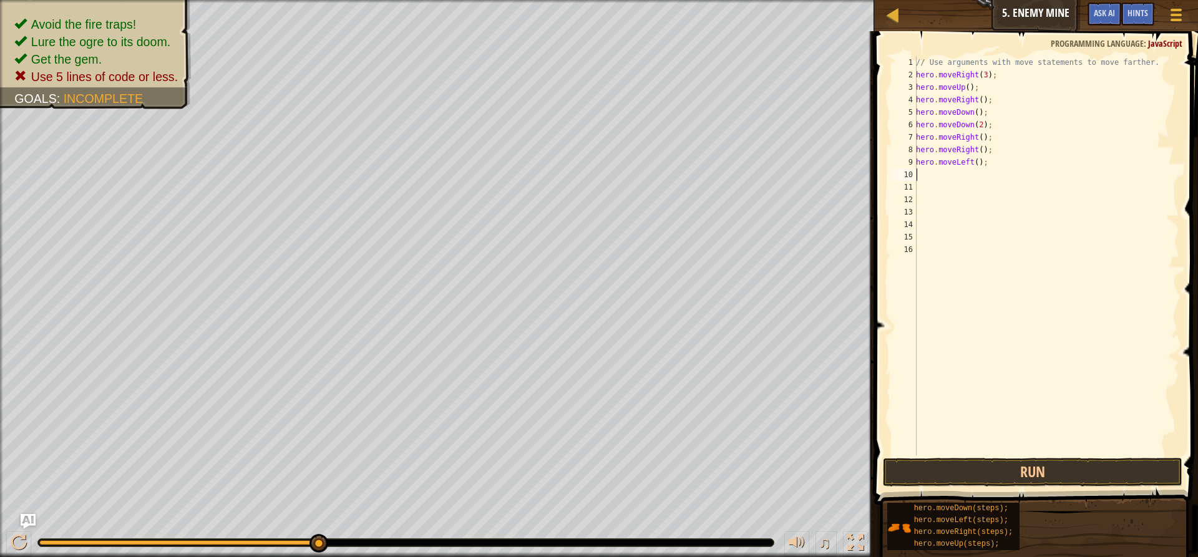
type textarea "h"
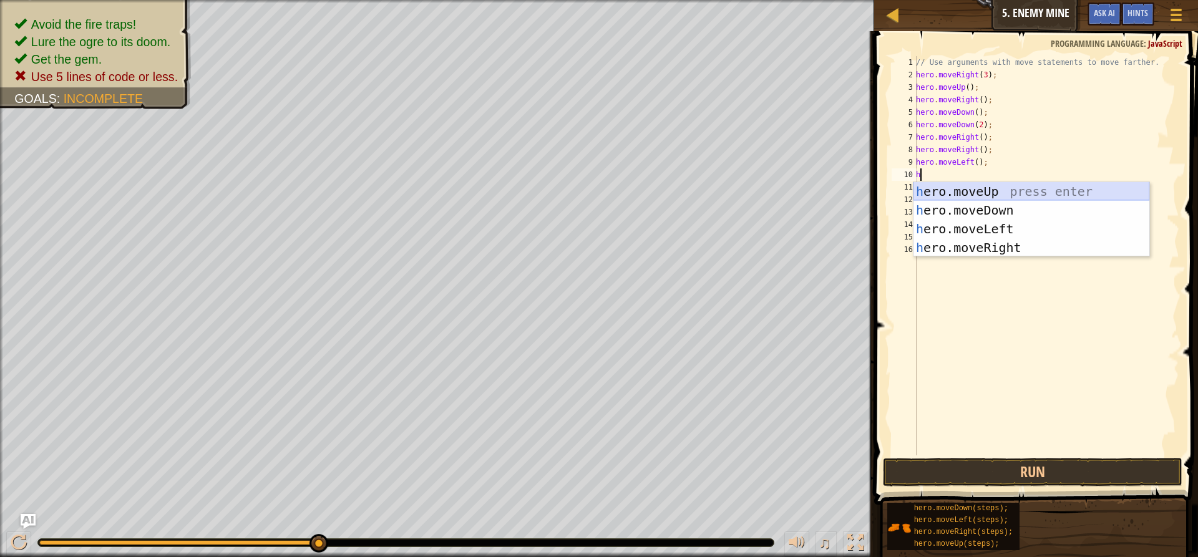
click at [985, 192] on div "h ero.moveUp press enter h ero.moveDown press enter h ero.moveLeft press enter …" at bounding box center [1031, 238] width 236 height 112
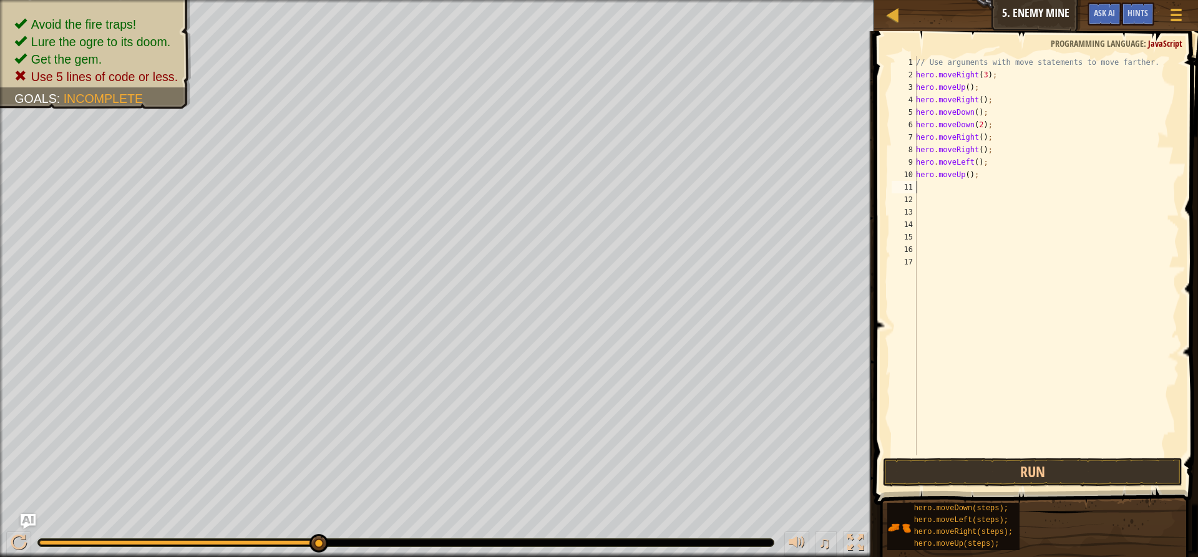
click at [965, 177] on div "// Use arguments with move statements to move farther. hero . moveRight ( 3 ) ;…" at bounding box center [1046, 268] width 266 height 424
type textarea "hero.moveUp(2);"
click at [925, 186] on div "// Use arguments with move statements to move farther. hero . moveRight ( 3 ) ;…" at bounding box center [1046, 268] width 266 height 424
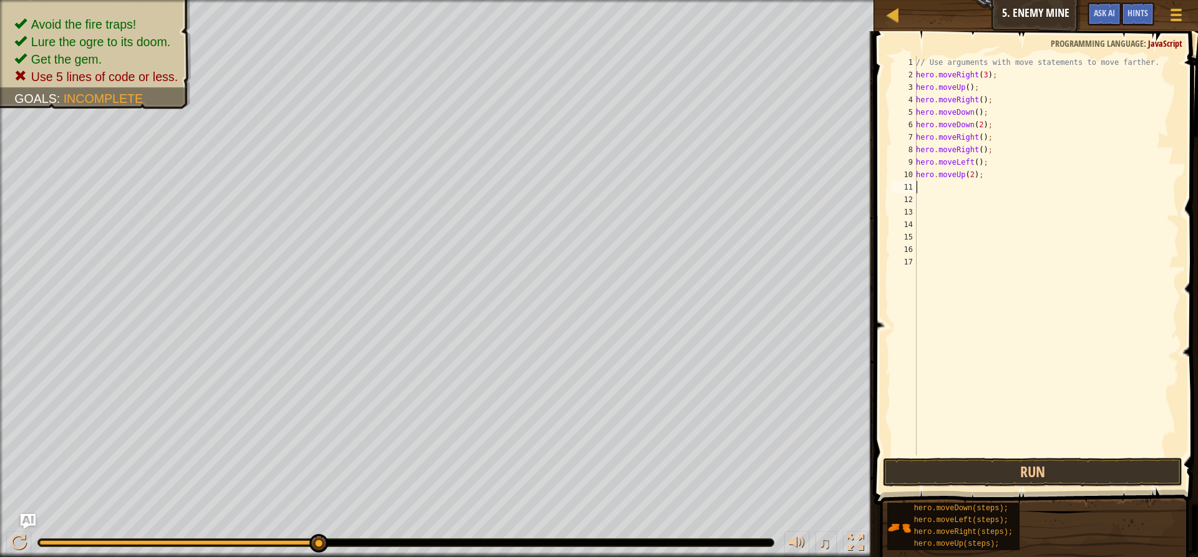
type textarea "h"
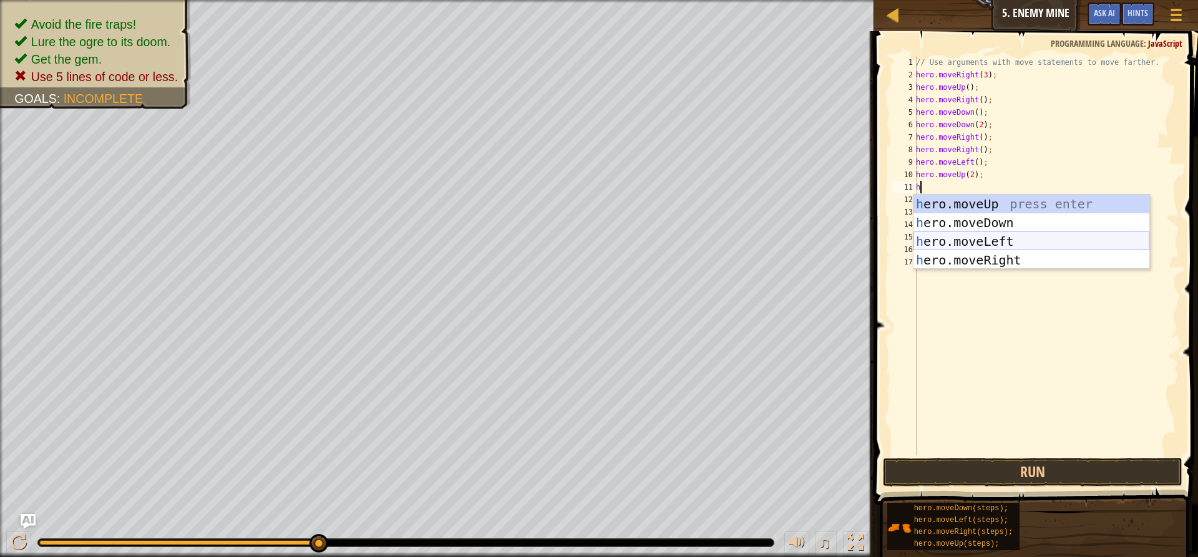
click at [946, 237] on div "h ero.moveUp press enter h ero.moveDown press enter h ero.moveLeft press enter …" at bounding box center [1031, 251] width 236 height 112
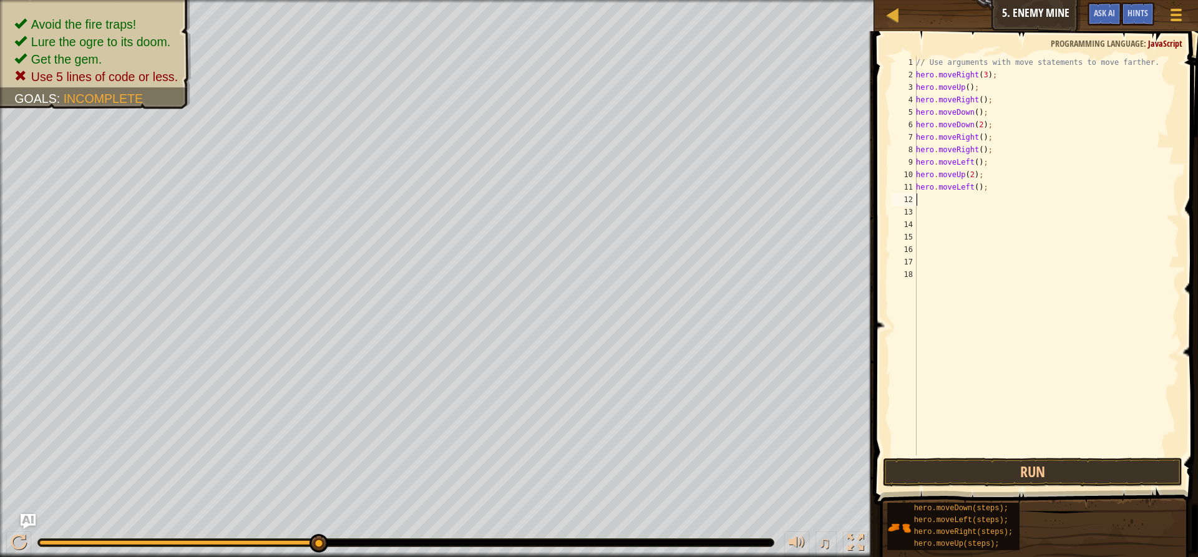
type textarea "h"
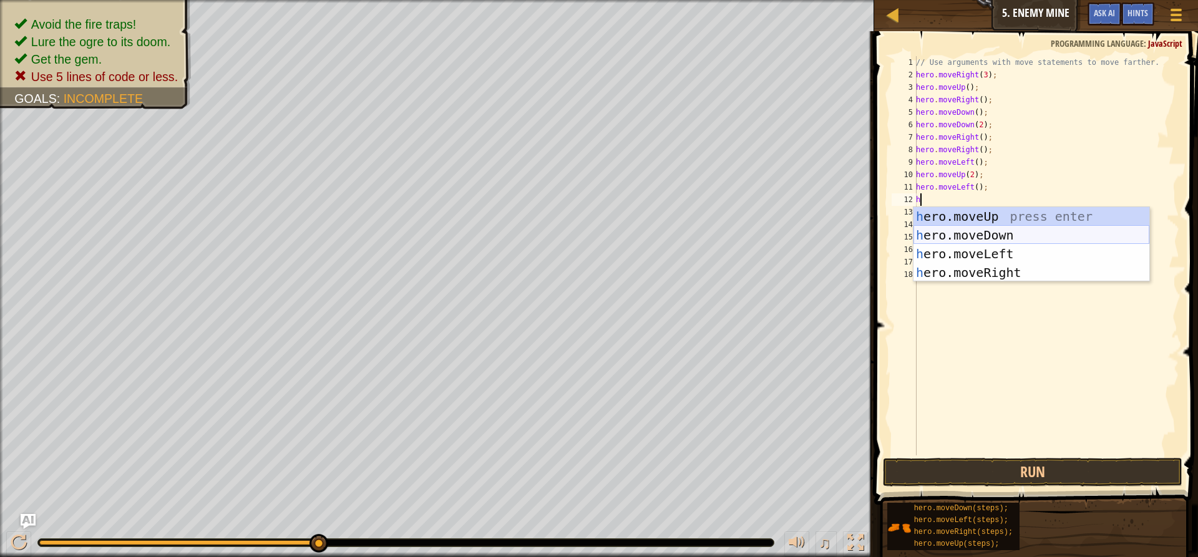
click at [998, 237] on div "h ero.moveUp press enter h ero.moveDown press enter h ero.moveLeft press enter …" at bounding box center [1031, 263] width 236 height 112
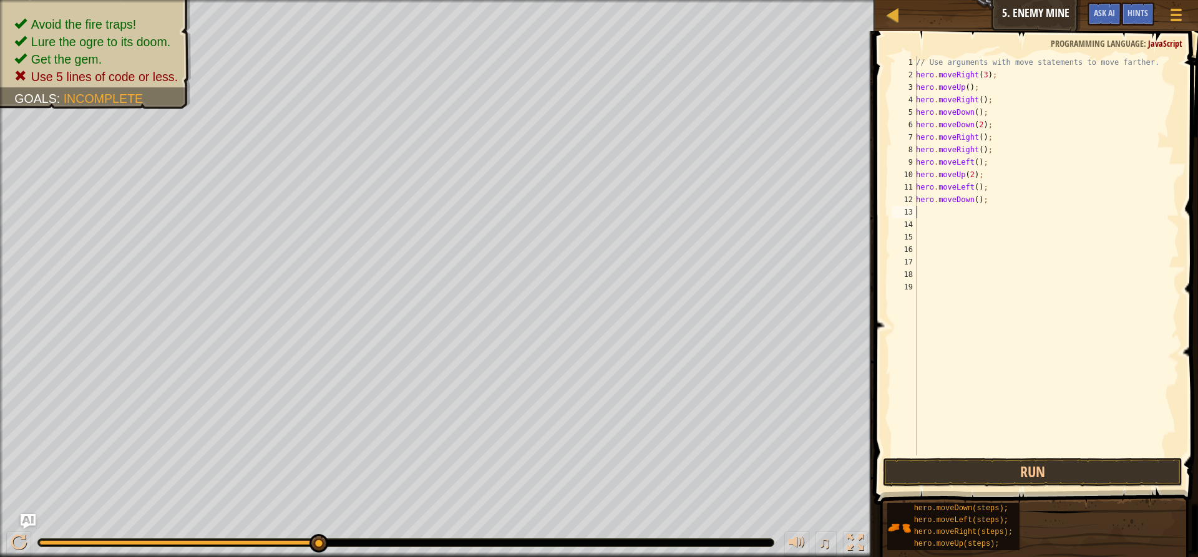
type textarea "h"
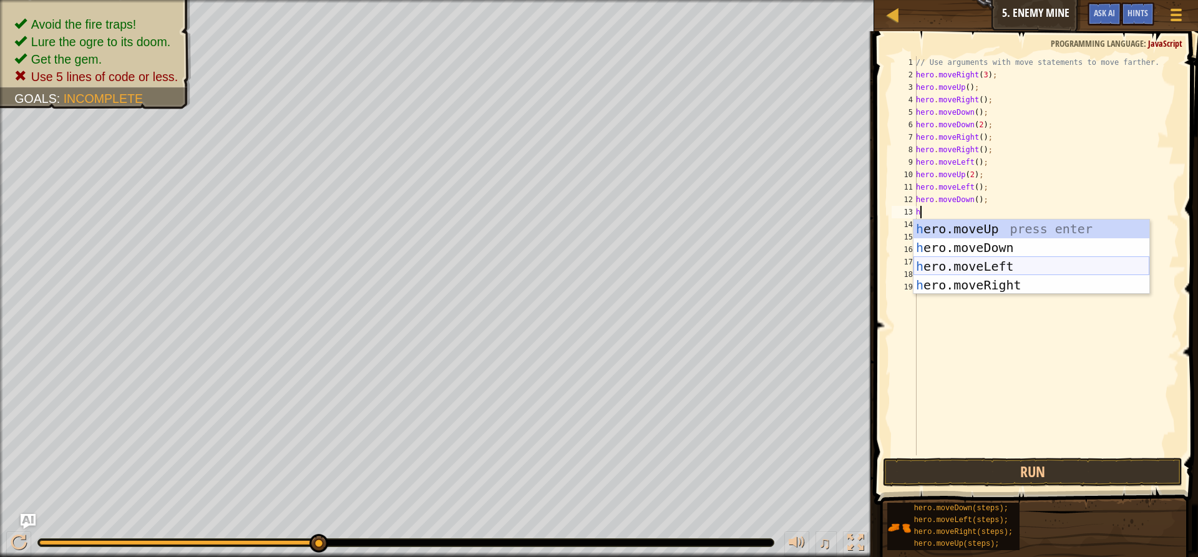
click at [968, 261] on div "h ero.moveUp press enter h ero.moveDown press enter h ero.moveLeft press enter …" at bounding box center [1031, 276] width 236 height 112
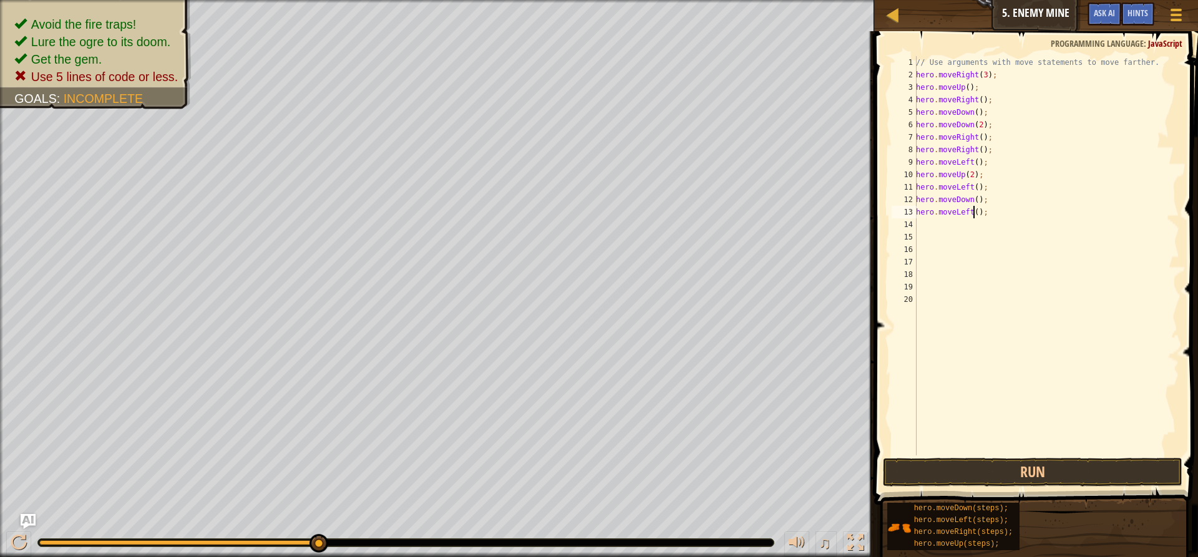
click at [973, 211] on div "// Use arguments with move statements to move farther. hero . moveRight ( 3 ) ;…" at bounding box center [1046, 268] width 266 height 424
click at [960, 469] on button "Run" at bounding box center [1032, 472] width 299 height 29
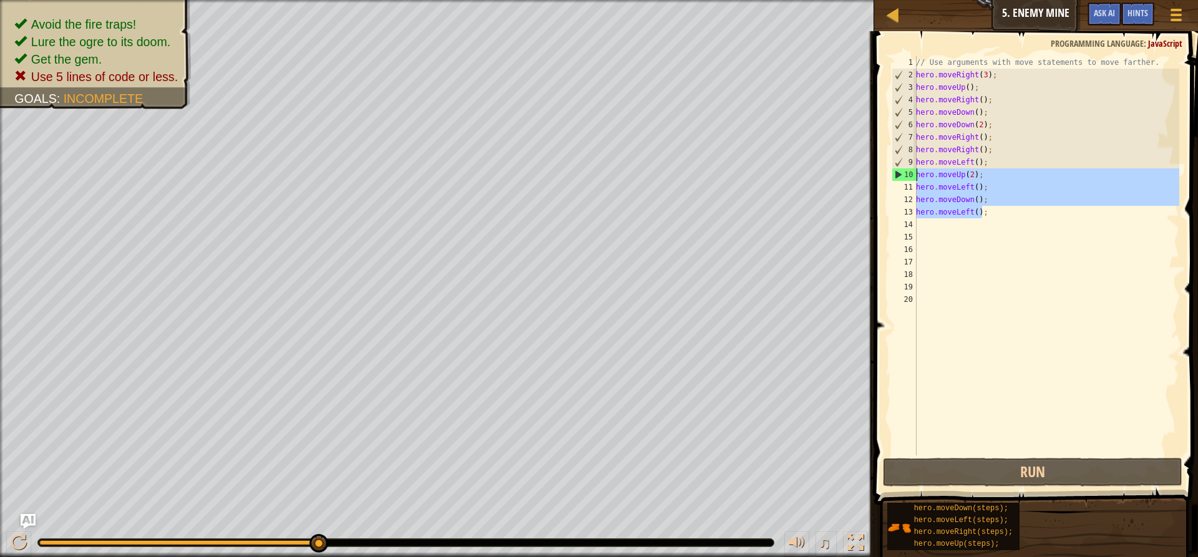
drag, startPoint x: 983, startPoint y: 213, endPoint x: 917, endPoint y: 173, distance: 76.9
click at [917, 173] on div "// Use arguments with move statements to move farther. hero . moveRight ( 3 ) ;…" at bounding box center [1046, 268] width 266 height 424
type textarea "hero.moveUp(2); hero.moveLeft();"
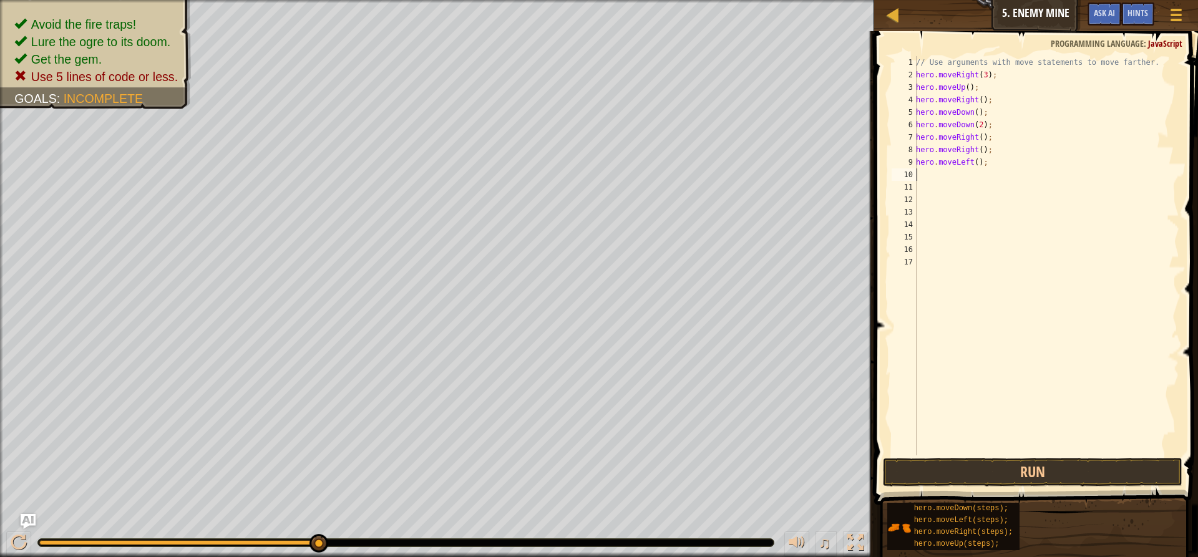
type textarea "h"
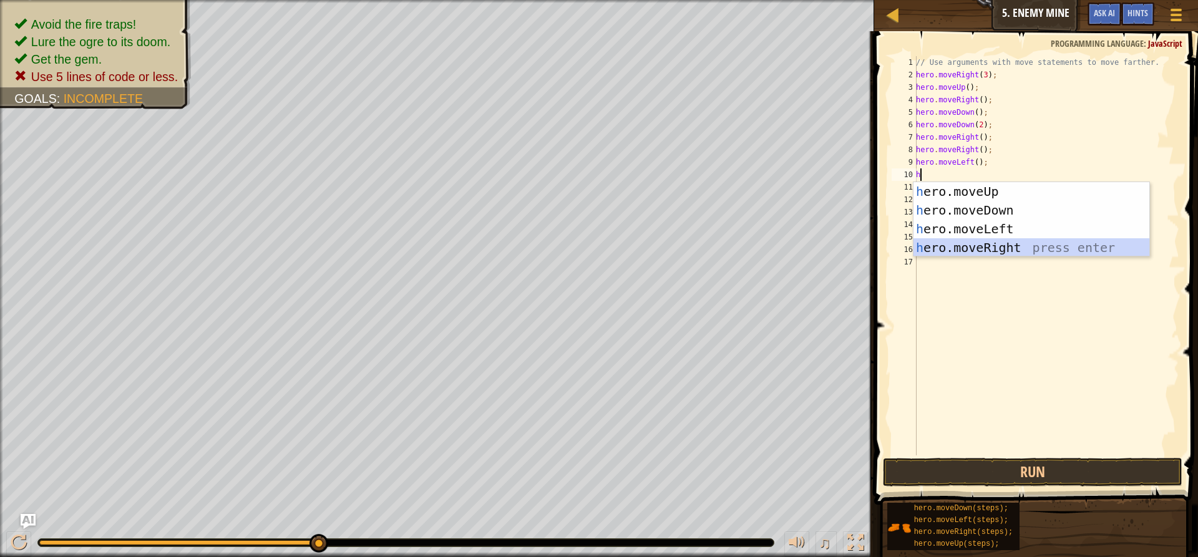
click at [957, 246] on div "h ero.moveUp press enter h ero.moveDown press enter h ero.moveLeft press enter …" at bounding box center [1031, 238] width 236 height 112
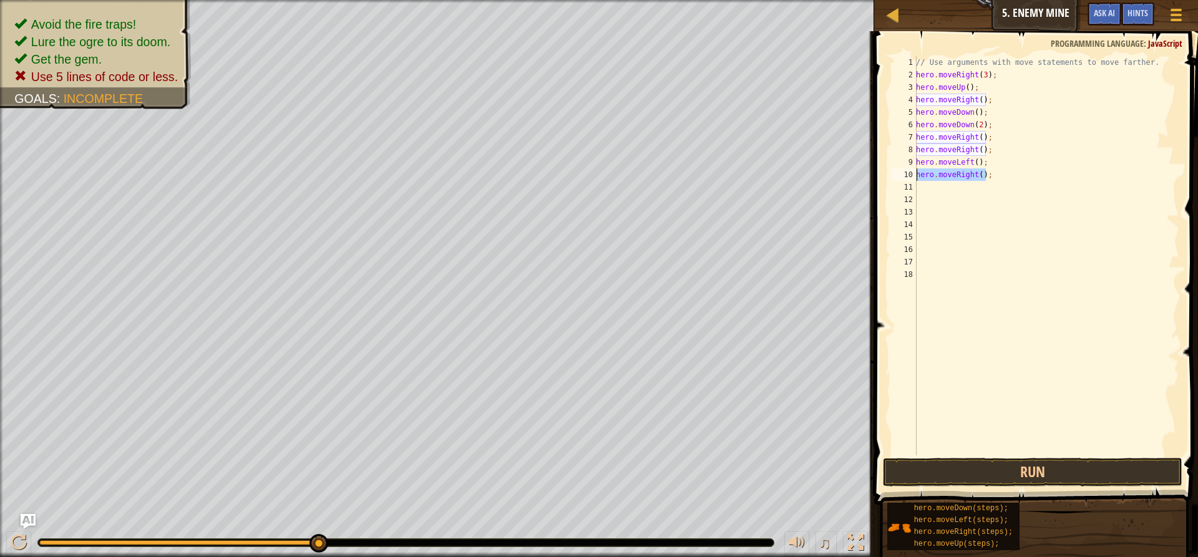
drag, startPoint x: 988, startPoint y: 177, endPoint x: 915, endPoint y: 176, distance: 73.6
click at [915, 176] on div "1 2 3 4 5 6 7 8 9 10 11 12 13 14 15 16 17 18 // Use arguments with move stateme…" at bounding box center [1034, 255] width 290 height 399
type textarea "hero.moveRight();"
type textarea "h"
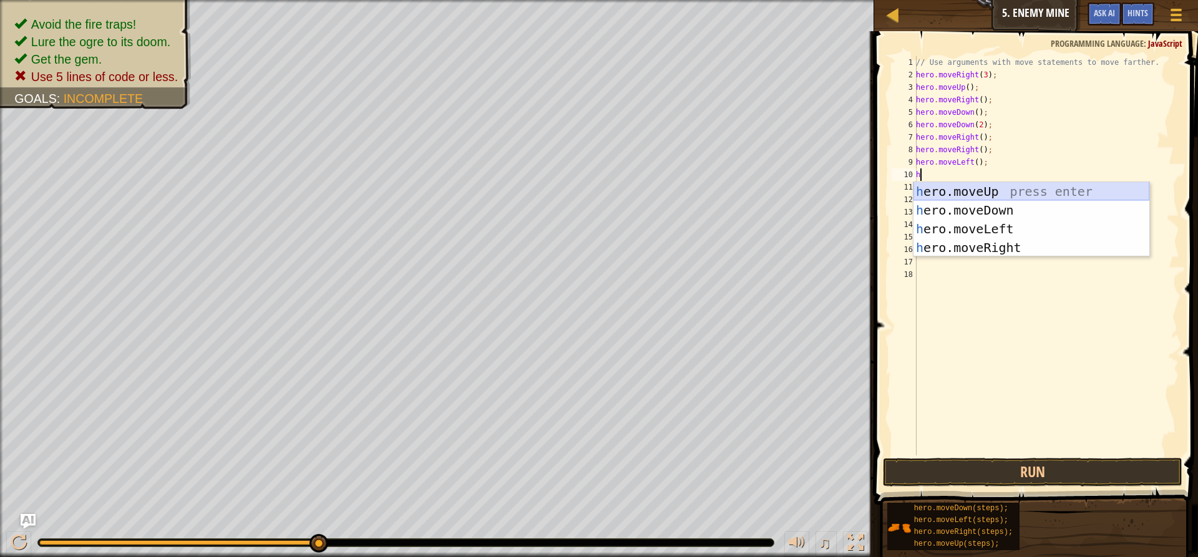
click at [1022, 193] on div "h ero.moveUp press enter h ero.moveDown press enter h ero.moveLeft press enter …" at bounding box center [1031, 238] width 236 height 112
